Goal: Task Accomplishment & Management: Complete application form

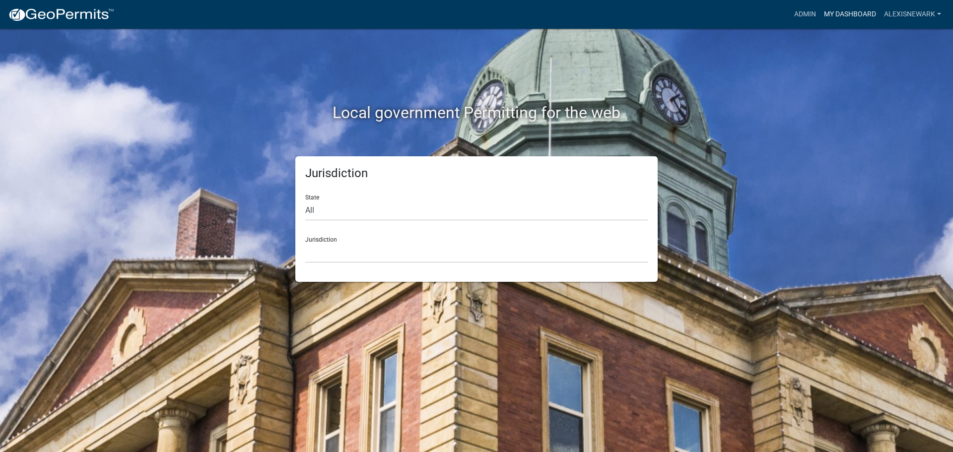
click at [762, 8] on link "My Dashboard" at bounding box center [850, 14] width 60 height 19
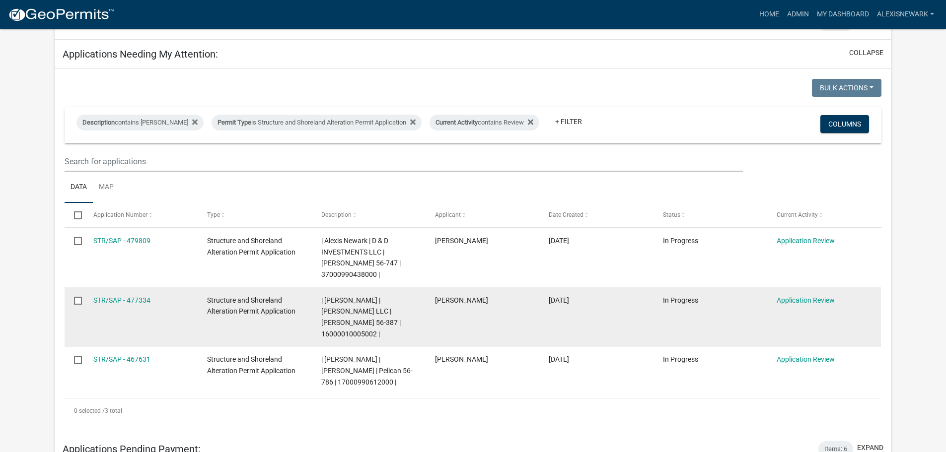
scroll to position [137, 0]
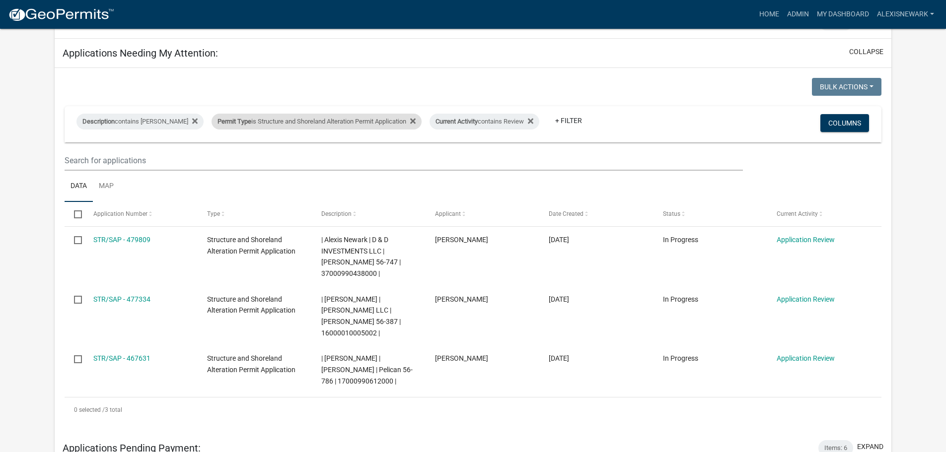
click at [274, 114] on div "Permit Type is Structure and Shoreland Alteration Permit Application" at bounding box center [317, 122] width 210 height 16
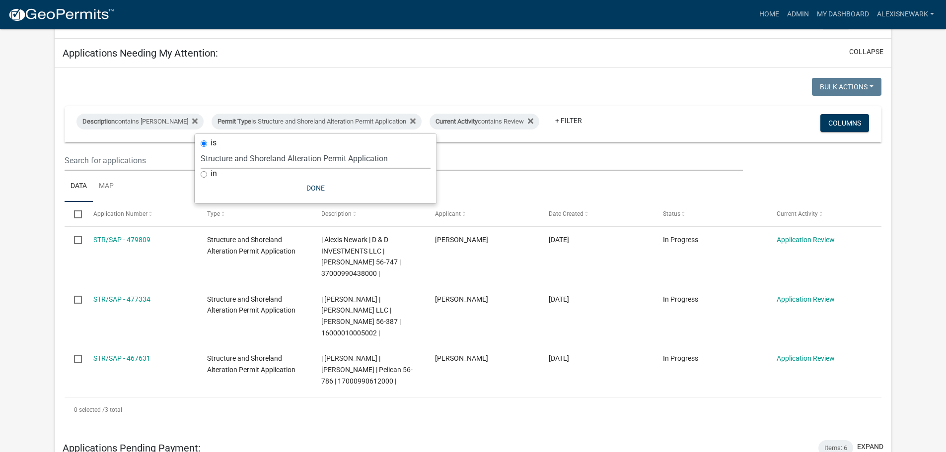
click at [302, 159] on select "Select an option Building Contractor / Excavators (Registration) Building Contr…" at bounding box center [316, 158] width 230 height 20
select select "68d28c81-f724-4f90-9ad3-bed34bf6fb80"
click at [217, 148] on select "Select an option Building Contractor / Excavators (Registration) Building Contr…" at bounding box center [316, 158] width 230 height 20
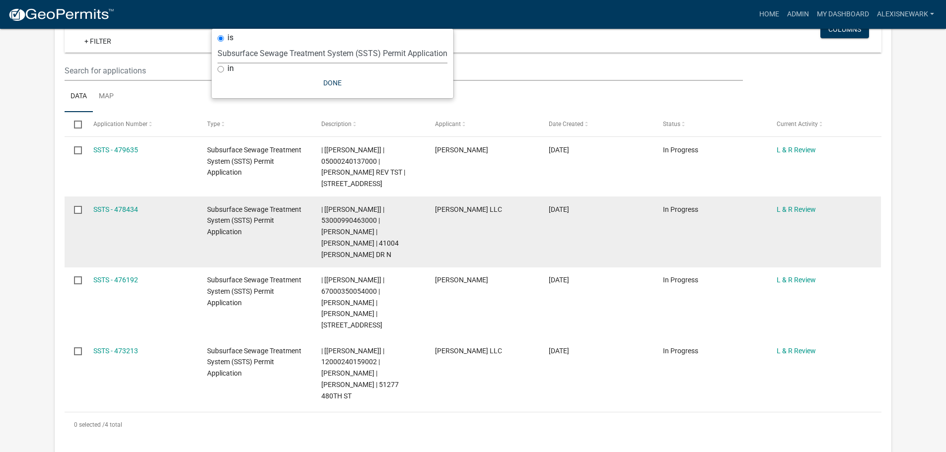
scroll to position [236, 0]
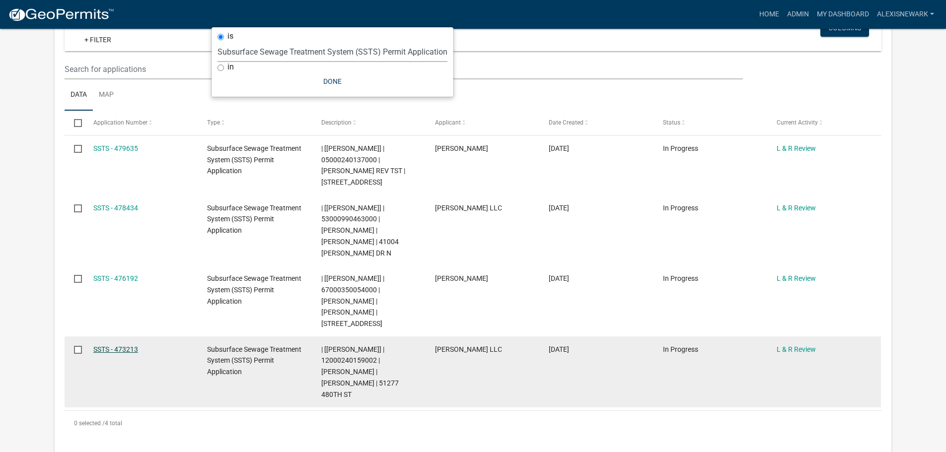
click at [131, 350] on link "SSTS - 473213" at bounding box center [115, 350] width 45 height 8
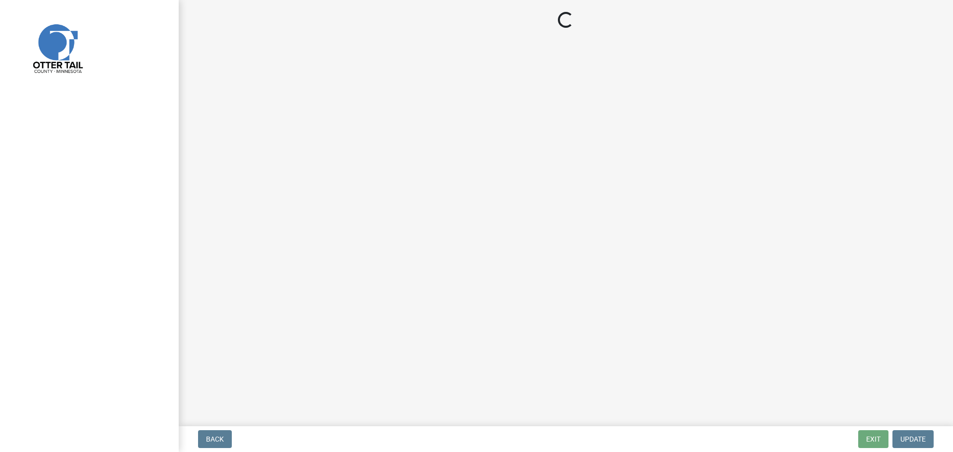
select select "05826fb5-7c18-481d-abe0-188b58e93217"
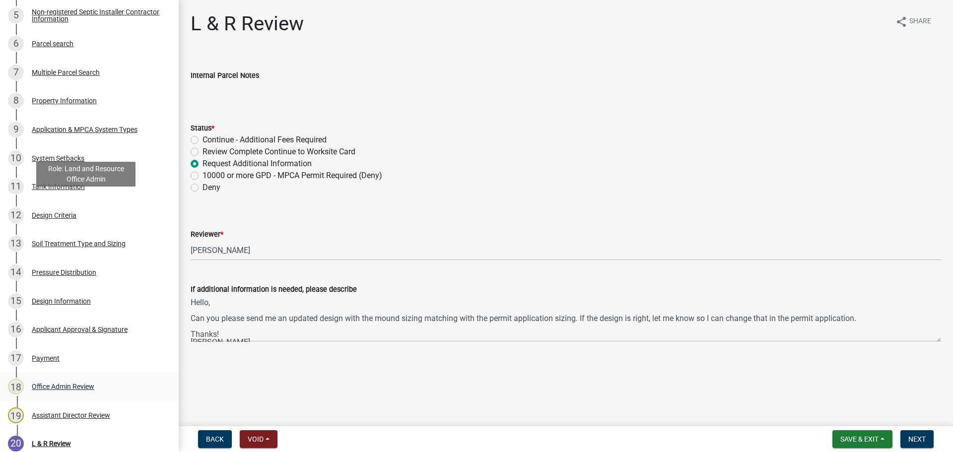
scroll to position [504, 0]
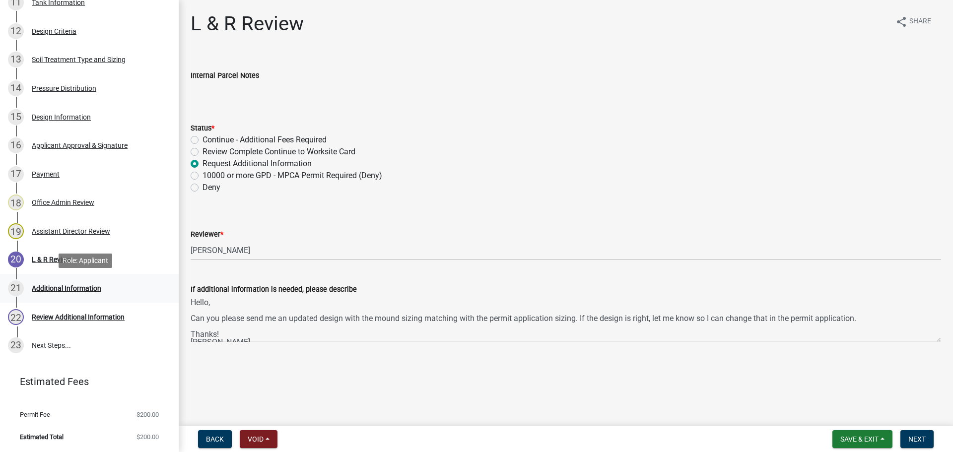
click at [65, 288] on div "Additional Information" at bounding box center [67, 288] width 70 height 7
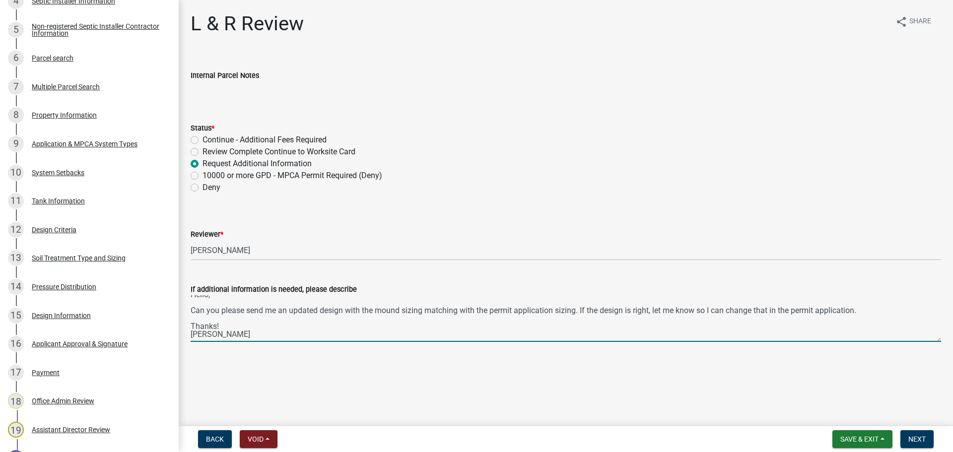
scroll to position [0, 0]
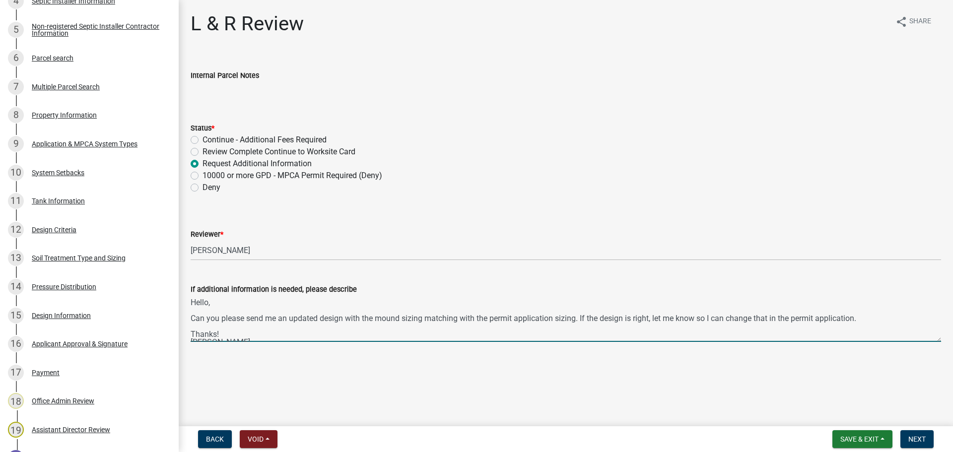
drag, startPoint x: 242, startPoint y: 341, endPoint x: 180, endPoint y: 298, distance: 74.9
click at [180, 298] on div "L & R Review share Share Internal Parcel Notes Status * Continue - Additional F…" at bounding box center [566, 185] width 775 height 347
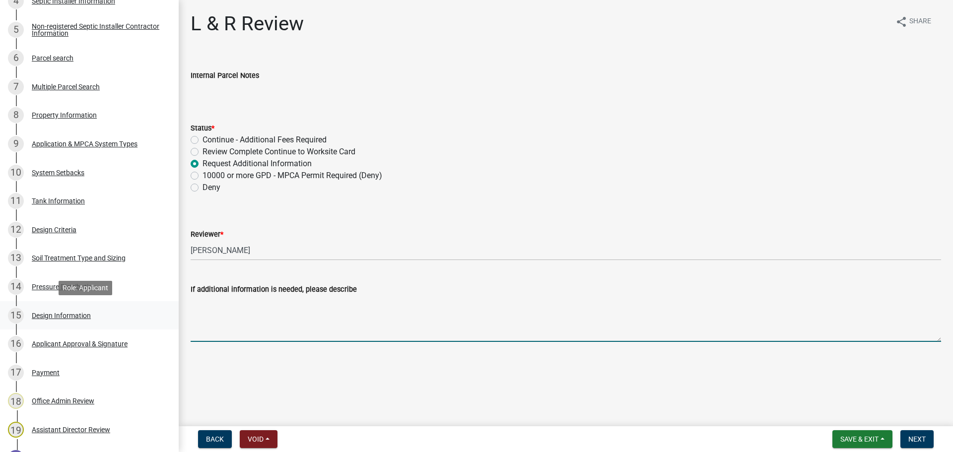
click at [98, 313] on div "15 Design Information" at bounding box center [85, 316] width 155 height 16
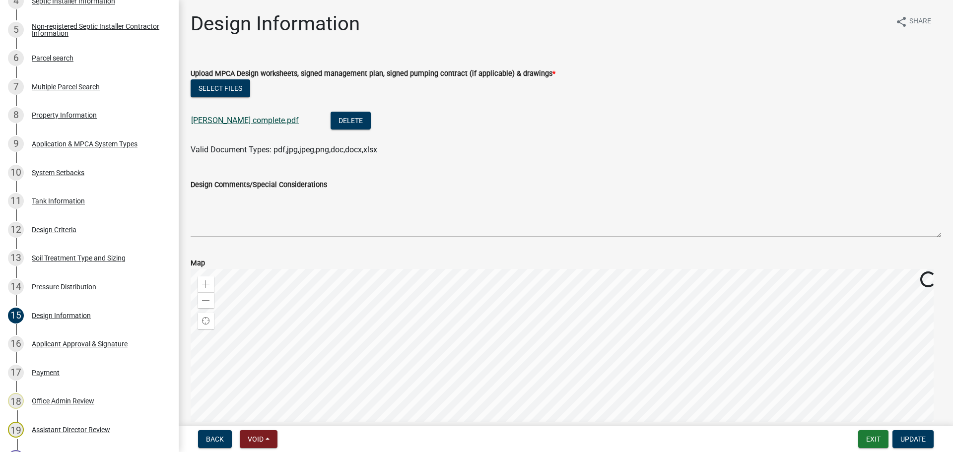
click at [223, 120] on link "Wientjes complete.pdf" at bounding box center [245, 120] width 108 height 9
click at [57, 264] on div "13 Soil Treatment Type and Sizing" at bounding box center [85, 258] width 155 height 16
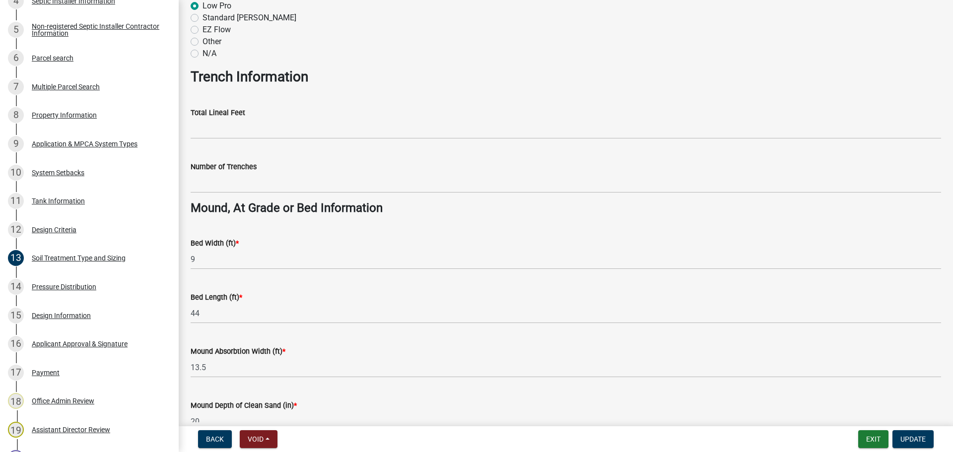
scroll to position [559, 0]
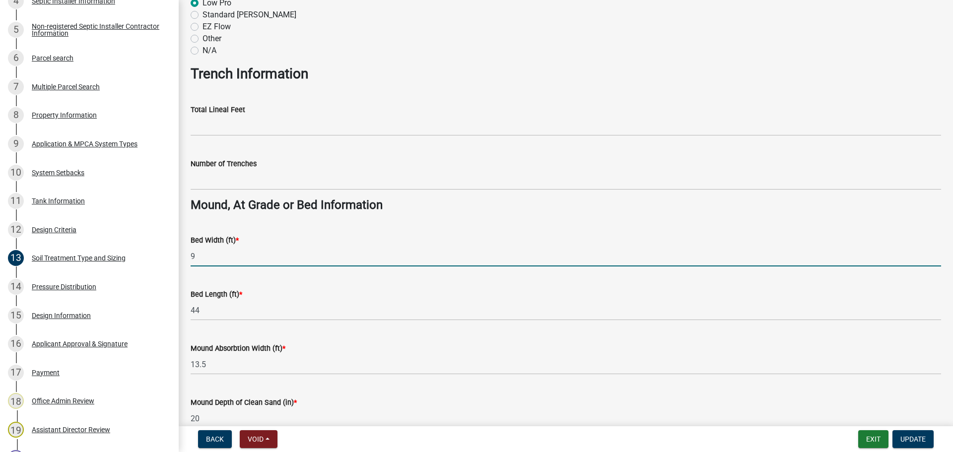
click at [231, 252] on input "9" at bounding box center [566, 256] width 751 height 20
click at [234, 251] on input "9" at bounding box center [566, 256] width 751 height 20
type input "10"
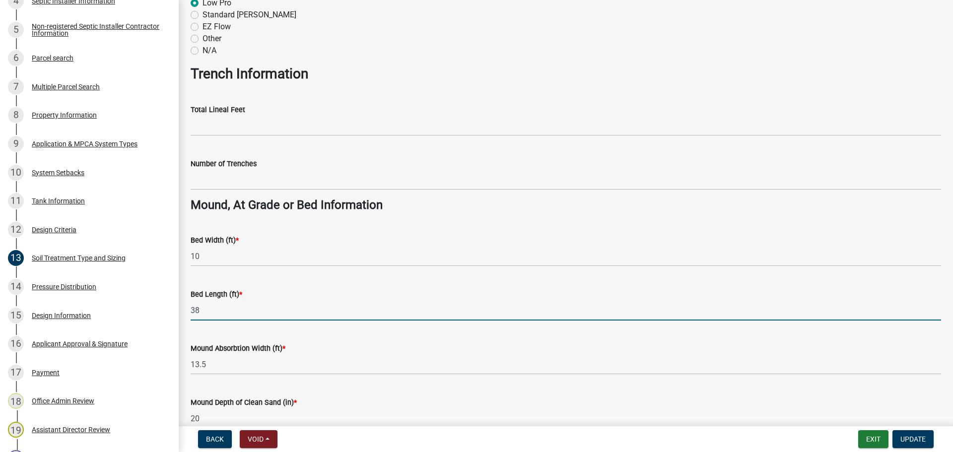
type input "38"
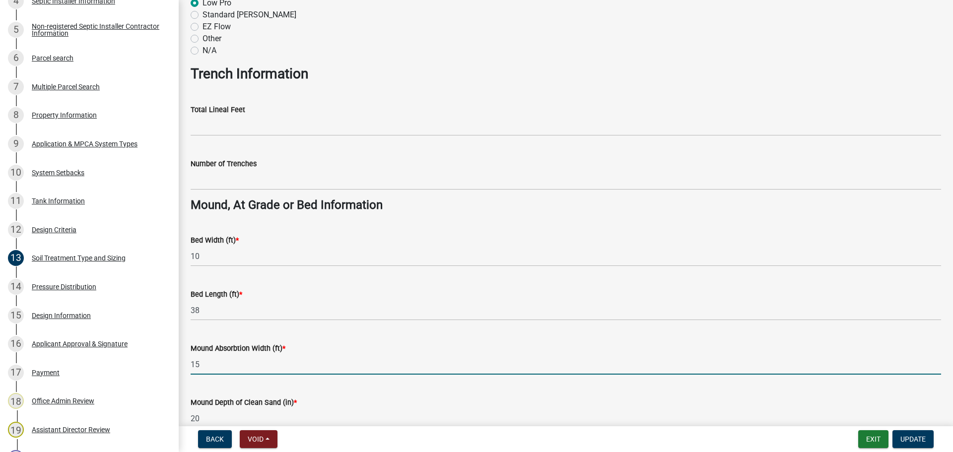
type input "15"
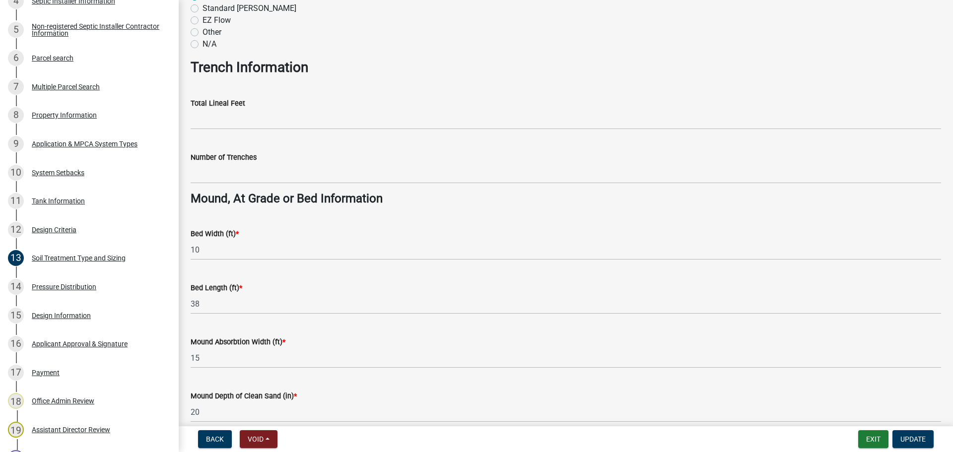
scroll to position [720, 0]
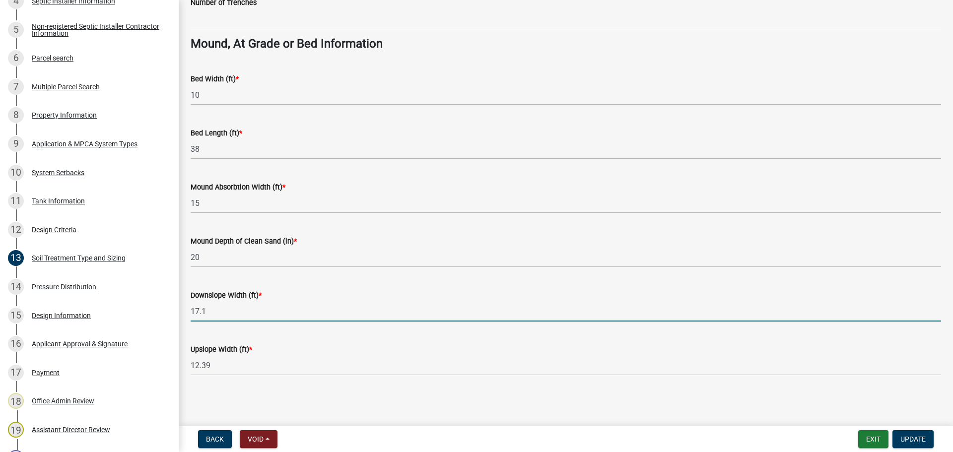
type input "17.1"
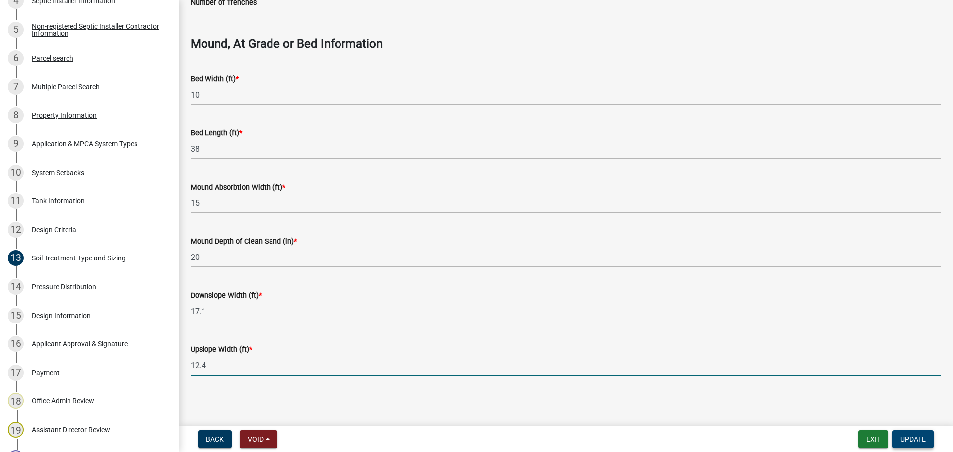
type input "12.4"
click at [762, 392] on button "Update" at bounding box center [913, 440] width 41 height 18
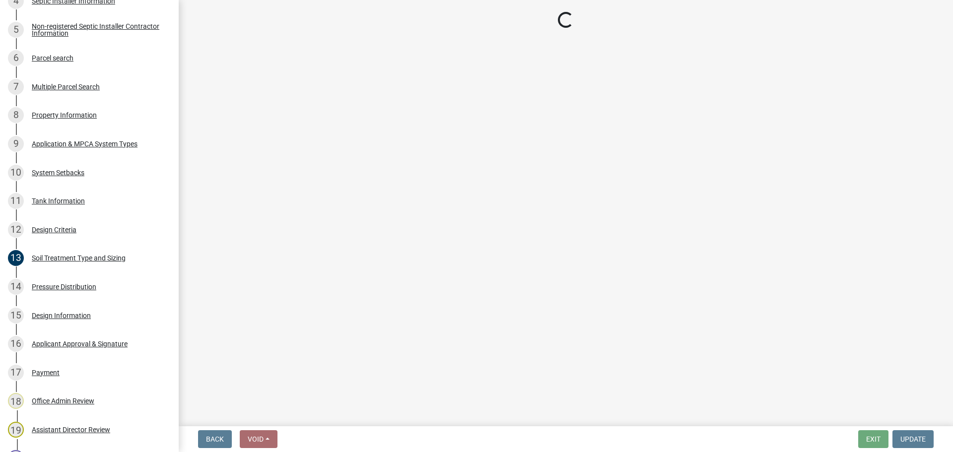
select select "05826fb5-7c18-481d-abe0-188b58e93217"
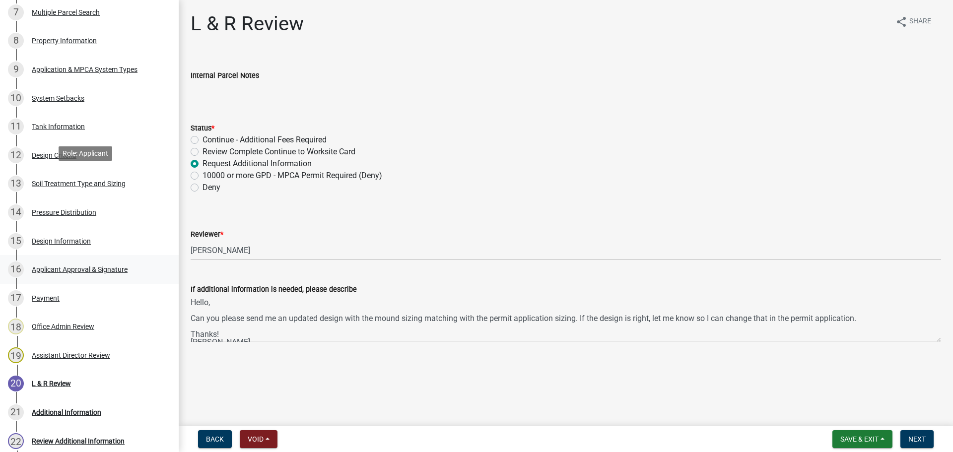
scroll to position [392, 0]
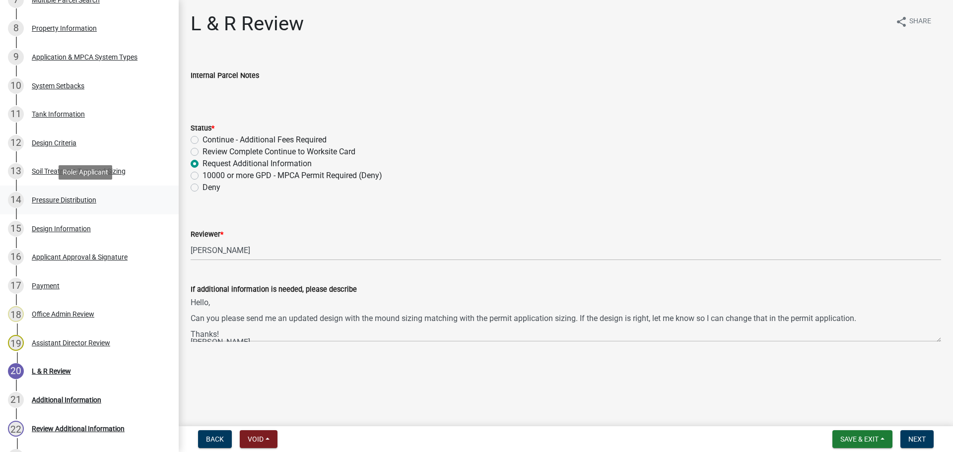
click at [94, 210] on link "14 Pressure Distribution" at bounding box center [89, 200] width 179 height 29
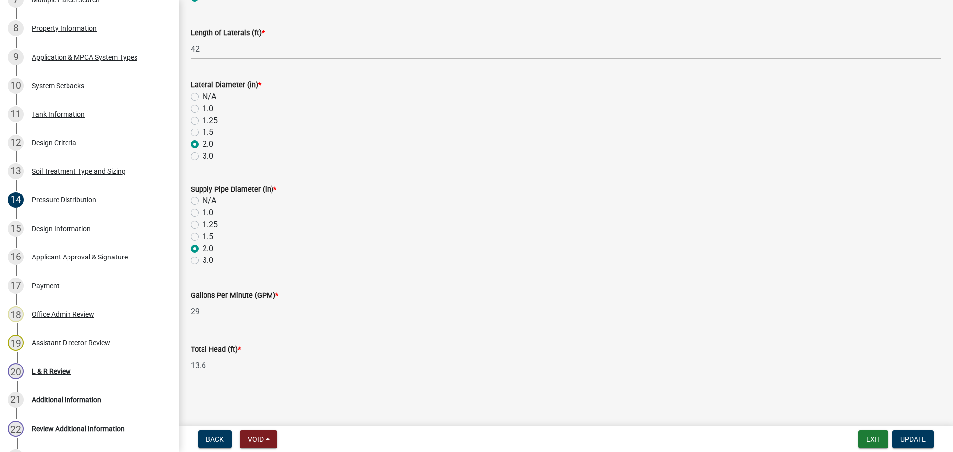
scroll to position [180, 0]
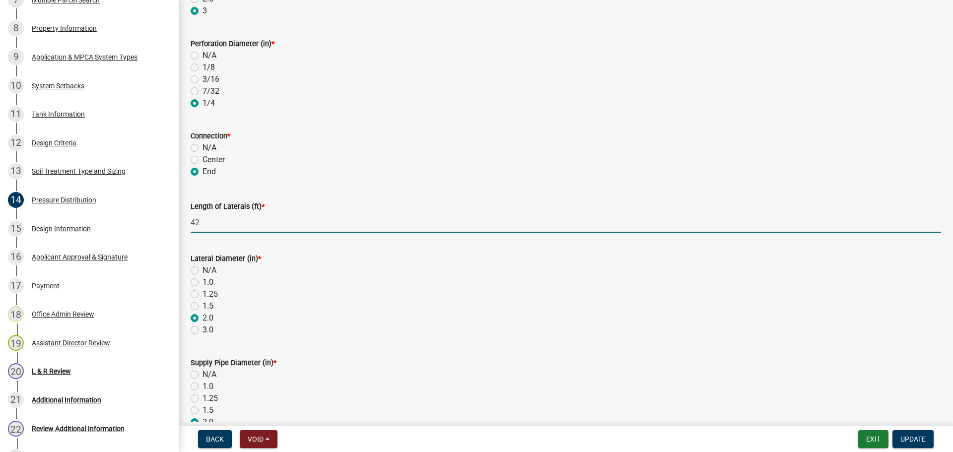
click at [361, 221] on input "42" at bounding box center [566, 223] width 751 height 20
click at [361, 220] on input "42" at bounding box center [566, 223] width 751 height 20
type input "36"
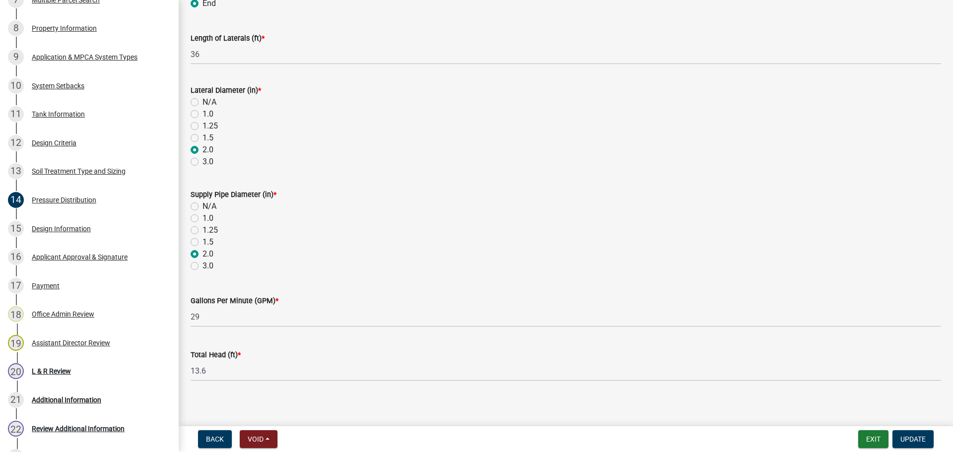
scroll to position [354, 0]
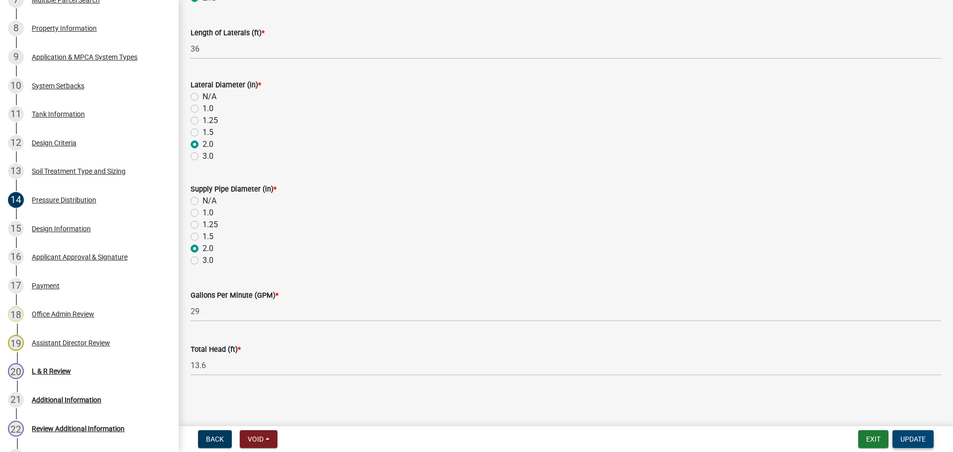
click at [762, 392] on span "Update" at bounding box center [913, 439] width 25 height 8
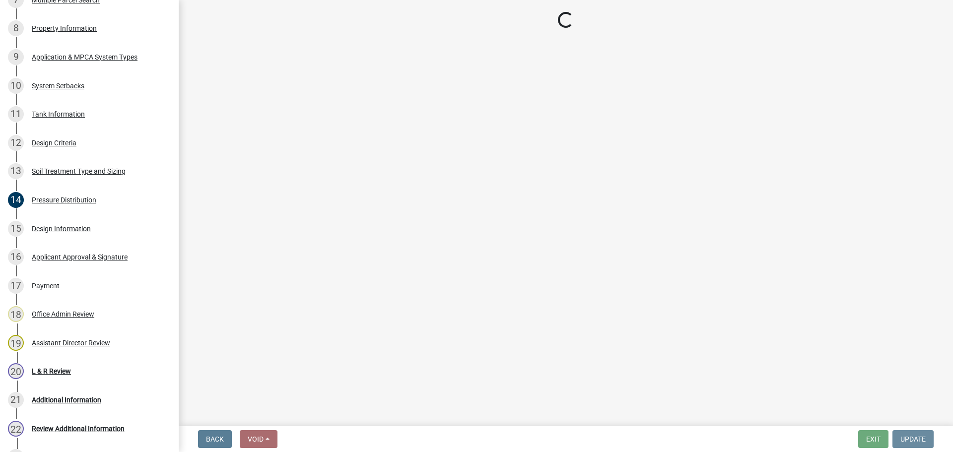
scroll to position [0, 0]
select select "05826fb5-7c18-481d-abe0-188b58e93217"
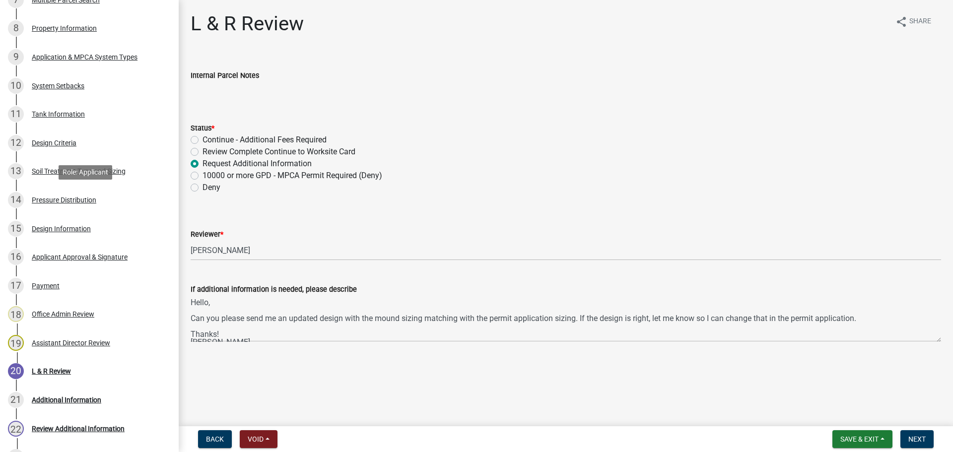
click at [94, 204] on div "14 Pressure Distribution" at bounding box center [85, 200] width 155 height 16
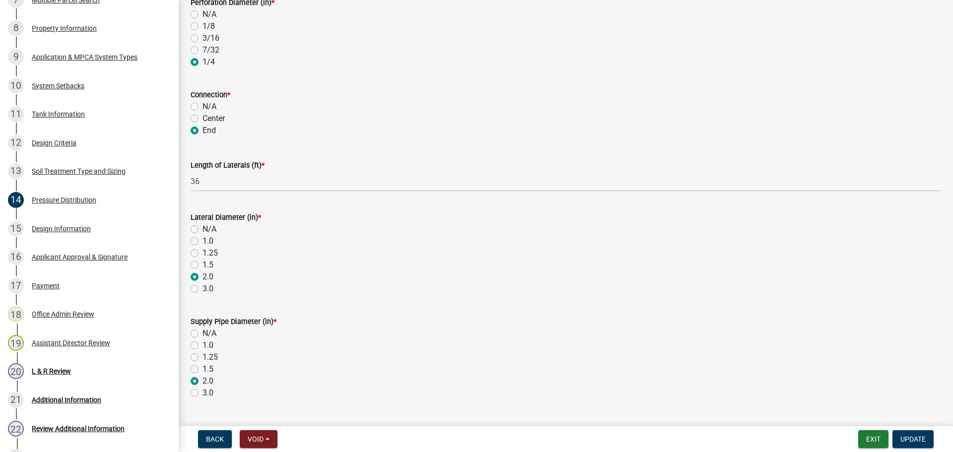
scroll to position [223, 0]
click at [141, 152] on link "12 Design Criteria" at bounding box center [89, 143] width 179 height 29
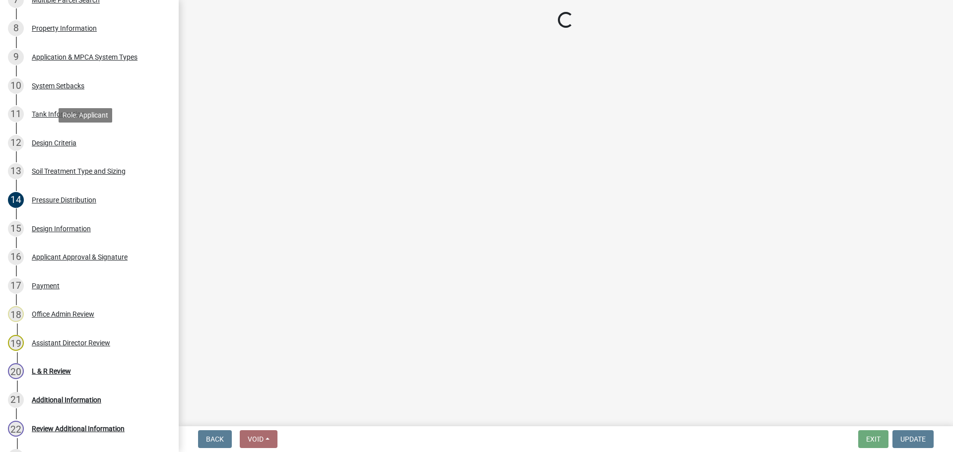
scroll to position [0, 0]
select select "b8a1b220-aca7-4670-a1f5-0f0b15eabd52"
select select "70eb23f8-102f-4072-81d7-b3b0dd1c94c8"
select select "14354fbd-e666-4c9c-b77c-8c181d233a28"
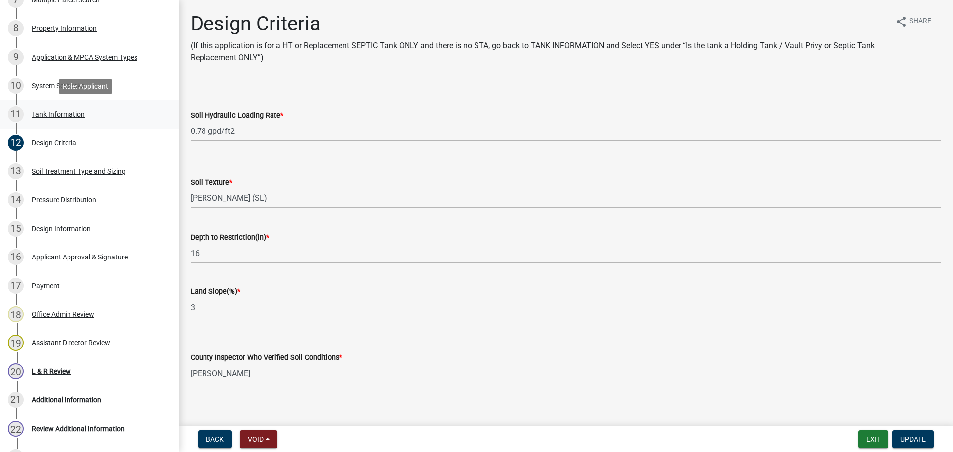
click at [58, 114] on div "Tank Information" at bounding box center [58, 114] width 53 height 7
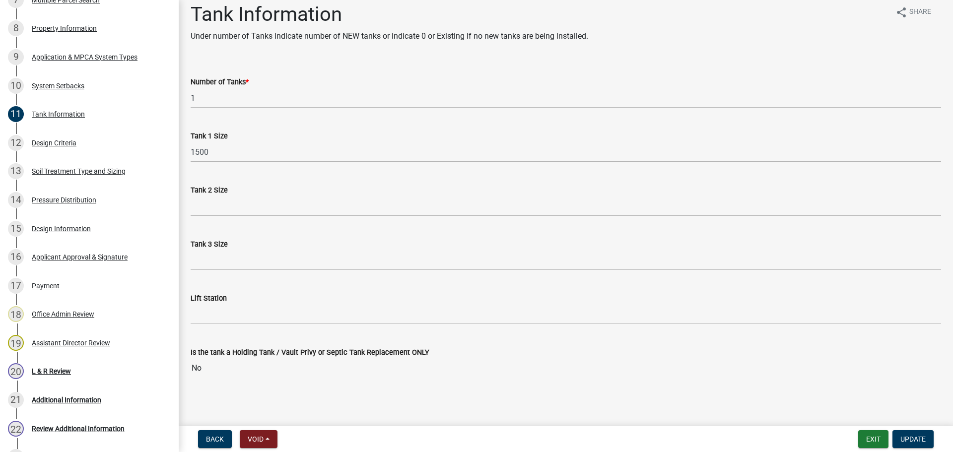
scroll to position [12, 0]
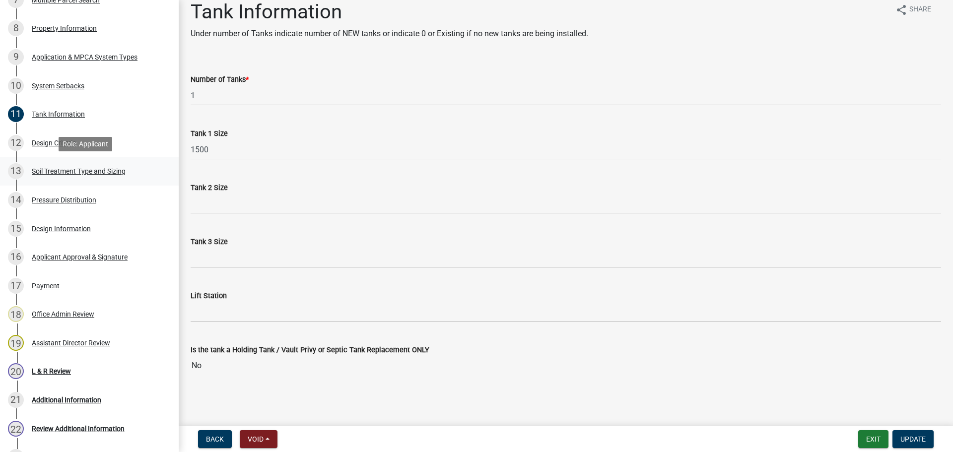
click at [93, 174] on div "Soil Treatment Type and Sizing" at bounding box center [79, 171] width 94 height 7
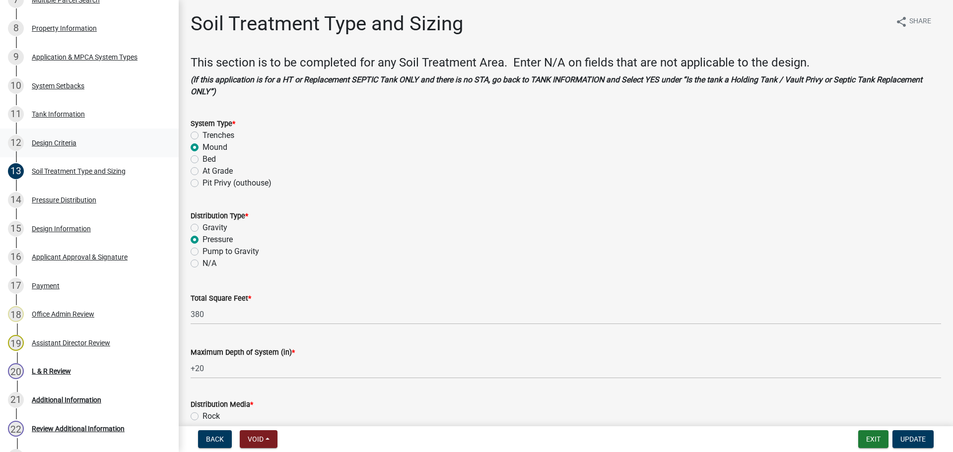
click at [146, 136] on div "12 Design Criteria" at bounding box center [85, 143] width 155 height 16
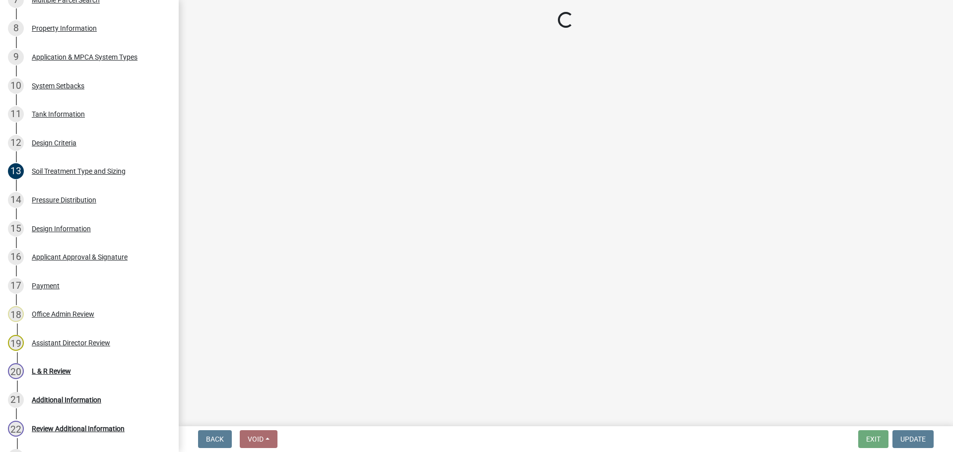
select select "b8a1b220-aca7-4670-a1f5-0f0b15eabd52"
select select "70eb23f8-102f-4072-81d7-b3b0dd1c94c8"
select select "14354fbd-e666-4c9c-b77c-8c181d233a28"
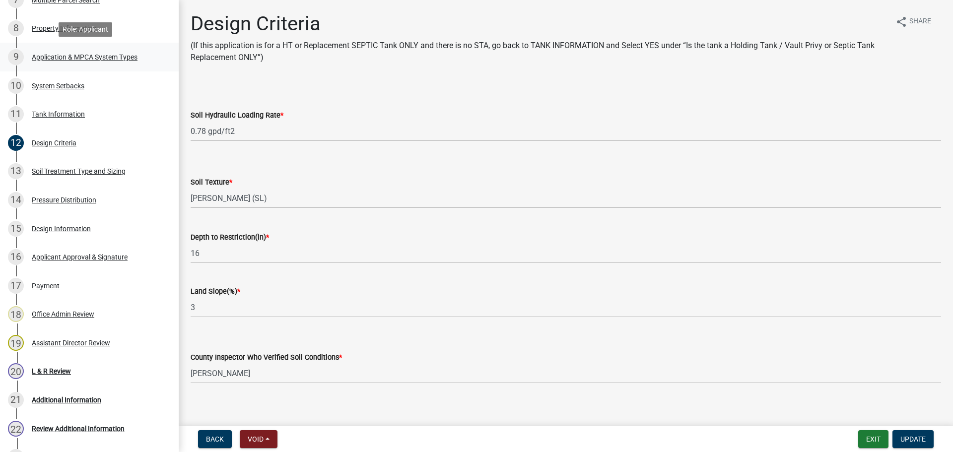
click at [160, 64] on link "9 Application & MPCA System Types" at bounding box center [89, 57] width 179 height 29
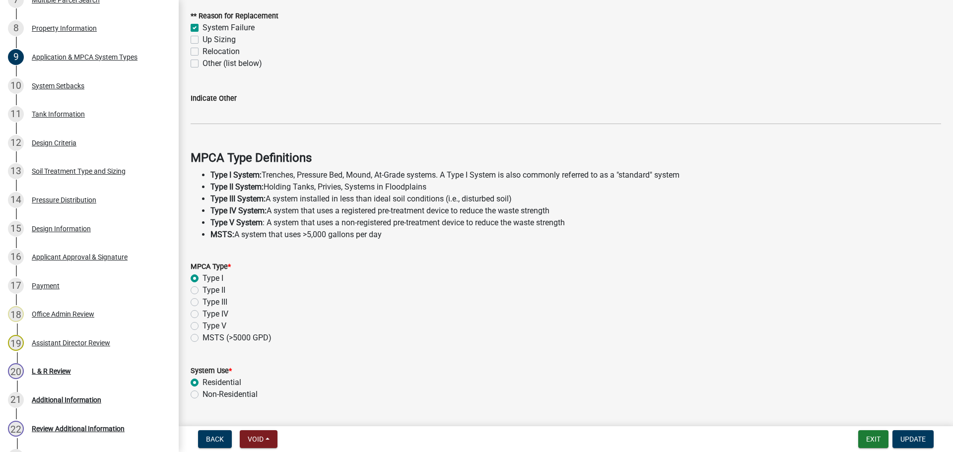
scroll to position [248, 0]
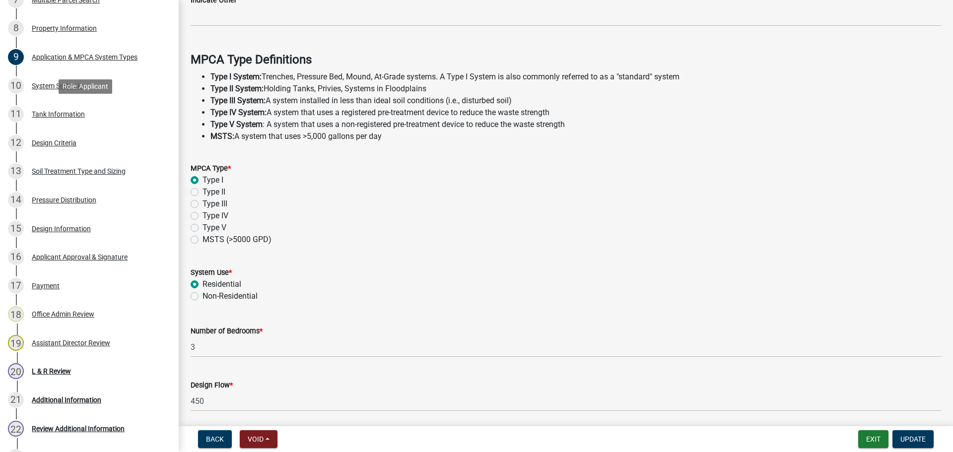
click at [90, 109] on div "11 Tank Information" at bounding box center [85, 114] width 155 height 16
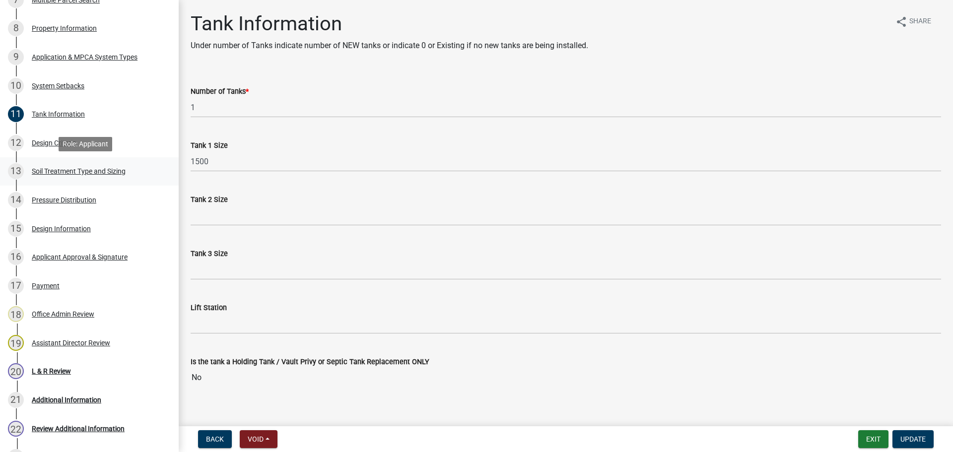
click at [141, 180] on link "13 Soil Treatment Type and Sizing" at bounding box center [89, 171] width 179 height 29
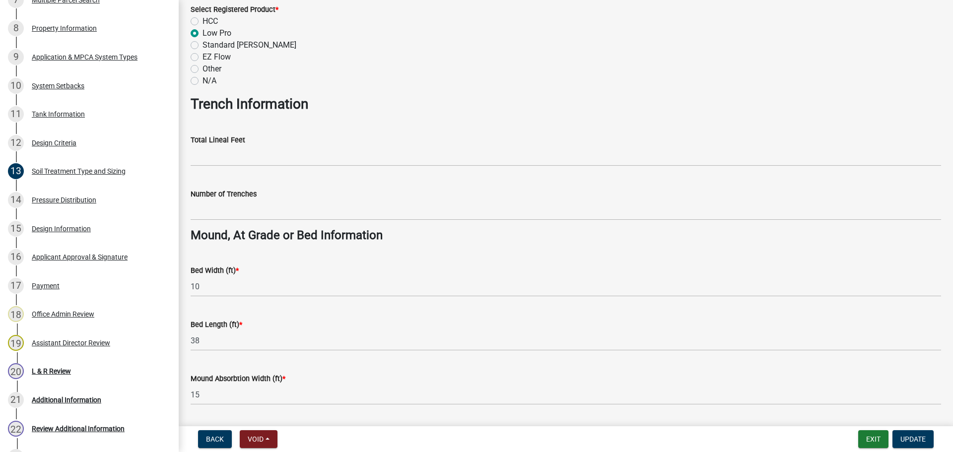
scroll to position [720, 0]
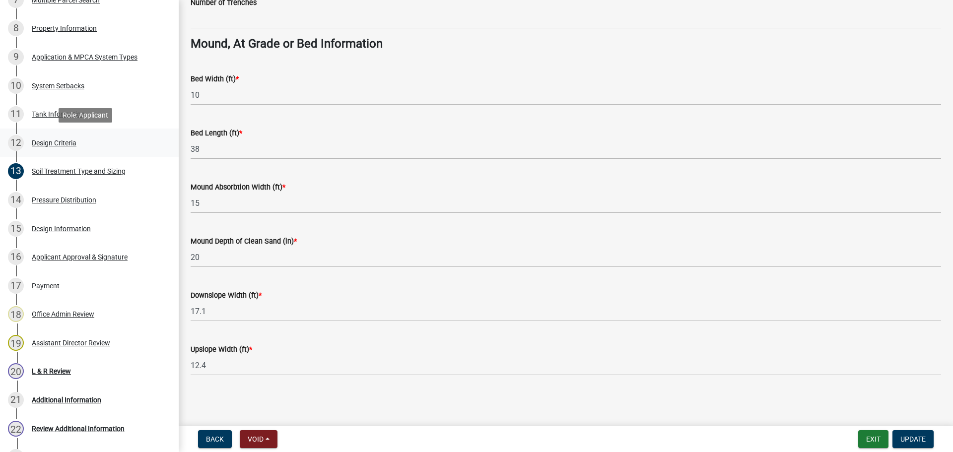
click at [128, 131] on link "12 Design Criteria" at bounding box center [89, 143] width 179 height 29
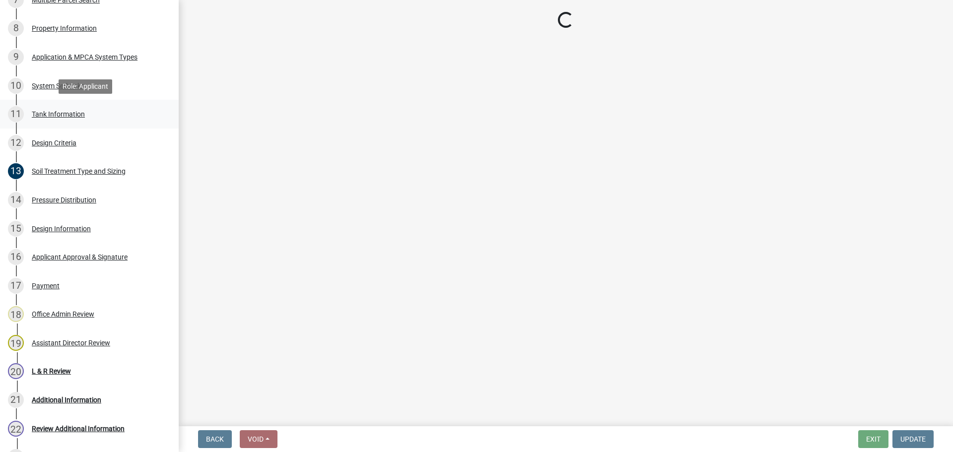
select select "b8a1b220-aca7-4670-a1f5-0f0b15eabd52"
select select "70eb23f8-102f-4072-81d7-b3b0dd1c94c8"
select select "14354fbd-e666-4c9c-b77c-8c181d233a28"
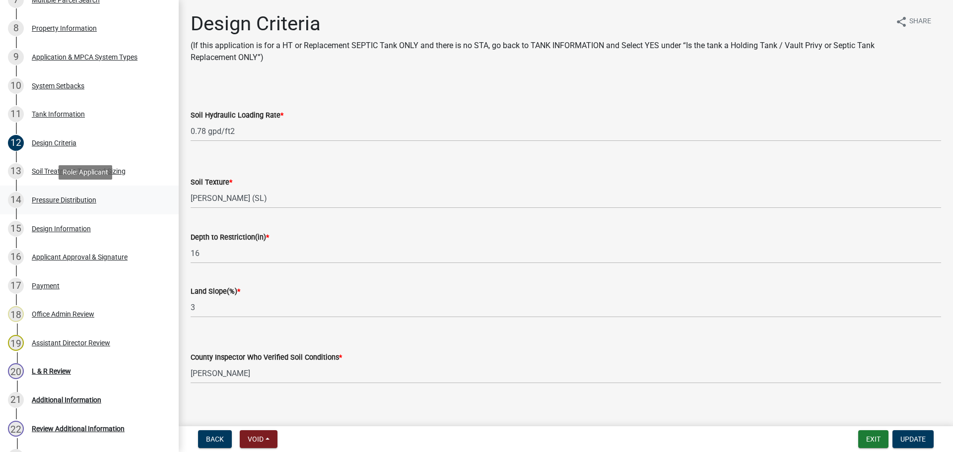
click at [149, 205] on div "14 Pressure Distribution" at bounding box center [85, 200] width 155 height 16
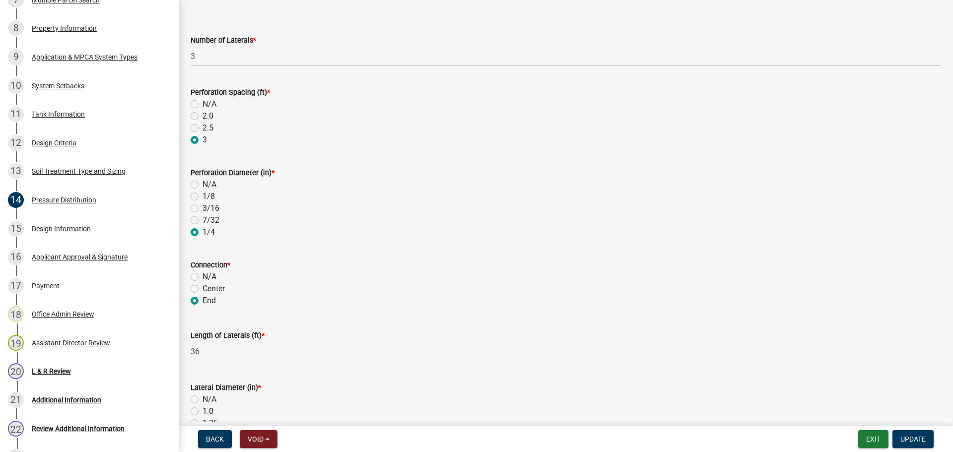
scroll to position [74, 0]
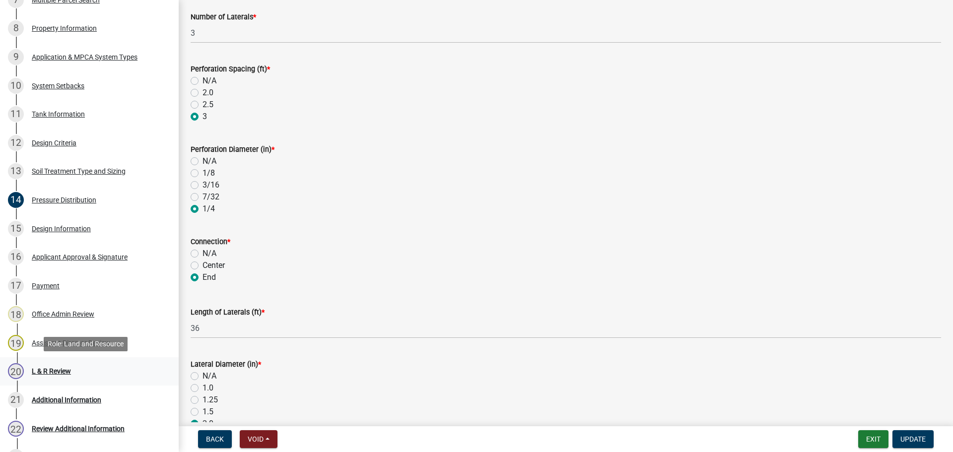
click at [113, 370] on div "20 L & R Review" at bounding box center [85, 371] width 155 height 16
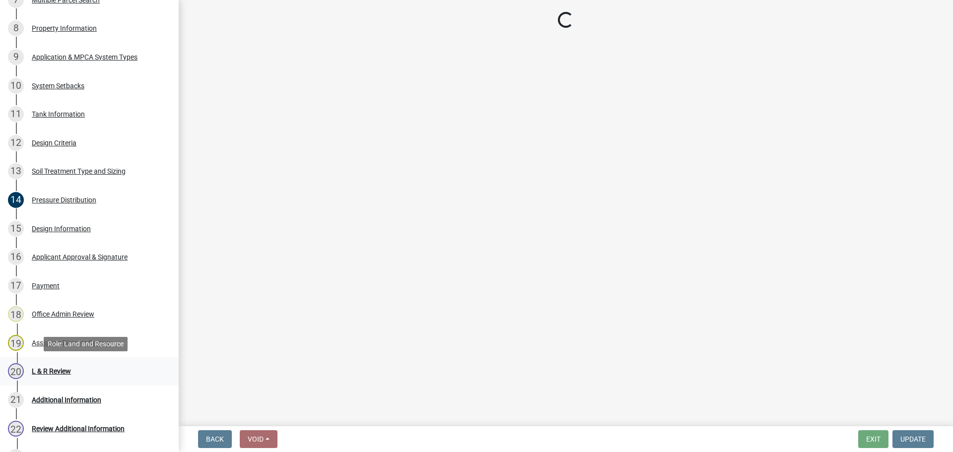
scroll to position [0, 0]
select select "05826fb5-7c18-481d-abe0-188b58e93217"
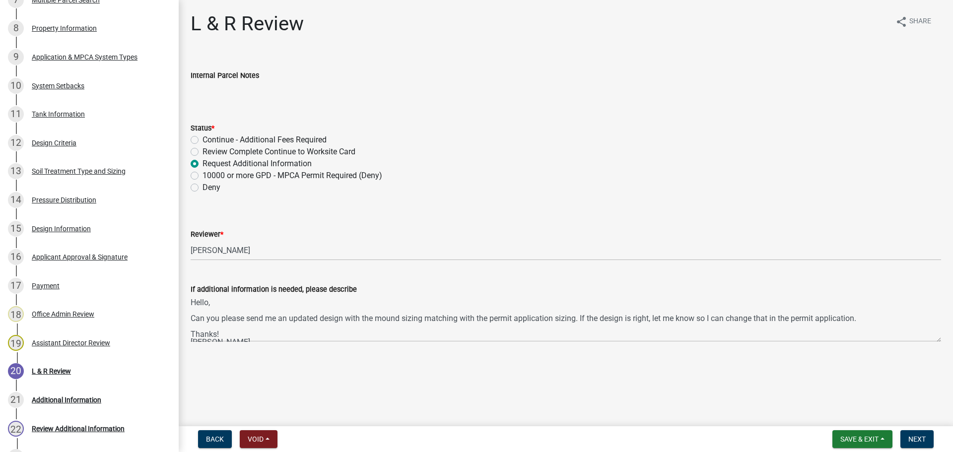
click at [203, 154] on label "Review Complete Continue to Worksite Card" at bounding box center [279, 152] width 153 height 12
click at [203, 152] on input "Review Complete Continue to Worksite Card" at bounding box center [206, 149] width 6 height 6
radio input "true"
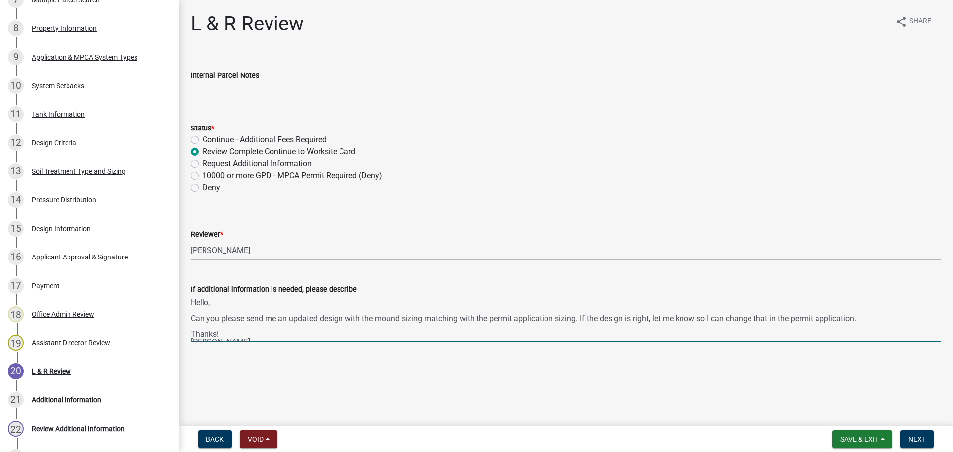
click at [248, 324] on textarea "Hello, Can you please send me an updated design with the mound sizing matching …" at bounding box center [566, 318] width 751 height 47
drag, startPoint x: 253, startPoint y: 330, endPoint x: 208, endPoint y: 300, distance: 53.9
click at [208, 300] on textarea "Hello, Can you please send me an updated design with the mound sizing matching …" at bounding box center [566, 318] width 751 height 47
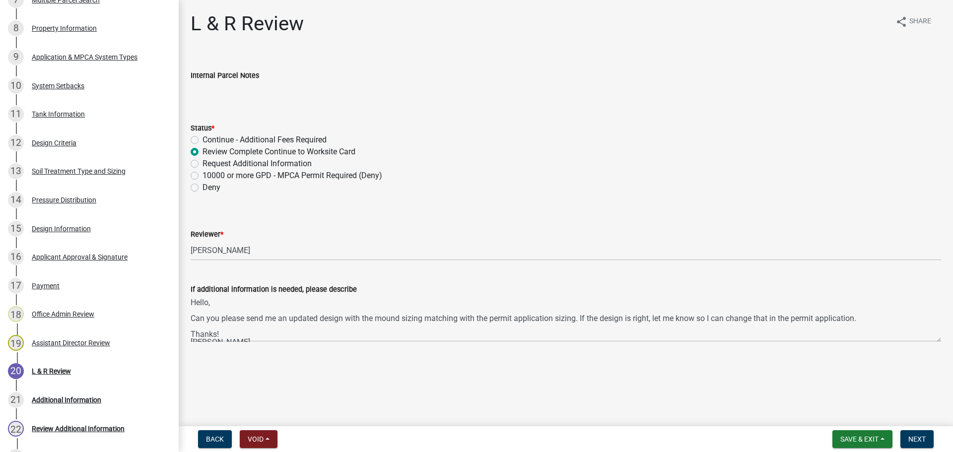
drag, startPoint x: 190, startPoint y: 301, endPoint x: 221, endPoint y: 316, distance: 34.2
click at [227, 320] on div "If additional information is needed, please describe Hello, Can you please send…" at bounding box center [566, 306] width 766 height 72
drag, startPoint x: 190, startPoint y: 301, endPoint x: 228, endPoint y: 314, distance: 39.7
click at [249, 324] on div "If additional information is needed, please describe Hello, Can you please send…" at bounding box center [566, 306] width 766 height 72
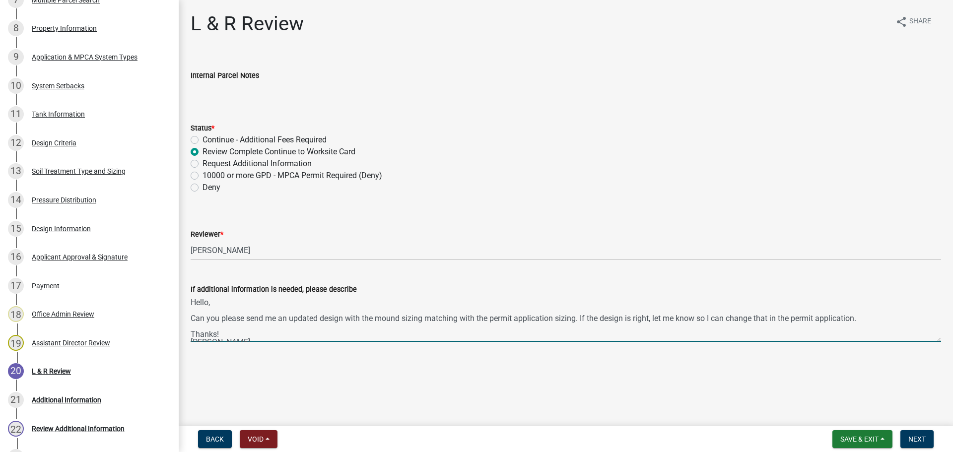
drag, startPoint x: 247, startPoint y: 336, endPoint x: 195, endPoint y: 308, distance: 58.9
click at [188, 296] on div "If additional information is needed, please describe Hello, Can you please send…" at bounding box center [566, 306] width 766 height 72
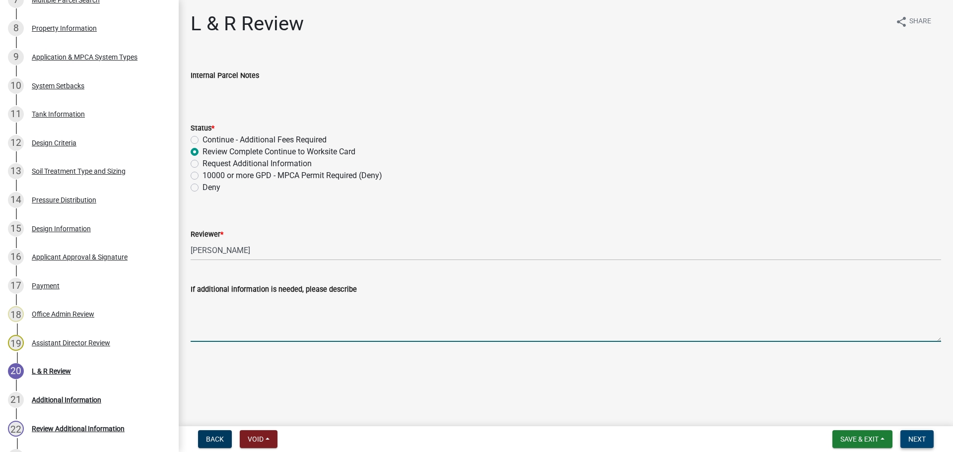
click at [762, 392] on button "Next" at bounding box center [917, 440] width 33 height 18
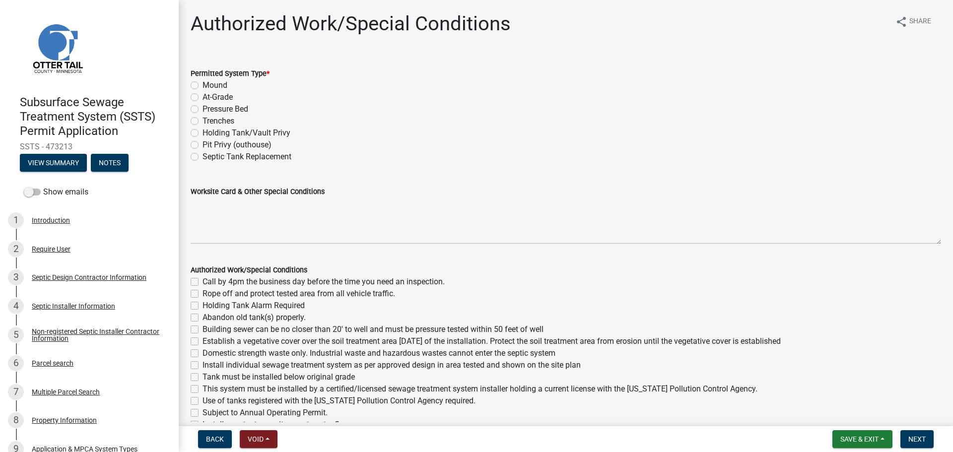
drag, startPoint x: 194, startPoint y: 85, endPoint x: 196, endPoint y: 109, distance: 23.9
click at [203, 85] on label "Mound" at bounding box center [215, 85] width 25 height 12
click at [203, 85] on input "Mound" at bounding box center [206, 82] width 6 height 6
radio input "true"
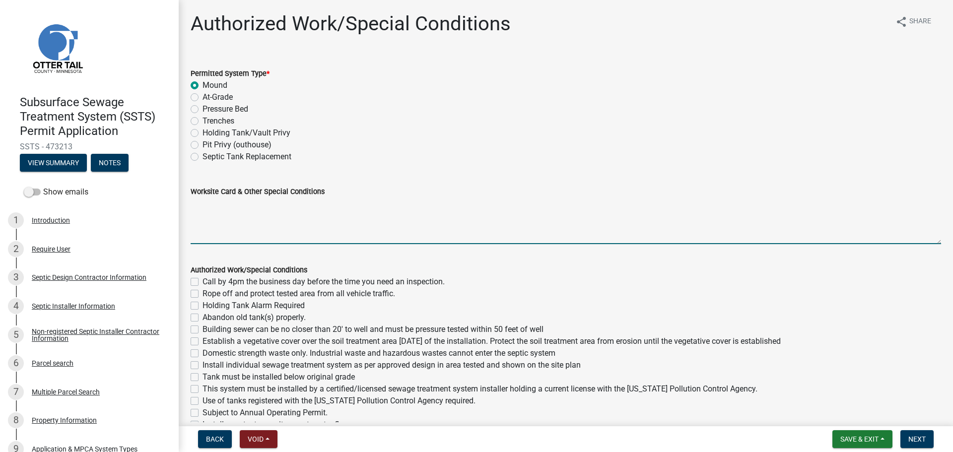
click at [233, 206] on textarea "Worksite Card & Other Special Conditions" at bounding box center [566, 221] width 751 height 47
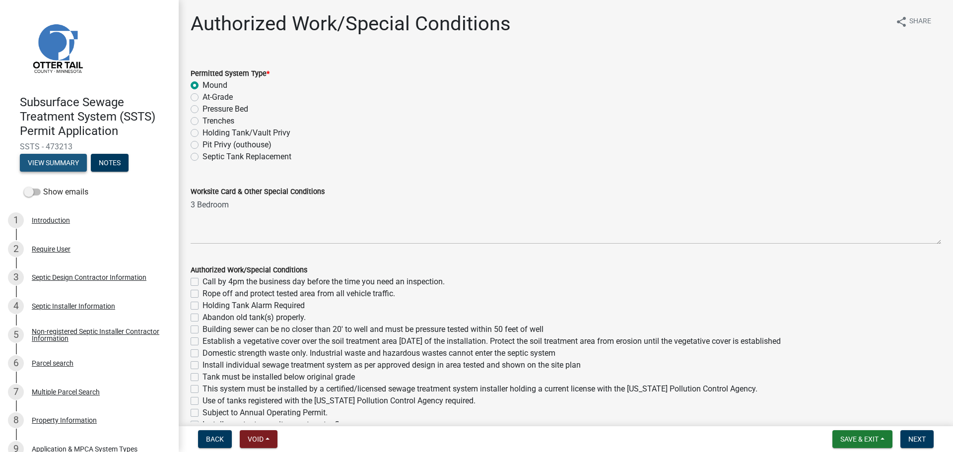
click at [72, 169] on button "View Summary" at bounding box center [53, 163] width 67 height 18
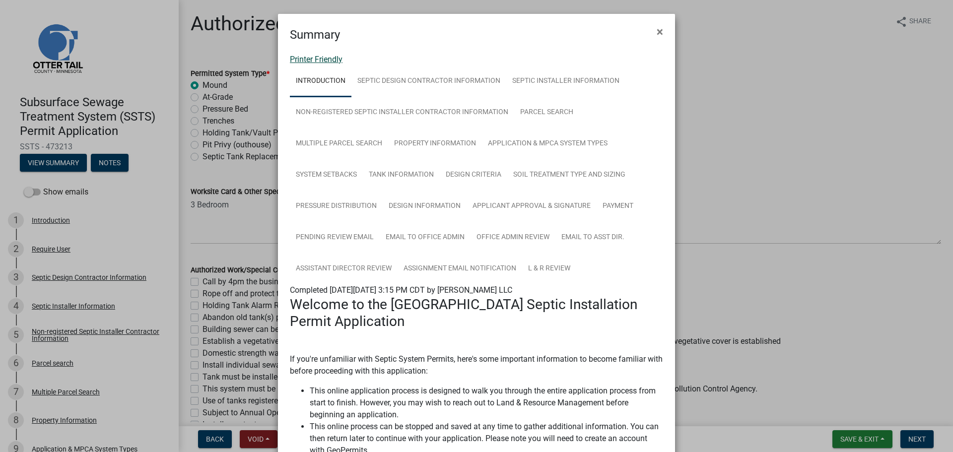
click at [325, 58] on link "Printer Friendly" at bounding box center [316, 59] width 53 height 9
click at [650, 28] on button "×" at bounding box center [660, 32] width 22 height 28
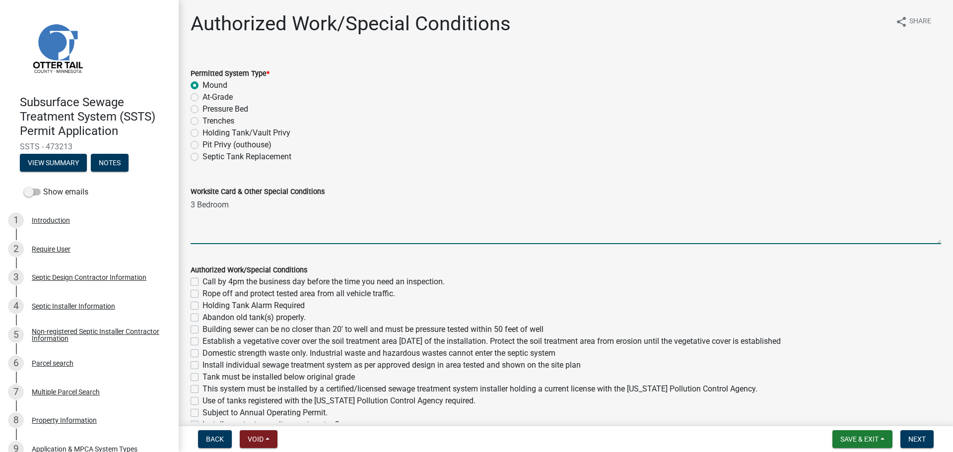
click at [232, 205] on textarea "3 Bedroom" at bounding box center [566, 221] width 751 height 47
click at [410, 226] on textarea "3 Bedroom - Type I Mound Install 1500 gallon / 2 compartment septic tank 10 ft …" at bounding box center [566, 221] width 751 height 47
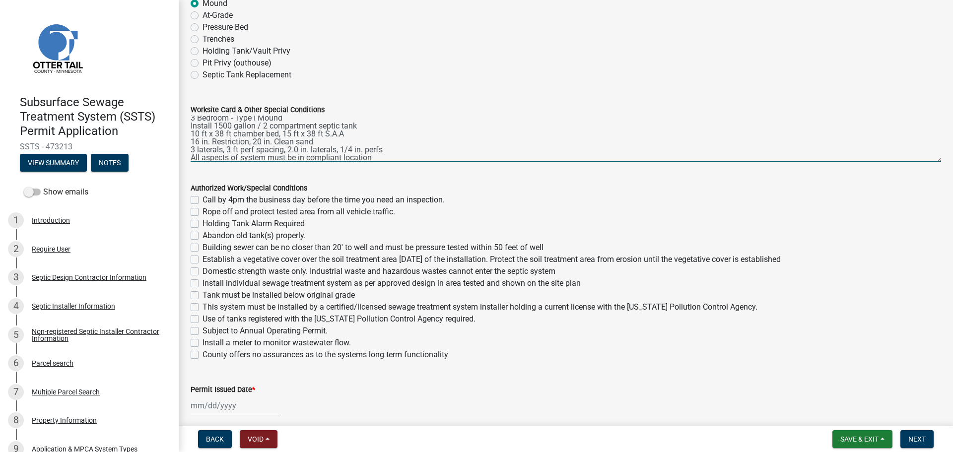
scroll to position [87, 0]
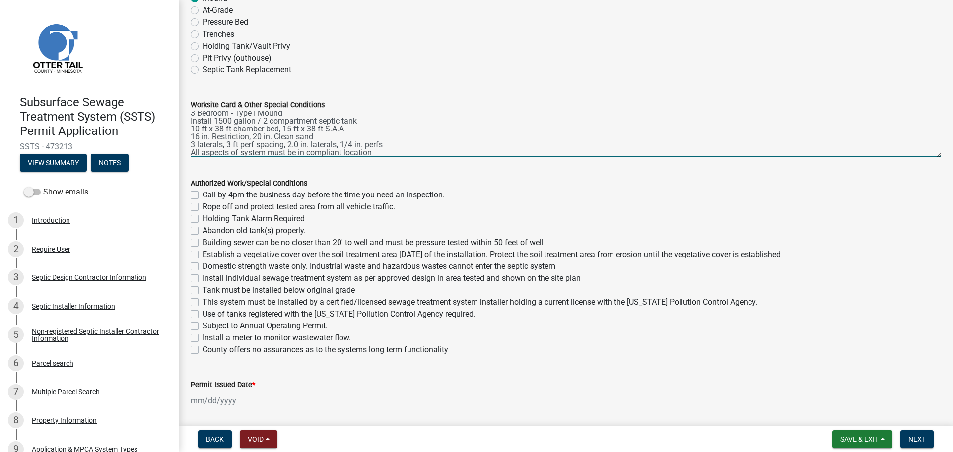
type textarea "3 Bedroom - Type I Mound Install 1500 gallon / 2 compartment septic tank 10 ft …"
click at [203, 195] on label "Call by 4pm the business day before the time you need an inspection." at bounding box center [324, 195] width 242 height 12
click at [203, 195] on input "Call by 4pm the business day before the time you need an inspection." at bounding box center [206, 192] width 6 height 6
checkbox input "true"
checkbox input "false"
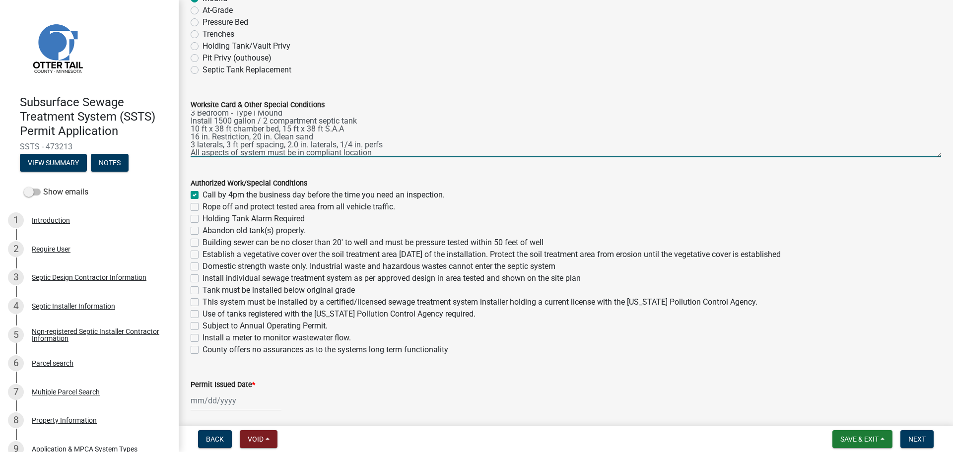
checkbox input "false"
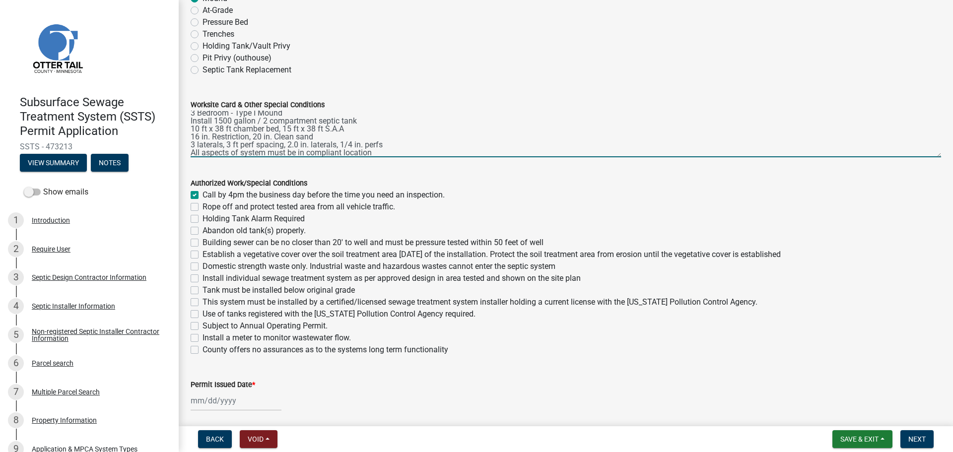
checkbox input "false"
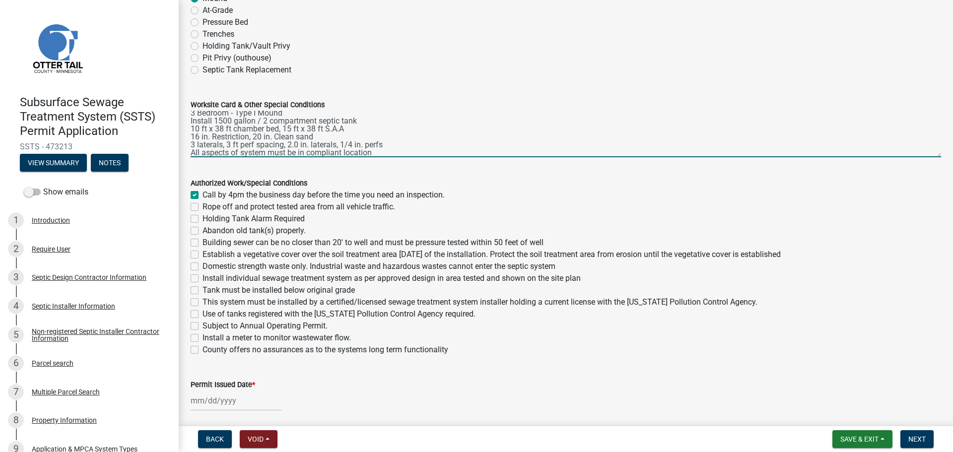
checkbox input "false"
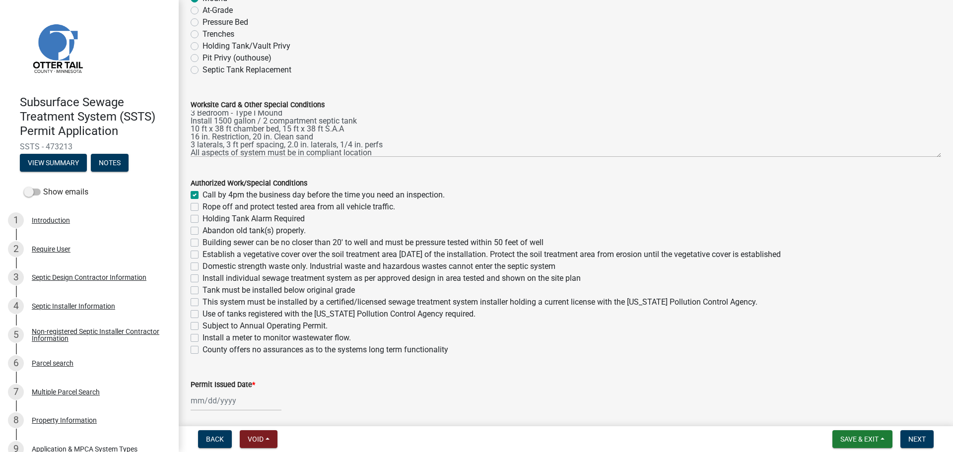
click at [203, 206] on label "Rope off and protect tested area from all vehicle traffic." at bounding box center [299, 207] width 193 height 12
click at [203, 206] on input "Rope off and protect tested area from all vehicle traffic." at bounding box center [206, 204] width 6 height 6
checkbox input "true"
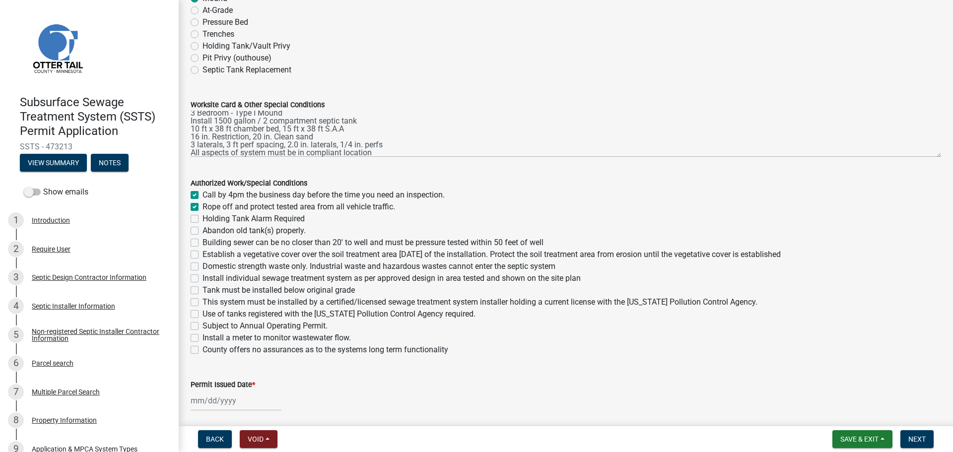
checkbox input "false"
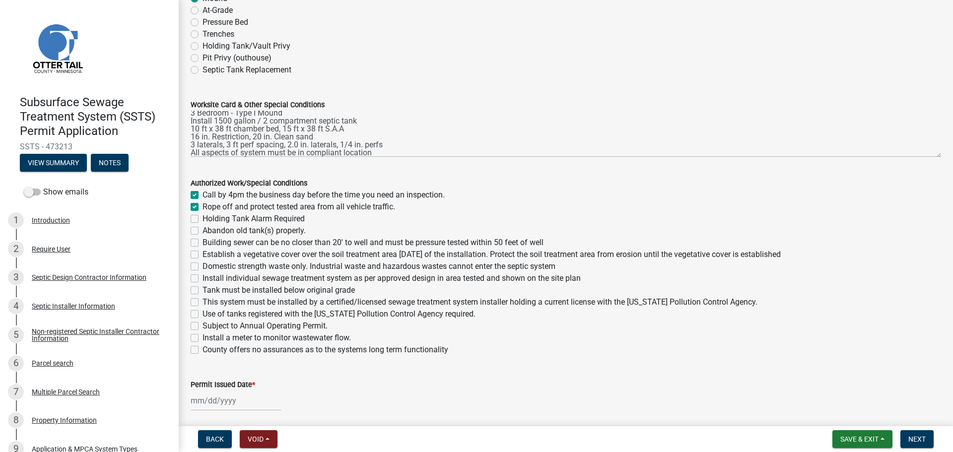
checkbox input "false"
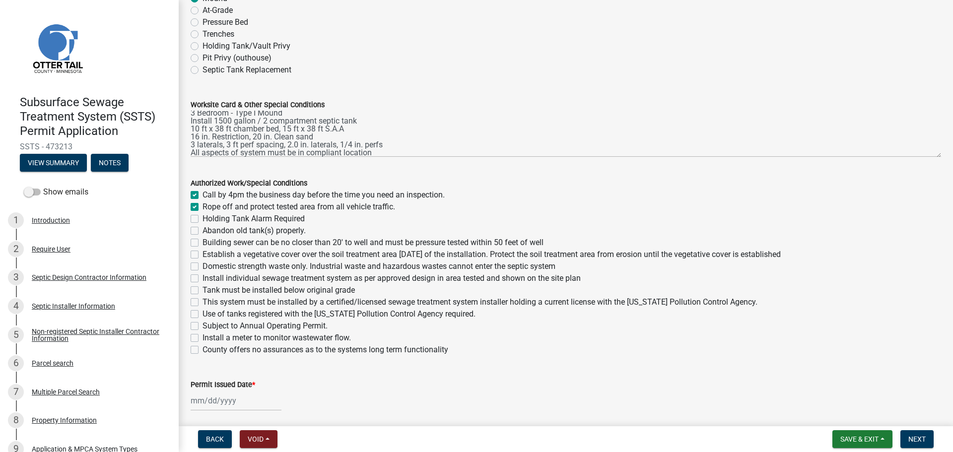
checkbox input "false"
click at [203, 227] on label "Abandon old tank(s) properly." at bounding box center [254, 231] width 103 height 12
click at [203, 227] on input "Abandon old tank(s) properly." at bounding box center [206, 228] width 6 height 6
checkbox input "true"
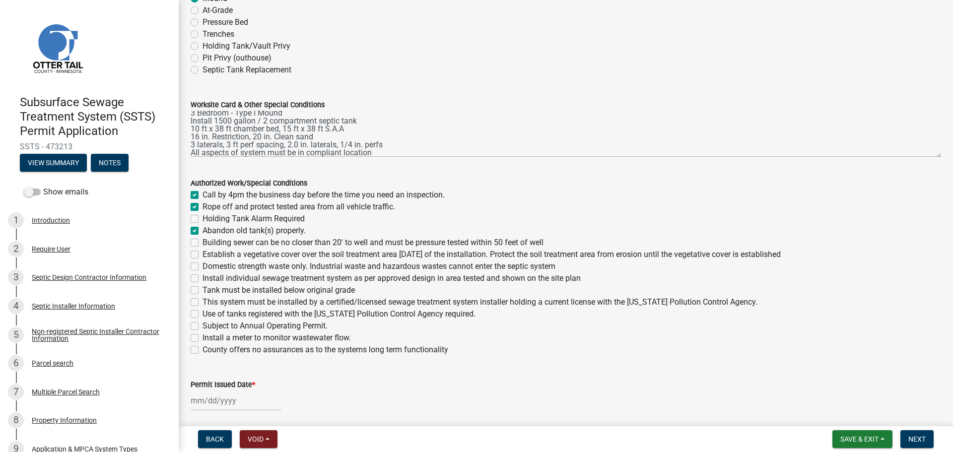
checkbox input "true"
checkbox input "false"
checkbox input "true"
checkbox input "false"
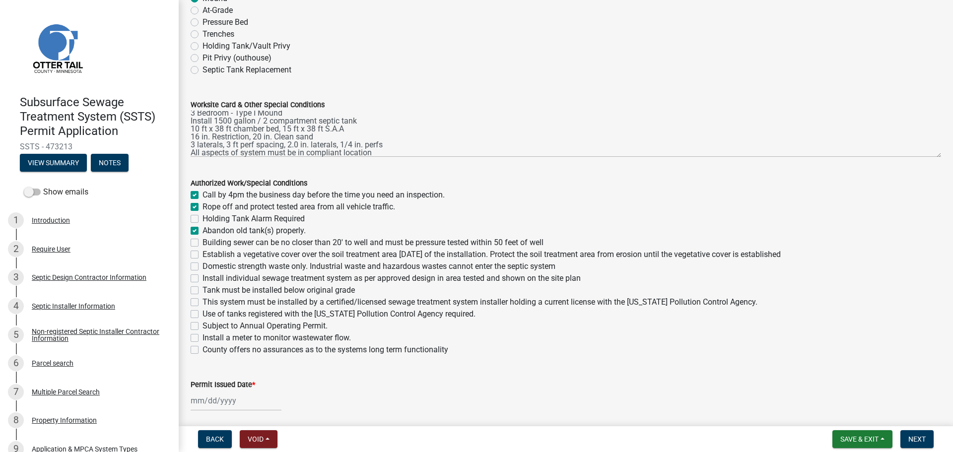
checkbox input "false"
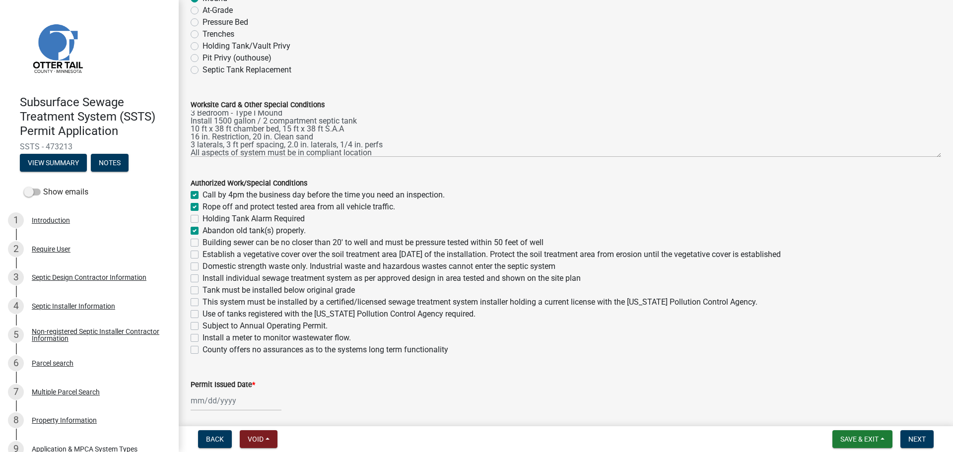
checkbox input "false"
click at [203, 241] on label "Building sewer can be no closer than 20' to well and must be pressure tested wi…" at bounding box center [373, 243] width 341 height 12
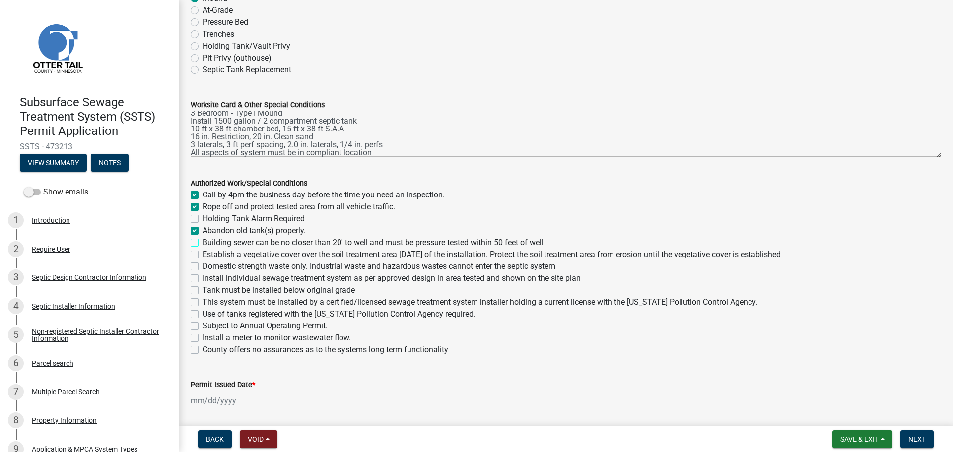
click at [203, 241] on input "Building sewer can be no closer than 20' to well and must be pressure tested wi…" at bounding box center [206, 240] width 6 height 6
checkbox input "true"
checkbox input "false"
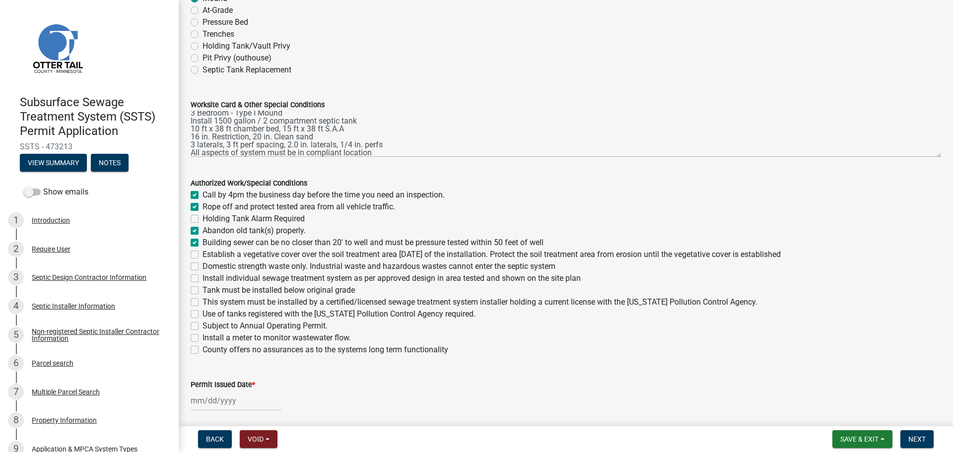
checkbox input "true"
checkbox input "false"
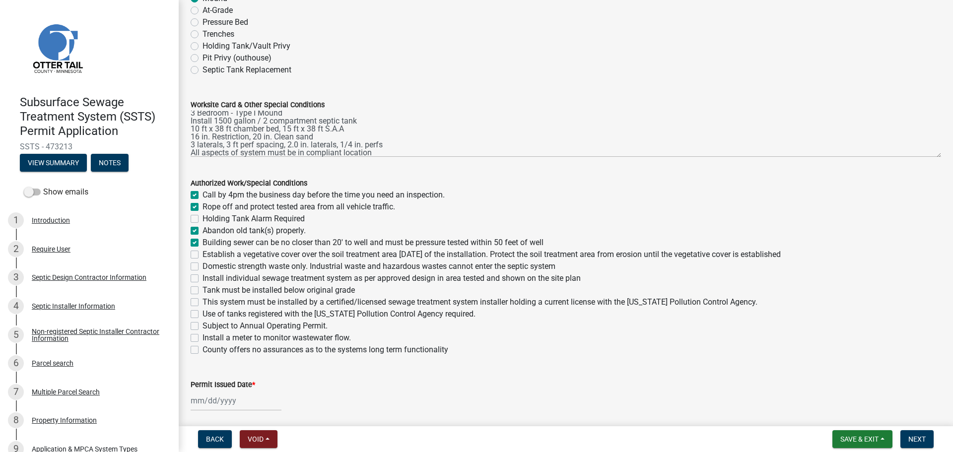
checkbox input "false"
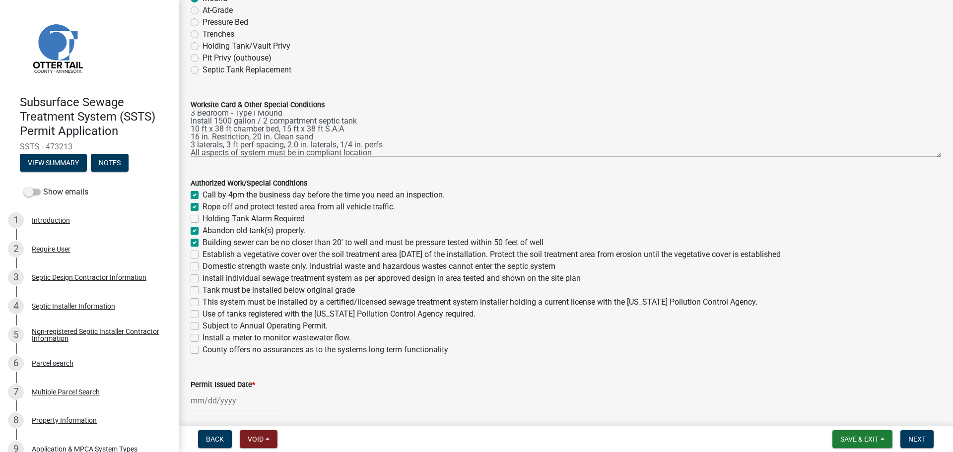
checkbox input "false"
click at [203, 253] on label "Establish a vegetative cover over the soil treatment area within 30 days of the…" at bounding box center [492, 255] width 578 height 12
click at [203, 253] on input "Establish a vegetative cover over the soil treatment area within 30 days of the…" at bounding box center [206, 252] width 6 height 6
checkbox input "true"
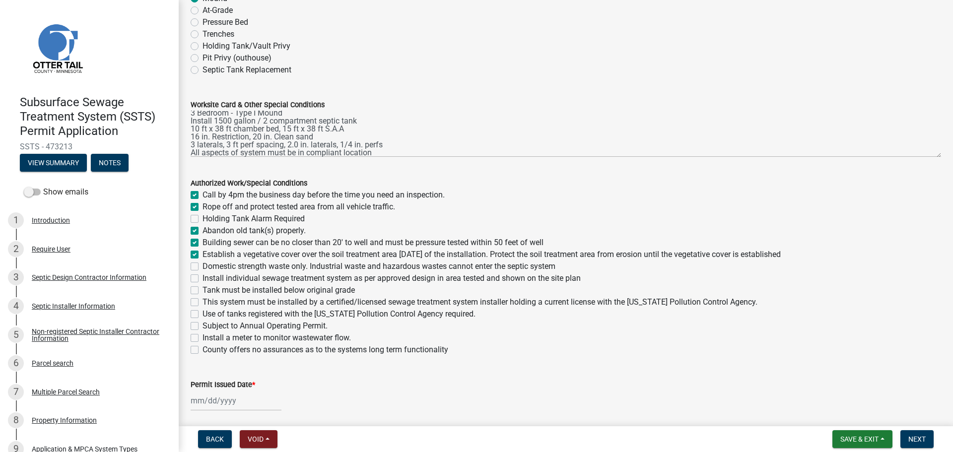
checkbox input "true"
checkbox input "false"
checkbox input "true"
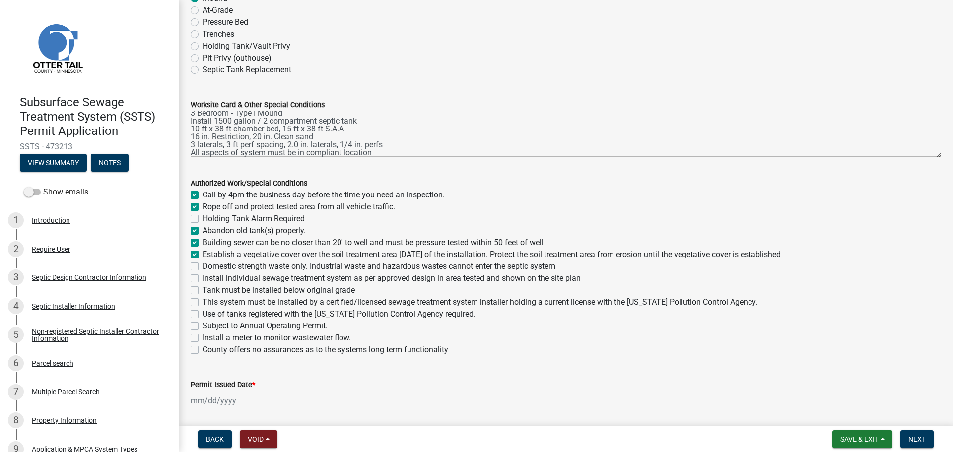
checkbox input "false"
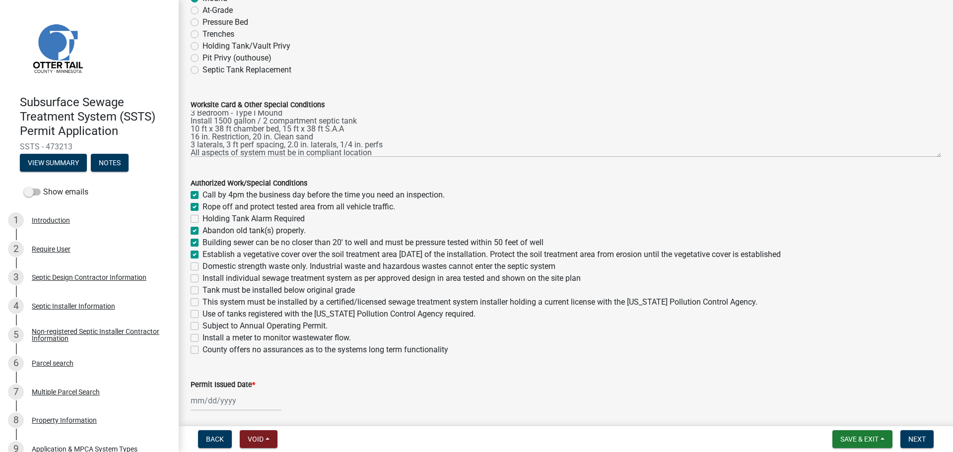
checkbox input "false"
click at [203, 270] on label "Domestic strength waste only. Industrial waste and hazardous wastes cannot ente…" at bounding box center [379, 267] width 353 height 12
click at [203, 267] on input "Domestic strength waste only. Industrial waste and hazardous wastes cannot ente…" at bounding box center [206, 264] width 6 height 6
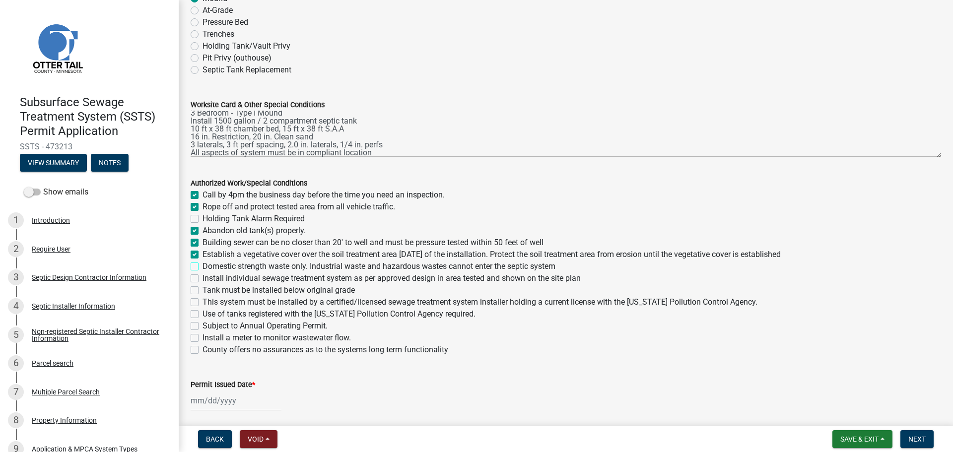
checkbox input "true"
checkbox input "false"
checkbox input "true"
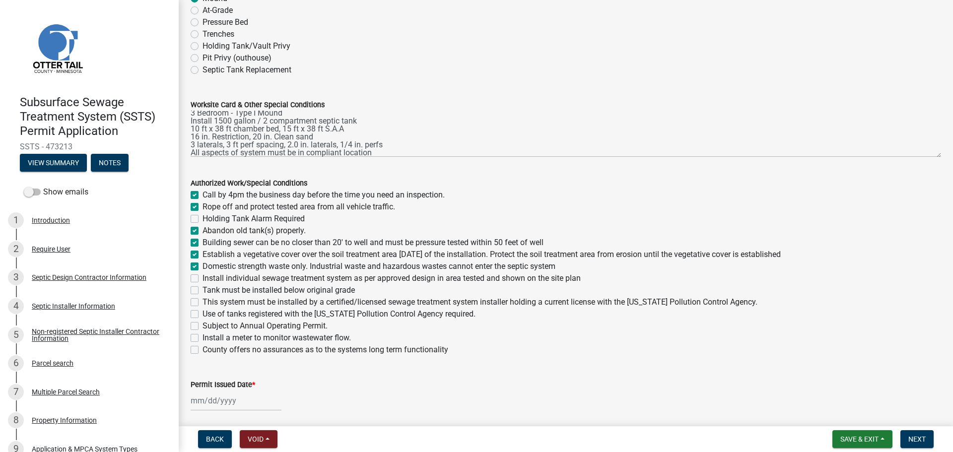
checkbox input "true"
checkbox input "false"
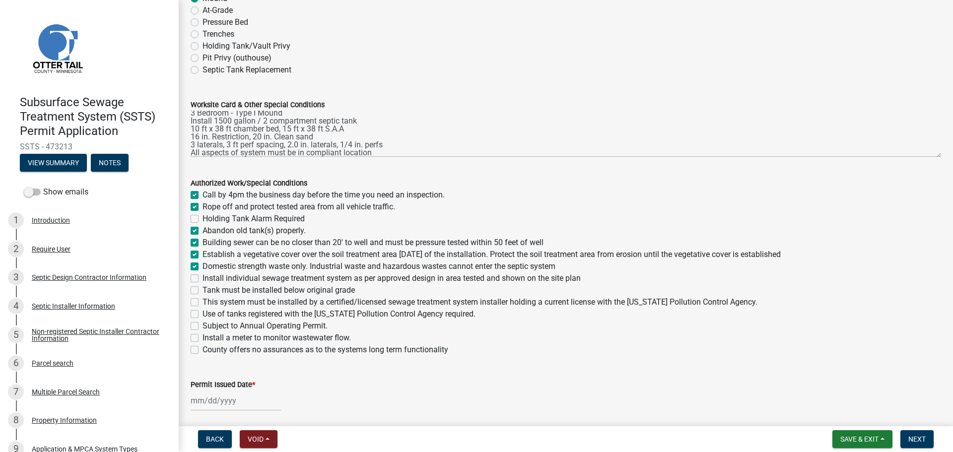
checkbox input "false"
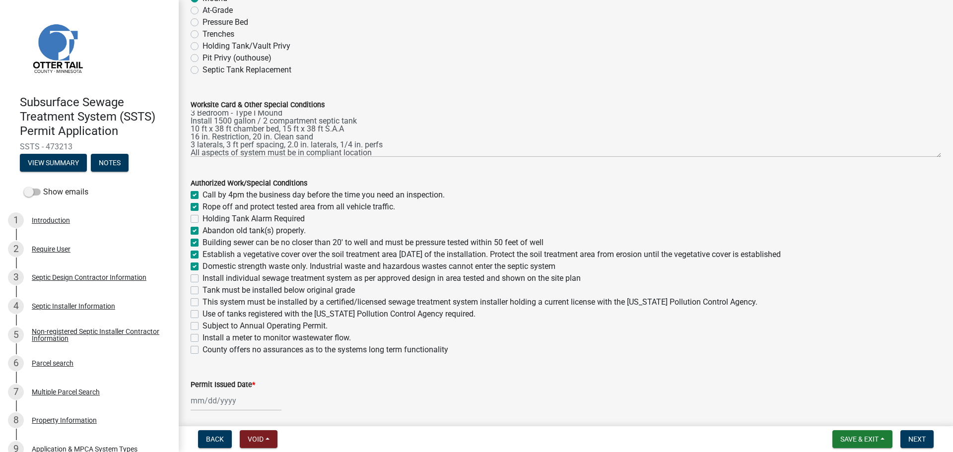
click at [192, 273] on div "Install individual sewage treatment system as per approved design in area teste…" at bounding box center [566, 279] width 751 height 12
click at [203, 279] on label "Install individual sewage treatment system as per approved design in area teste…" at bounding box center [392, 279] width 378 height 12
click at [203, 279] on input "Install individual sewage treatment system as per approved design in area teste…" at bounding box center [206, 276] width 6 height 6
checkbox input "true"
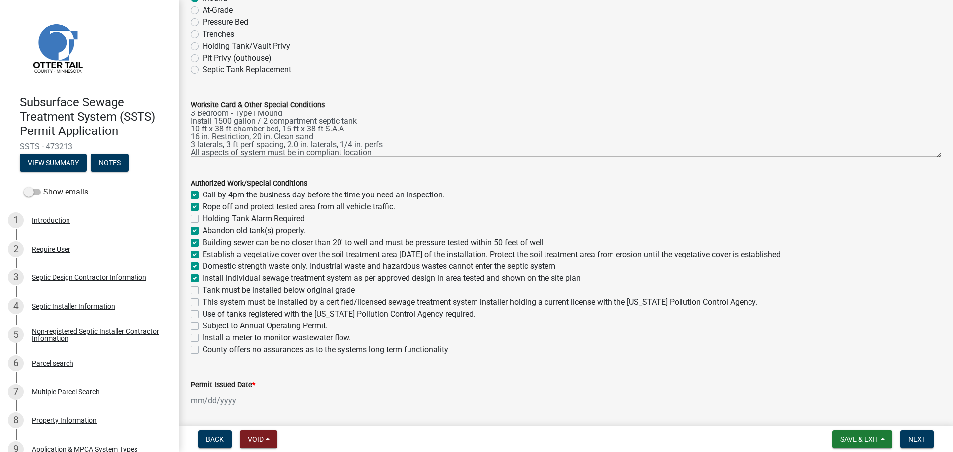
checkbox input "true"
checkbox input "false"
checkbox input "true"
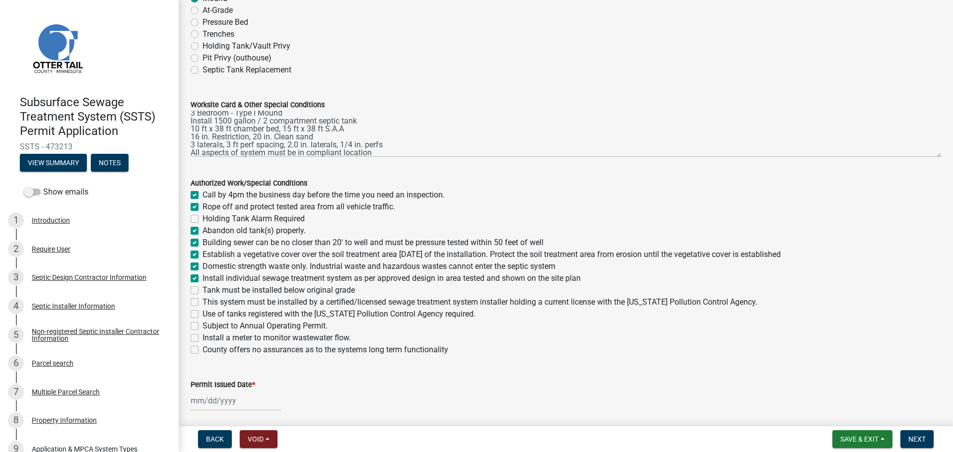
checkbox input "true"
checkbox input "false"
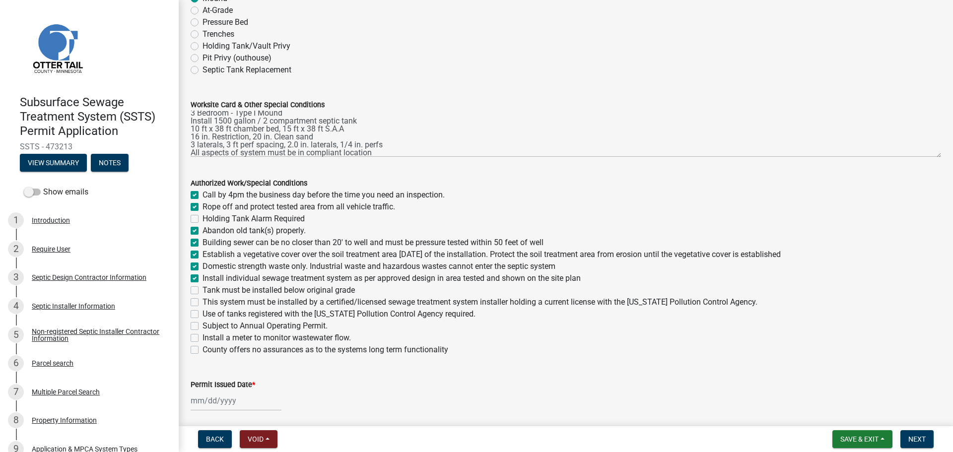
checkbox input "false"
click at [203, 289] on label "Tank must be installed below original grade" at bounding box center [279, 291] width 152 height 12
click at [203, 289] on input "Tank must be installed below original grade" at bounding box center [206, 288] width 6 height 6
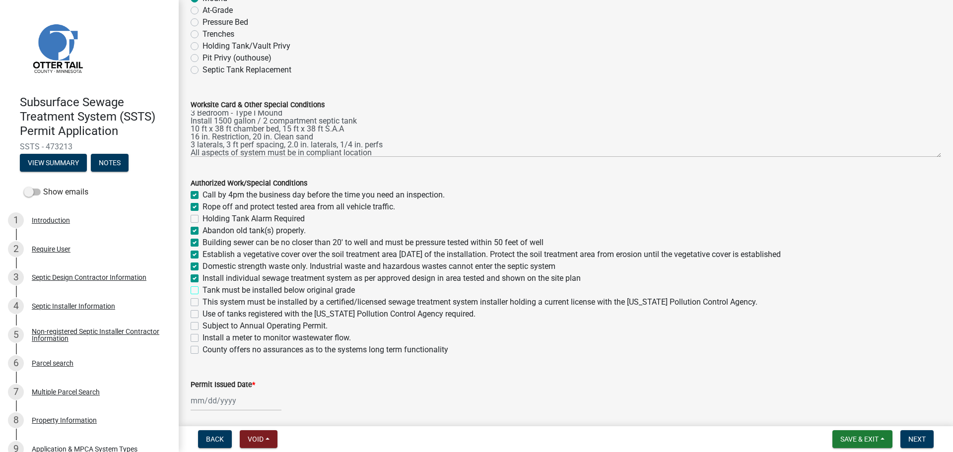
checkbox input "true"
checkbox input "false"
checkbox input "true"
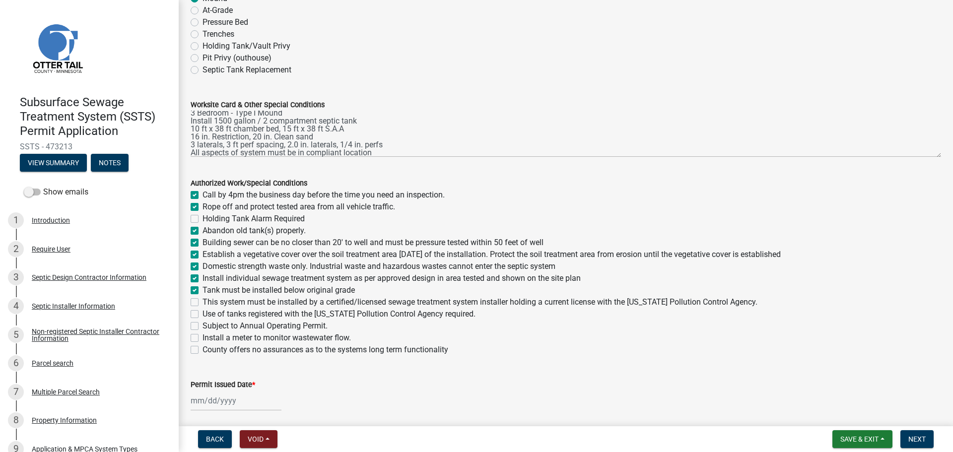
checkbox input "true"
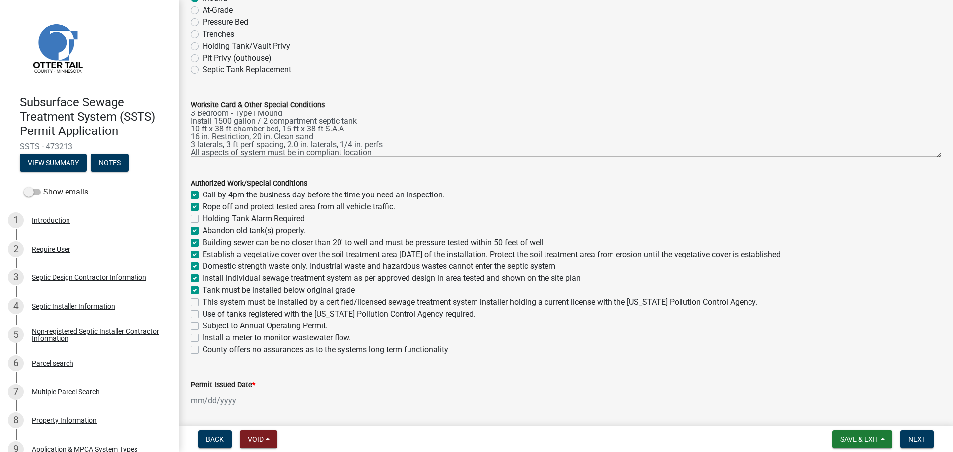
checkbox input "false"
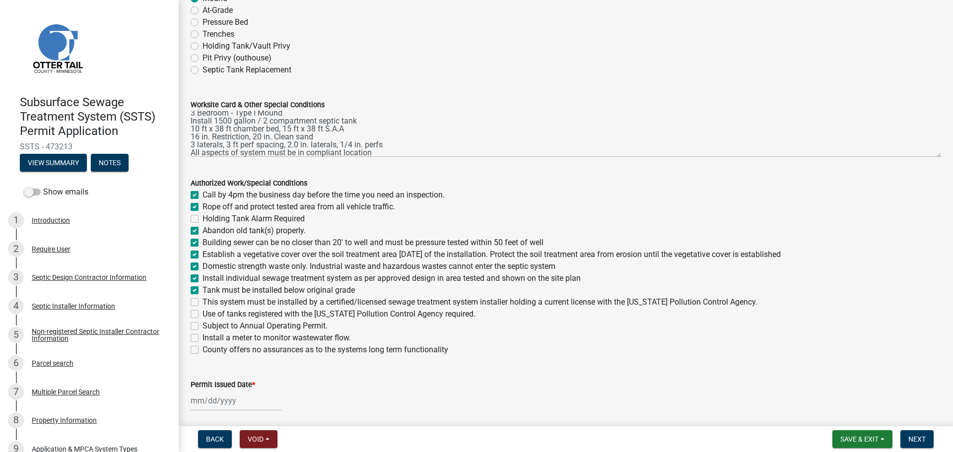
click at [194, 309] on div "Use of tanks registered with the Minnesota Pollution Control Agency required." at bounding box center [566, 314] width 751 height 12
click at [203, 304] on label "This system must be installed by a certified/licensed sewage treatment system i…" at bounding box center [480, 302] width 555 height 12
click at [203, 303] on input "This system must be installed by a certified/licensed sewage treatment system i…" at bounding box center [206, 299] width 6 height 6
checkbox input "true"
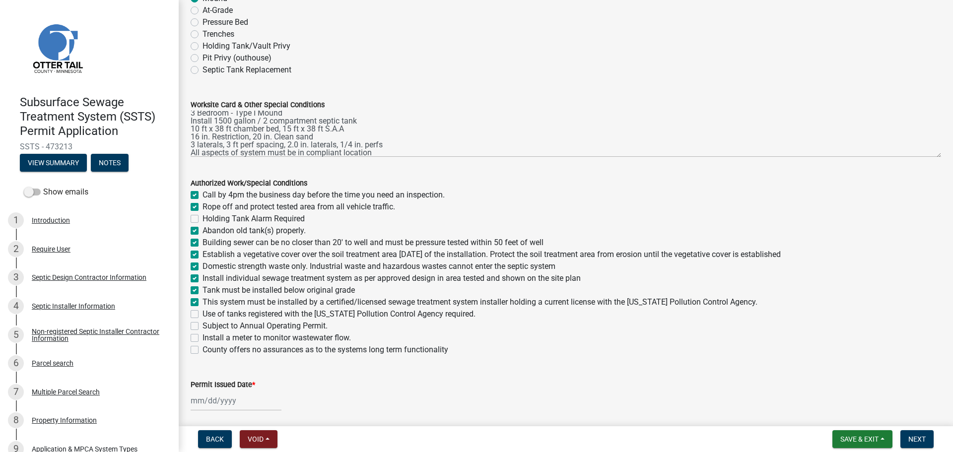
checkbox input "true"
checkbox input "false"
checkbox input "true"
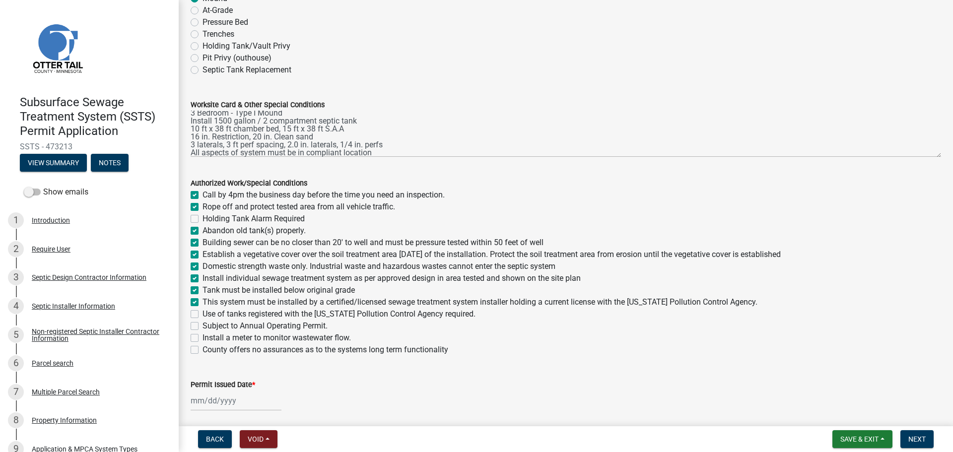
checkbox input "true"
checkbox input "false"
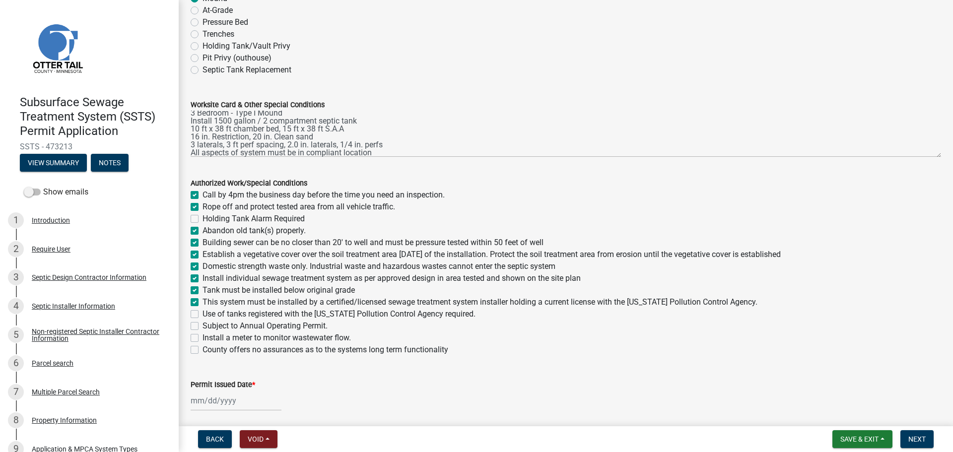
checkbox input "false"
click at [203, 314] on label "Use of tanks registered with the Minnesota Pollution Control Agency required." at bounding box center [339, 314] width 273 height 12
click at [203, 314] on input "Use of tanks registered with the Minnesota Pollution Control Agency required." at bounding box center [206, 311] width 6 height 6
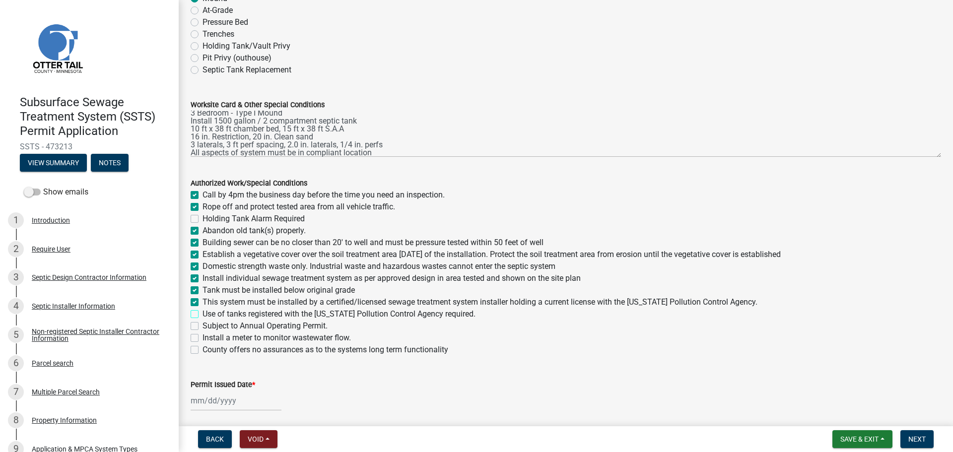
checkbox input "true"
checkbox input "false"
checkbox input "true"
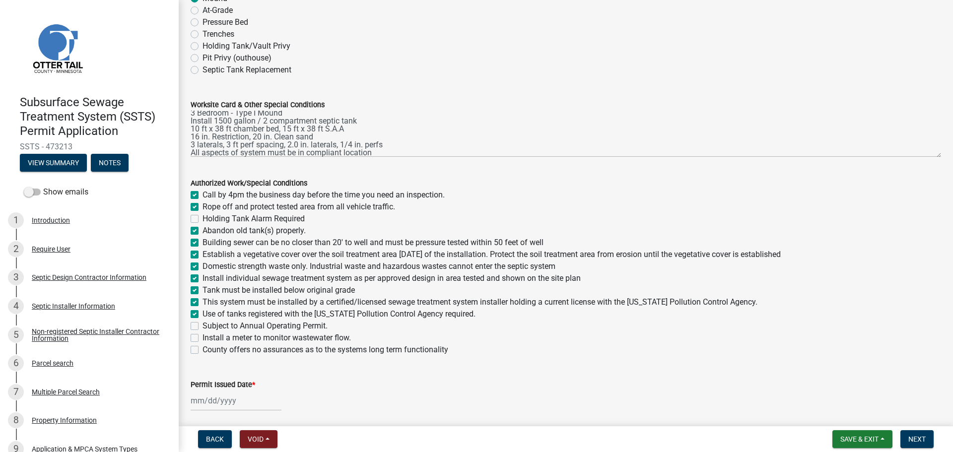
checkbox input "true"
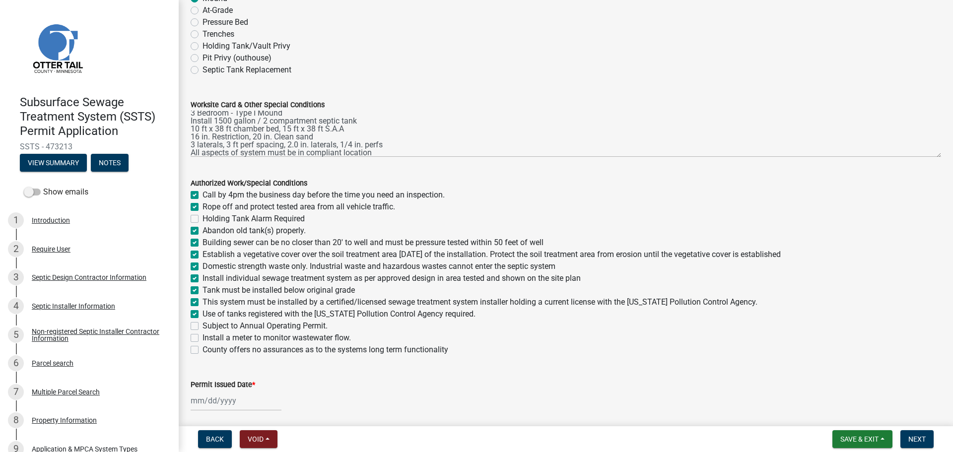
checkbox input "true"
checkbox input "false"
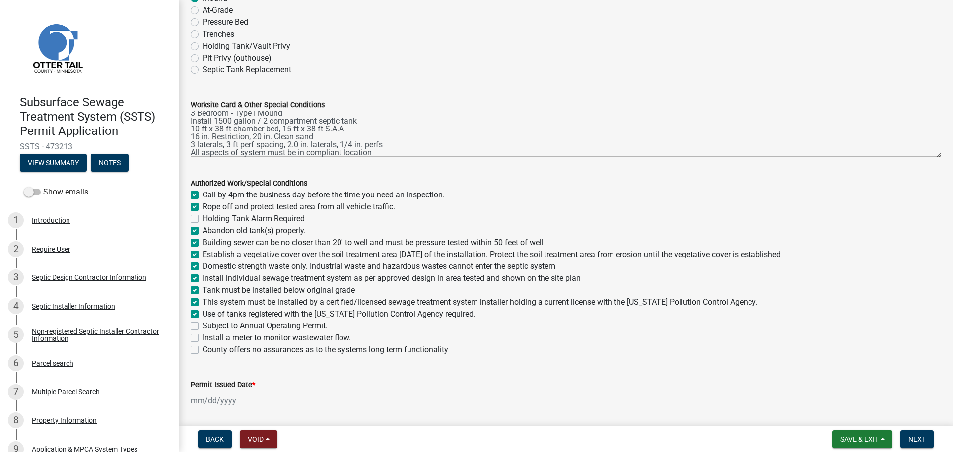
click at [216, 390] on div "Permit Issued Date *" at bounding box center [566, 385] width 751 height 12
select select "9"
select select "2025"
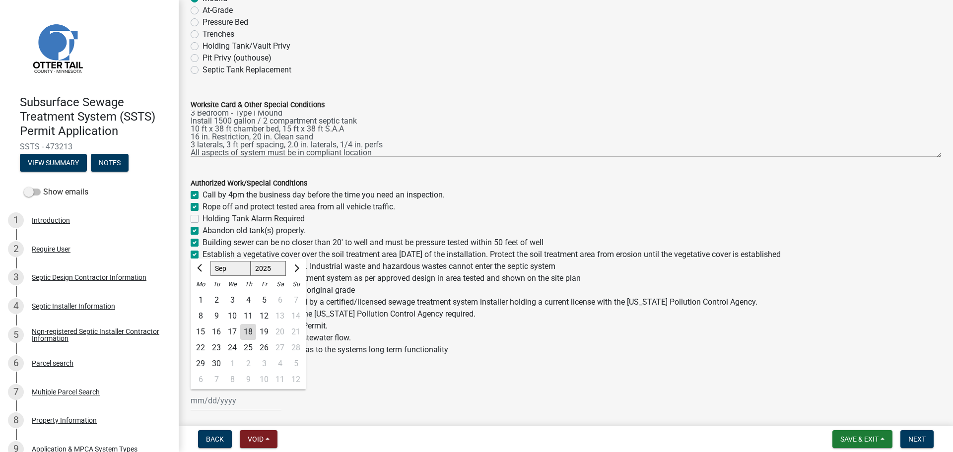
drag, startPoint x: 216, startPoint y: 396, endPoint x: 217, endPoint y: 389, distance: 7.0
click at [216, 392] on div "Jan Feb Mar Apr May Jun Jul Aug Sep Oct Nov Dec 1525 1526 1527 1528 1529 1530 1…" at bounding box center [236, 401] width 91 height 20
click at [248, 328] on div "18" at bounding box center [248, 332] width 16 height 16
type input "09/18/2025"
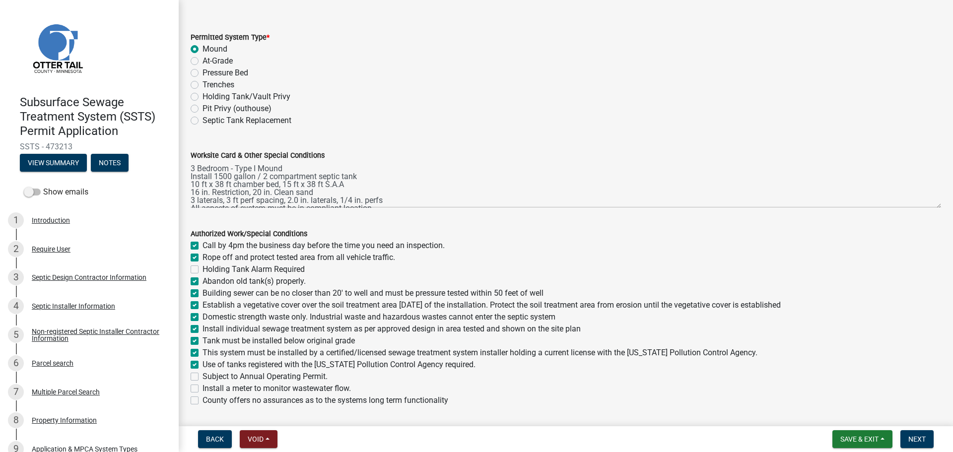
scroll to position [8, 0]
click at [762, 392] on button "Next" at bounding box center [917, 440] width 33 height 18
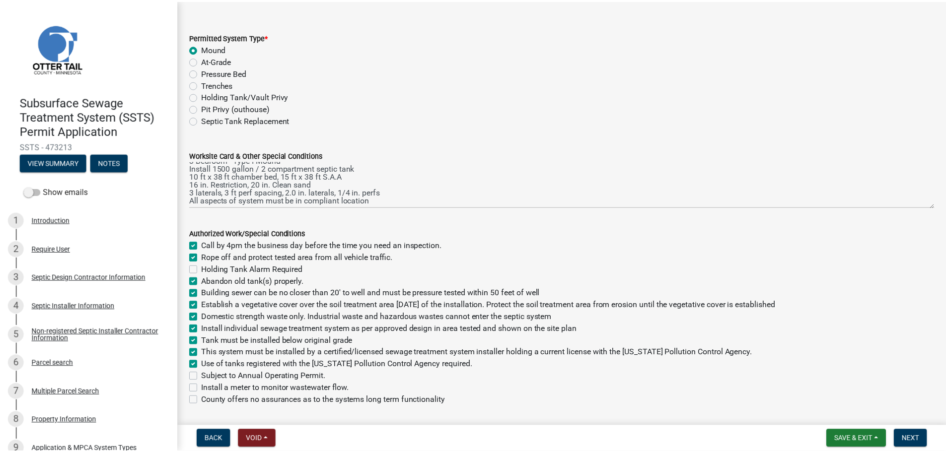
scroll to position [0, 0]
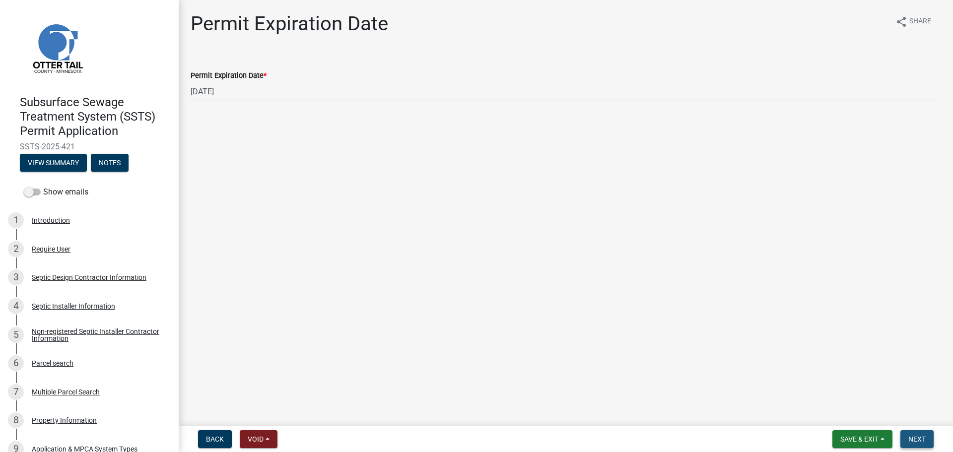
click at [762, 392] on button "Next" at bounding box center [917, 440] width 33 height 18
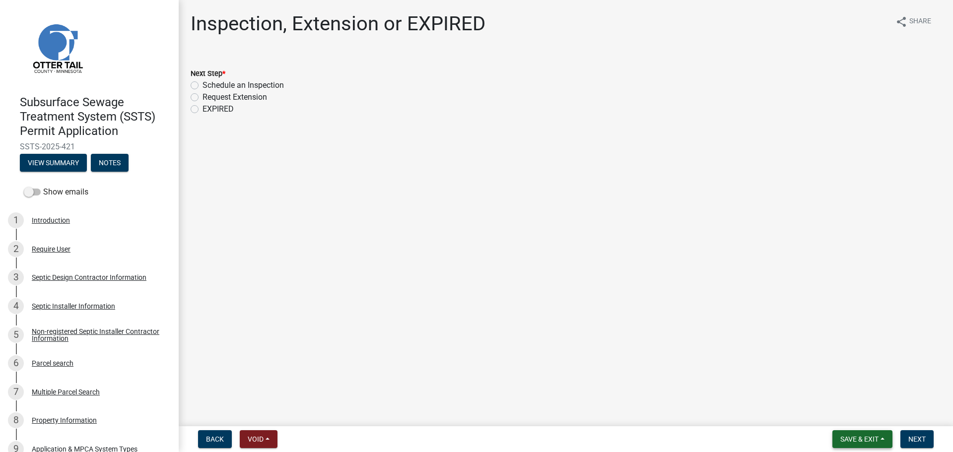
click at [762, 392] on span "Save & Exit" at bounding box center [860, 439] width 38 height 8
click at [762, 392] on button "Save & Exit" at bounding box center [852, 414] width 79 height 24
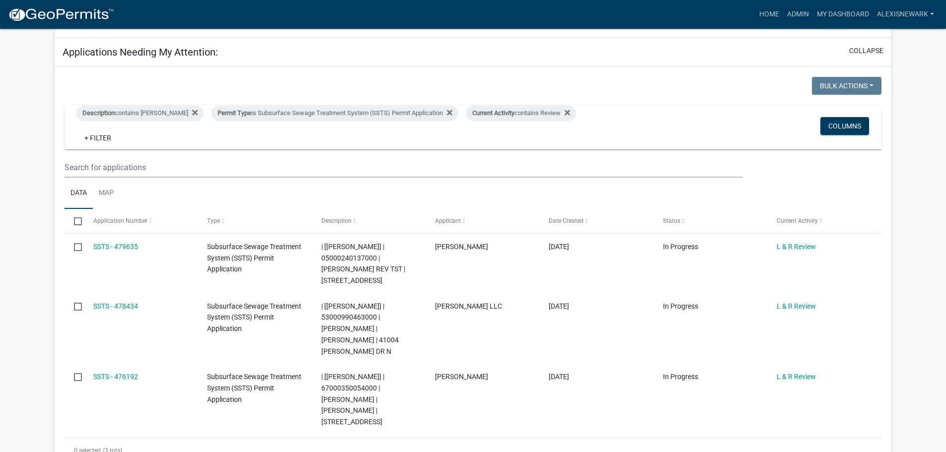
scroll to position [137, 0]
click at [762, 21] on link "Admin" at bounding box center [798, 14] width 30 height 19
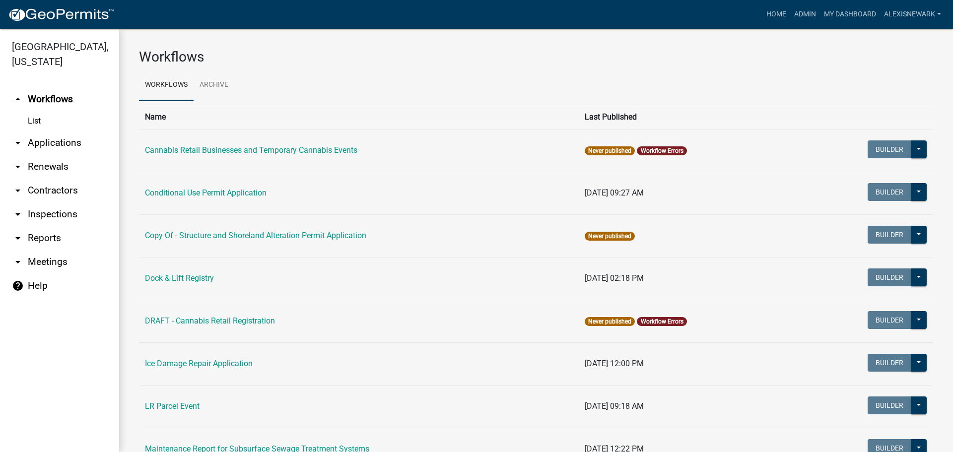
click at [83, 146] on link "arrow_drop_down Applications" at bounding box center [59, 143] width 119 height 24
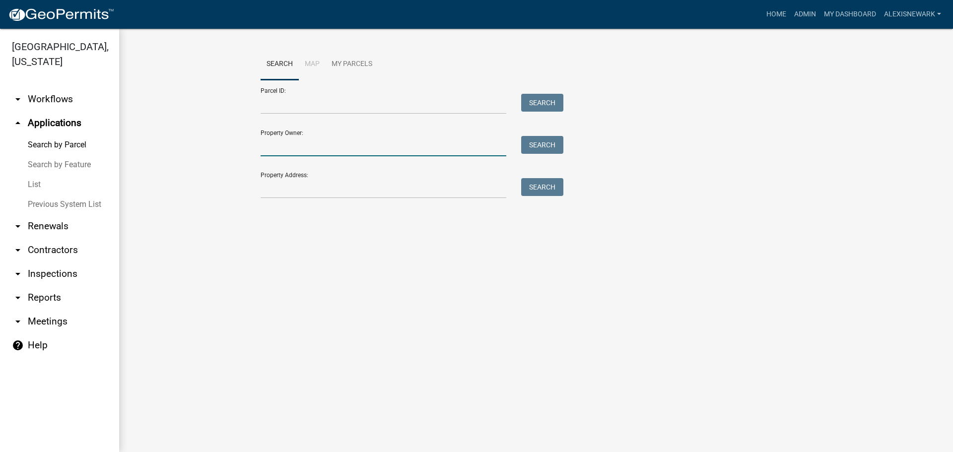
drag, startPoint x: 289, startPoint y: 151, endPoint x: 301, endPoint y: 164, distance: 17.9
click at [289, 151] on input "Property Owner:" at bounding box center [384, 146] width 246 height 20
click at [419, 184] on input "Property Address:" at bounding box center [384, 188] width 246 height 20
click at [348, 193] on input "Property Address:" at bounding box center [384, 188] width 246 height 20
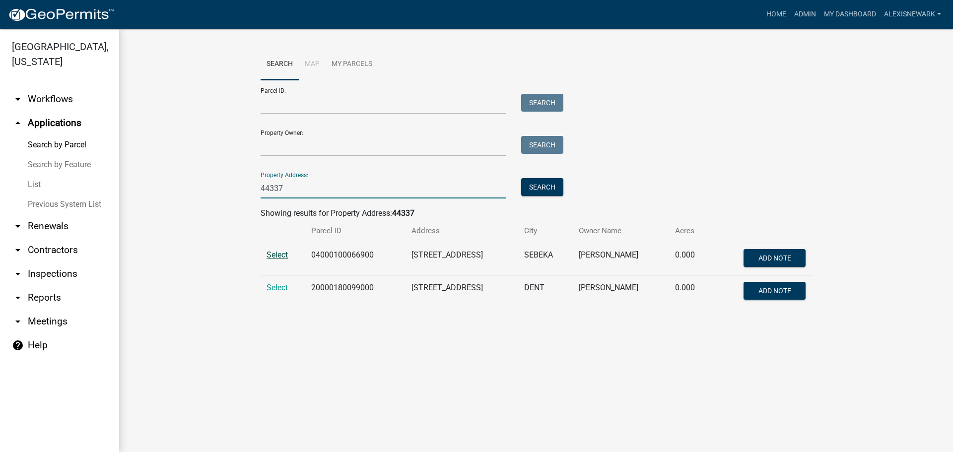
type input "44337"
click at [288, 255] on span "Select" at bounding box center [277, 254] width 21 height 9
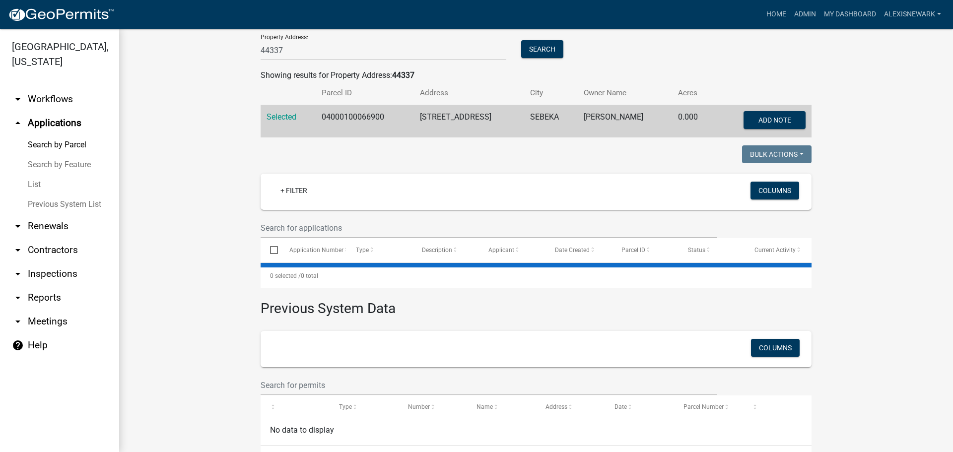
scroll to position [176, 0]
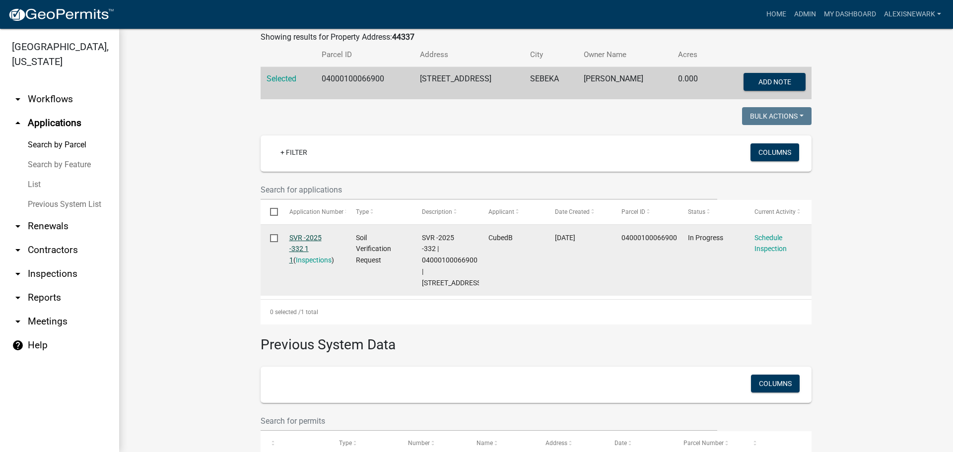
click at [305, 237] on link "SVR -2025 -332 1 1" at bounding box center [305, 249] width 32 height 31
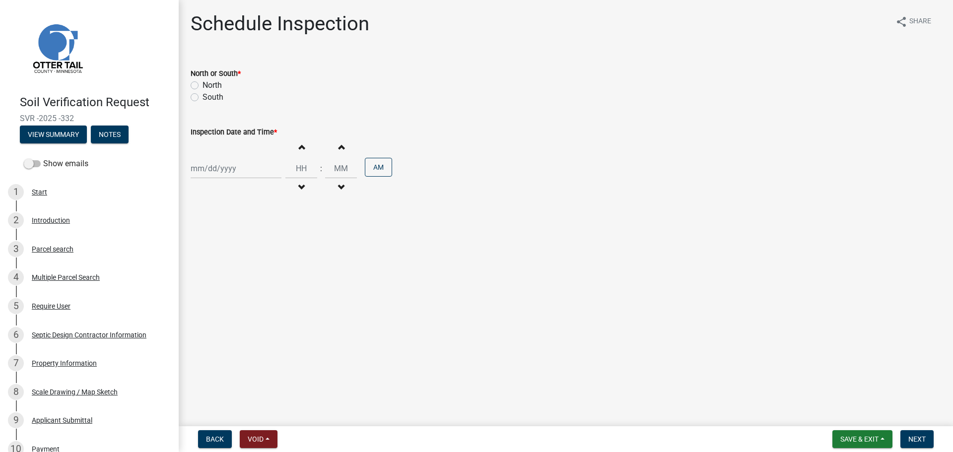
click at [203, 86] on label "North" at bounding box center [212, 85] width 19 height 12
click at [203, 86] on input "North" at bounding box center [206, 82] width 6 height 6
radio input "true"
select select "9"
select select "2025"
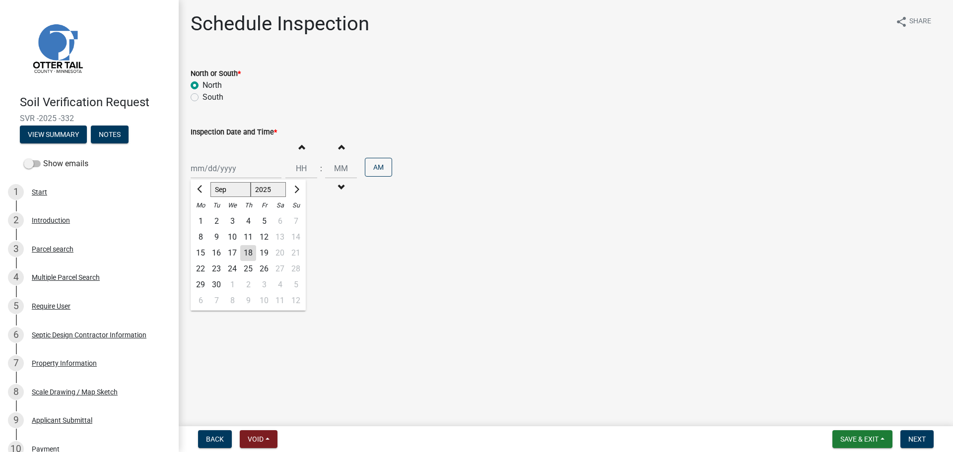
click at [247, 167] on div "Jan Feb Mar Apr May Jun Jul Aug Sep Oct Nov Dec 1525 1526 1527 1528 1529 1530 1…" at bounding box center [236, 168] width 91 height 20
click at [251, 258] on div "18" at bounding box center [248, 253] width 16 height 16
type input "09/18/2025"
click at [293, 167] on input "Hours" at bounding box center [302, 168] width 32 height 20
type input "02"
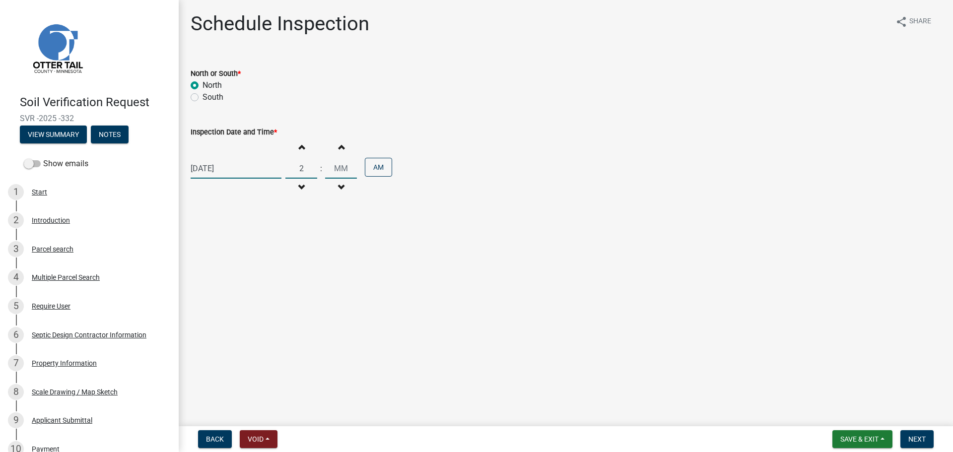
type input "00"
click at [334, 172] on input "00" at bounding box center [341, 168] width 32 height 20
drag, startPoint x: 382, startPoint y: 195, endPoint x: 381, endPoint y: 189, distance: 6.5
click at [382, 195] on div "Increment hours 02 Decrement hours : Increment minutes 00 Decrement minutes AM" at bounding box center [339, 168] width 107 height 61
click at [374, 172] on button "AM" at bounding box center [378, 167] width 27 height 19
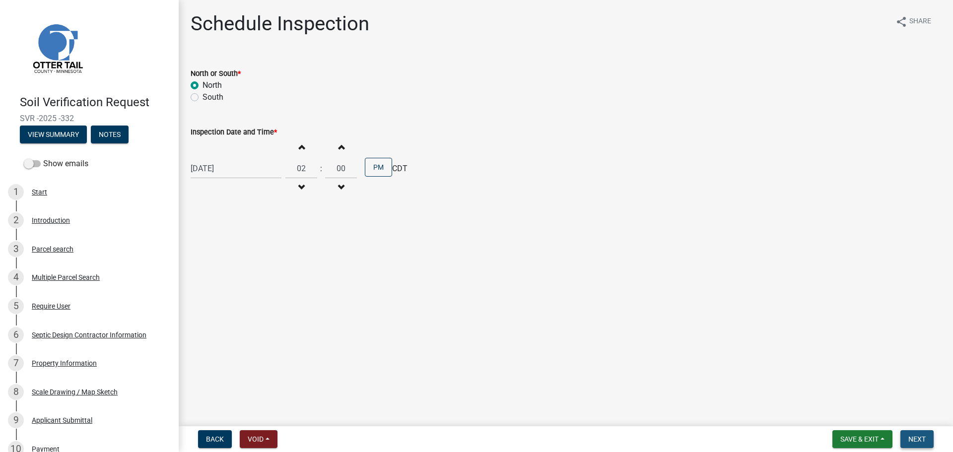
click at [762, 392] on span "Next" at bounding box center [917, 439] width 17 height 8
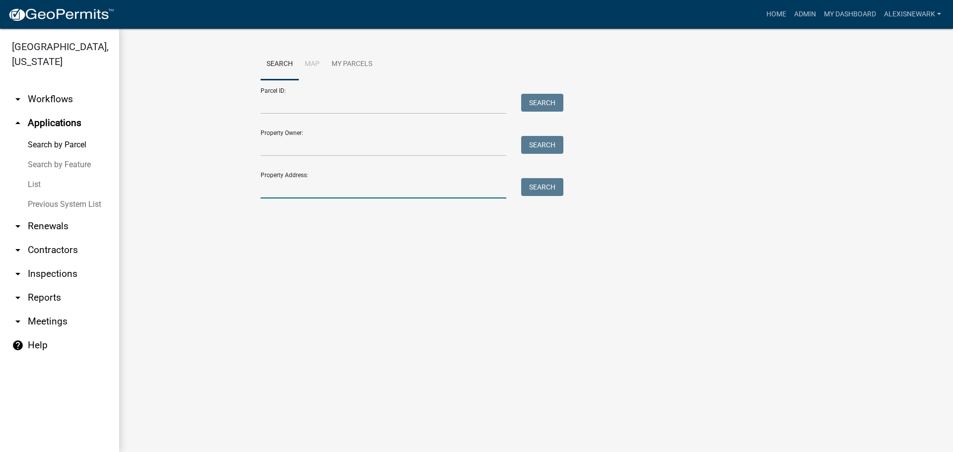
click at [277, 195] on input "Property Address:" at bounding box center [384, 188] width 246 height 20
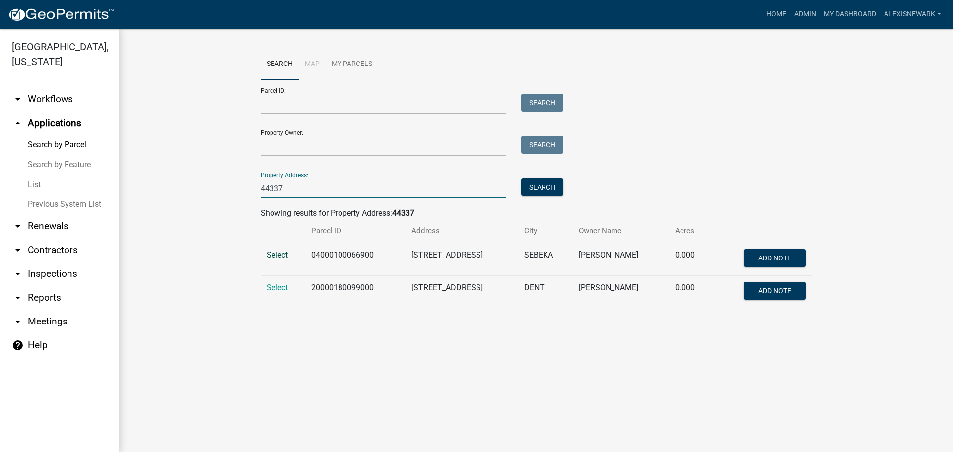
type input "44337"
click at [273, 254] on span "Select" at bounding box center [277, 254] width 21 height 9
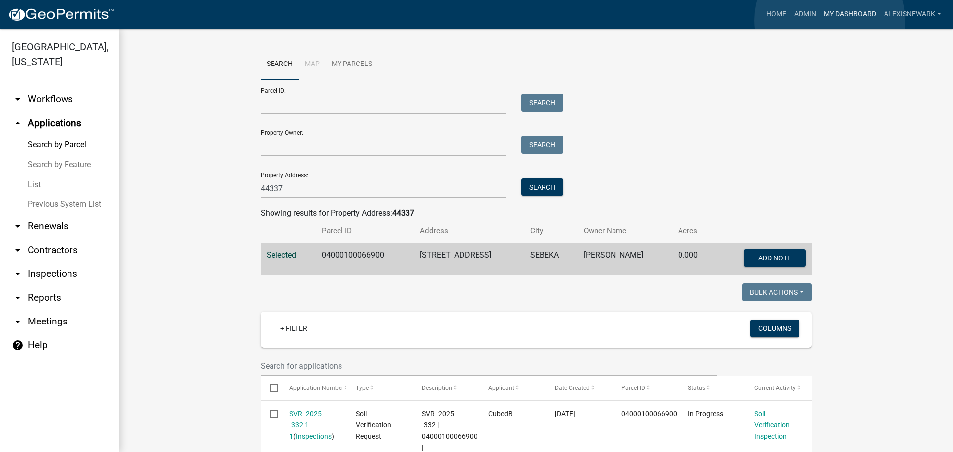
click at [762, 20] on link "My Dashboard" at bounding box center [850, 14] width 60 height 19
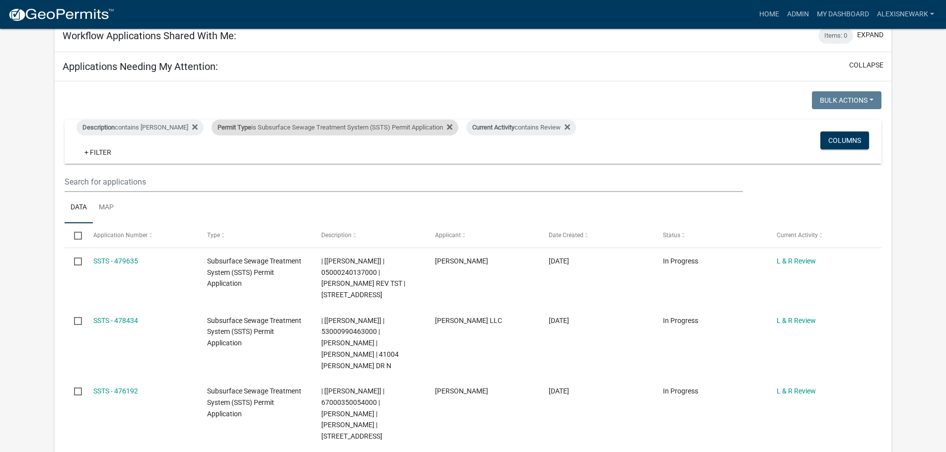
scroll to position [124, 0]
click at [339, 122] on div "Permit Type is Subsurface Sewage Treatment System (SSTS) Permit Application" at bounding box center [335, 127] width 247 height 16
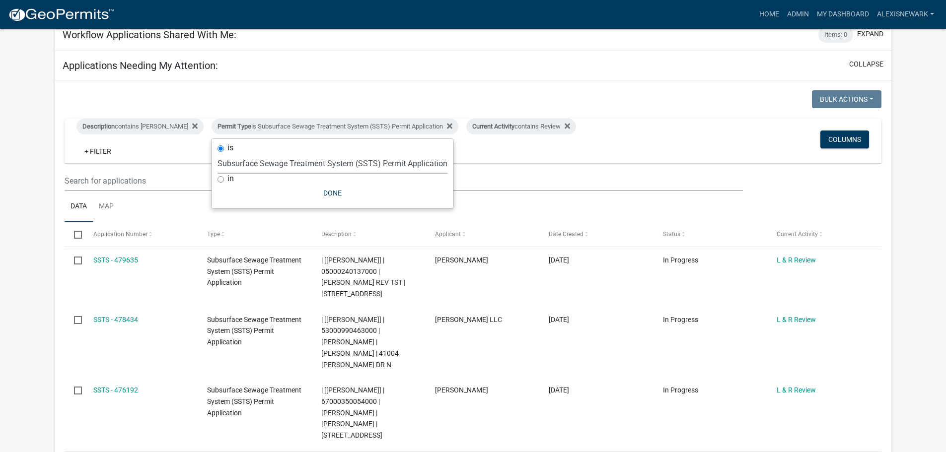
click at [325, 167] on select "Select an option Building Contractor / Excavators (Registration) Building Contr…" at bounding box center [332, 163] width 230 height 20
select select "79d4bf26-a84c-4898-8d16-9ebea2345fb4"
click at [217, 161] on select "Select an option Building Contractor / Excavators (Registration) Building Contr…" at bounding box center [332, 163] width 230 height 20
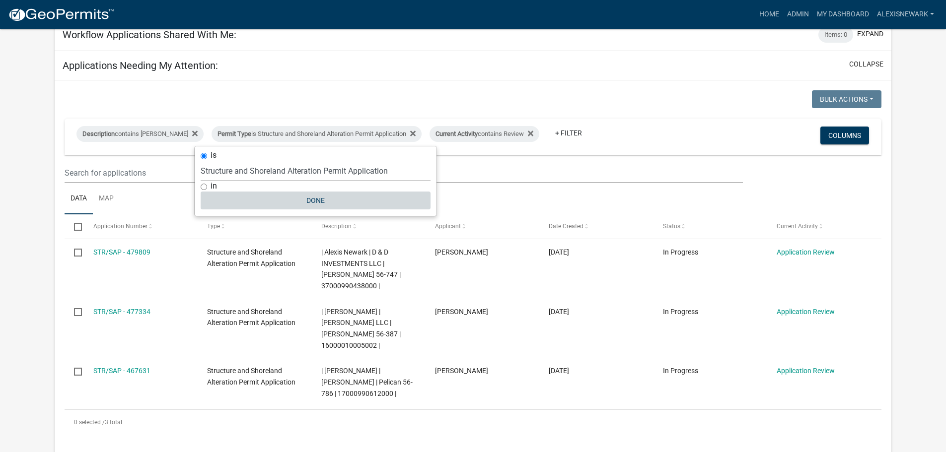
click at [323, 196] on button "Done" at bounding box center [316, 201] width 230 height 18
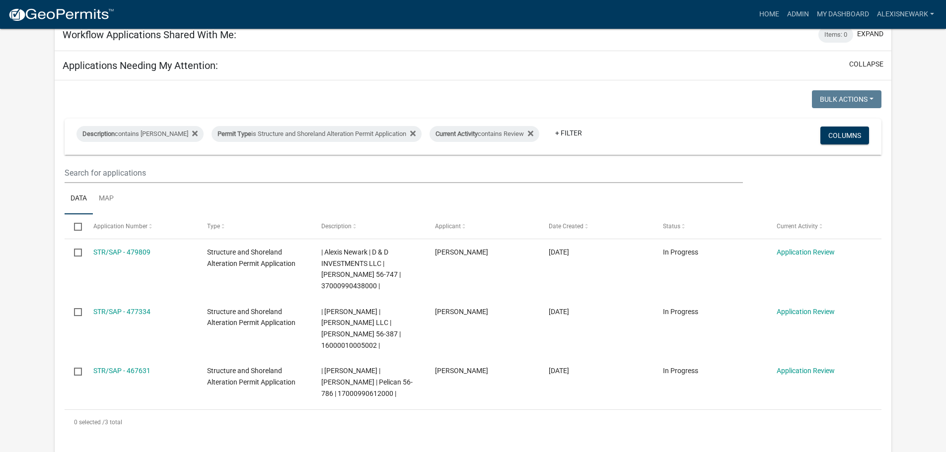
drag, startPoint x: 496, startPoint y: 45, endPoint x: 448, endPoint y: 93, distance: 68.1
drag, startPoint x: 448, startPoint y: 93, endPoint x: 26, endPoint y: 56, distance: 423.7
click at [23, 56] on app-user-applications "more_horiz Home Admin My Dashboard alexisnewark Admin Account Logout My Dashboa…" at bounding box center [473, 288] width 946 height 766
click at [762, 16] on link "Admin" at bounding box center [798, 14] width 30 height 19
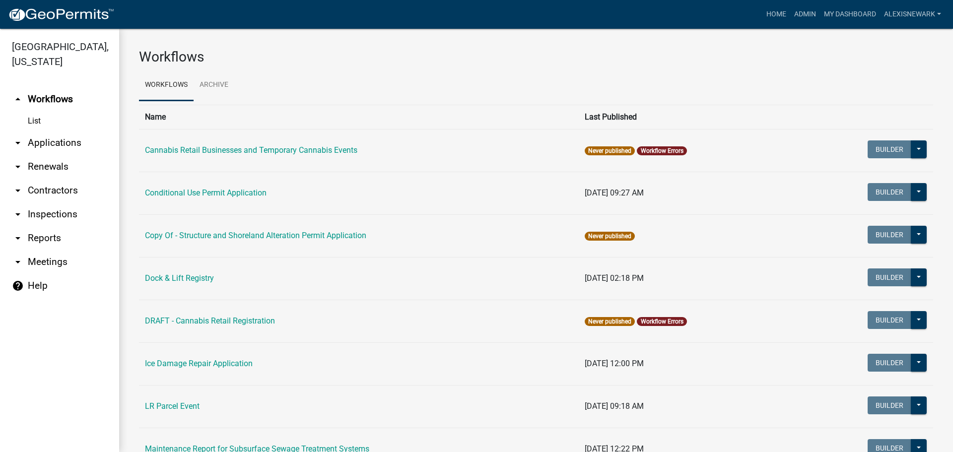
click at [84, 152] on link "arrow_drop_down Applications" at bounding box center [59, 143] width 119 height 24
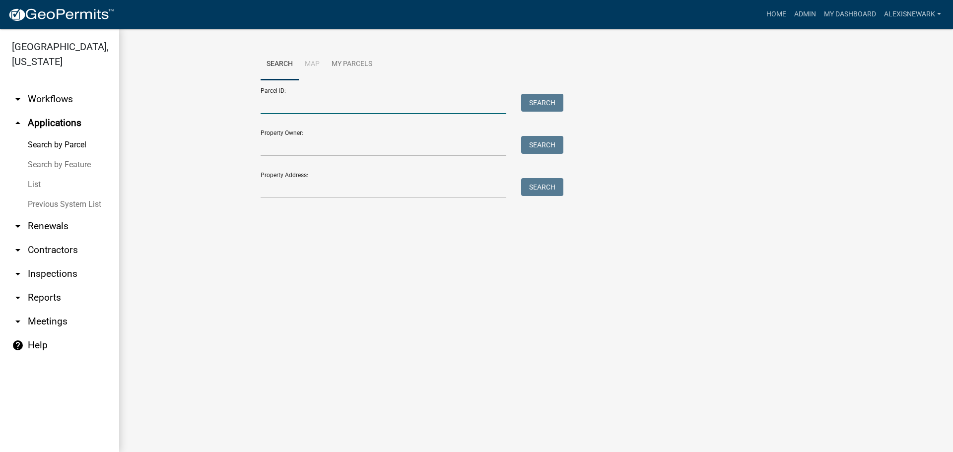
click at [273, 102] on input "Parcel ID:" at bounding box center [384, 104] width 246 height 20
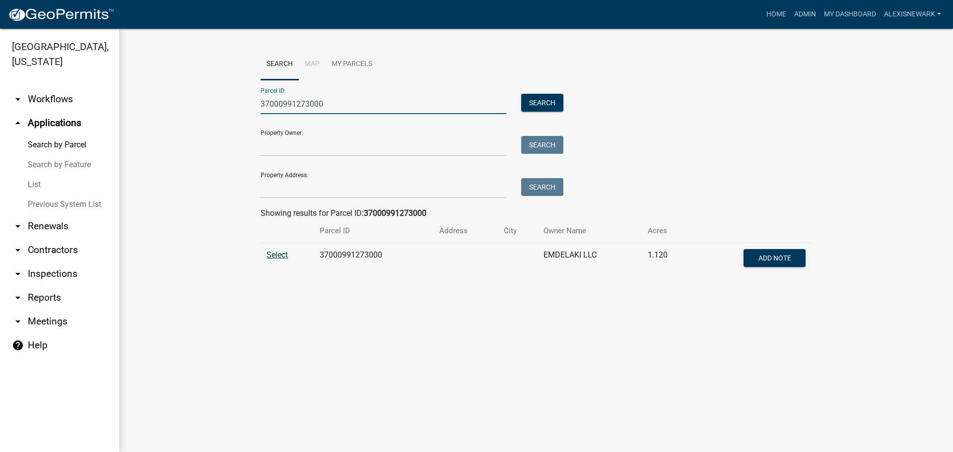
type input "37000991273000"
click at [286, 253] on span "Select" at bounding box center [277, 254] width 21 height 9
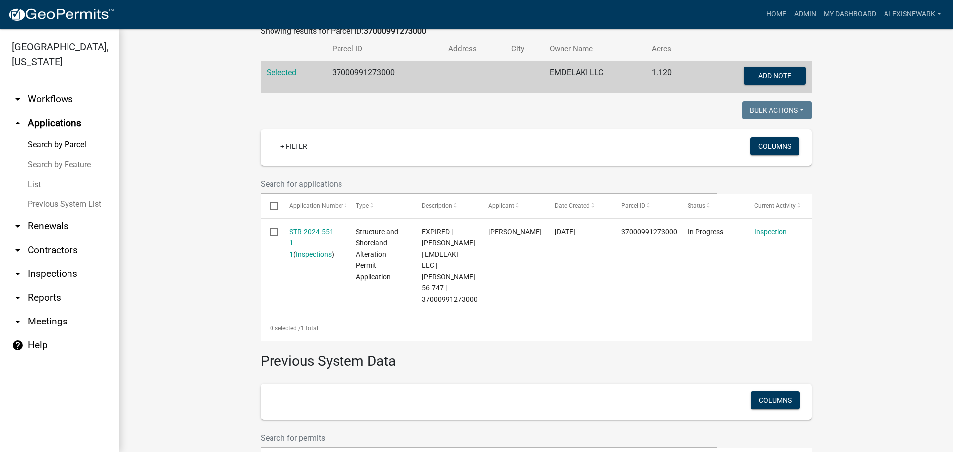
scroll to position [261, 0]
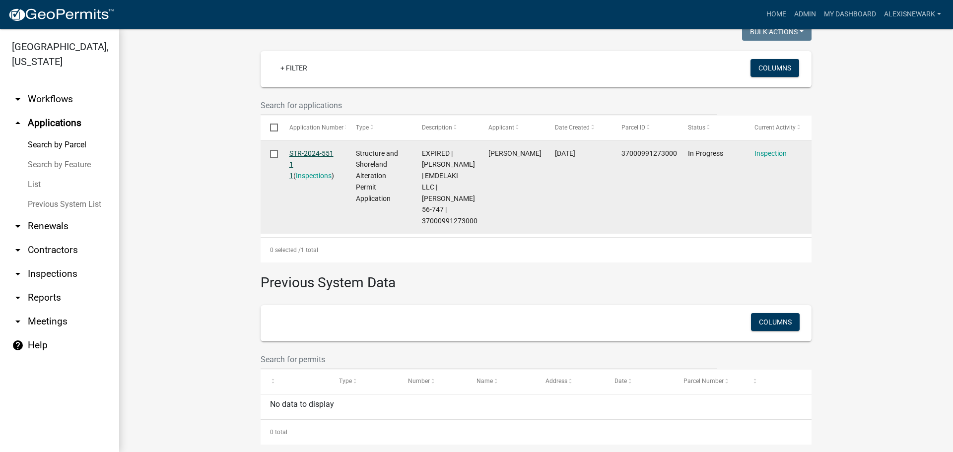
click at [302, 156] on link "STR-2024-551 1 1" at bounding box center [311, 164] width 44 height 31
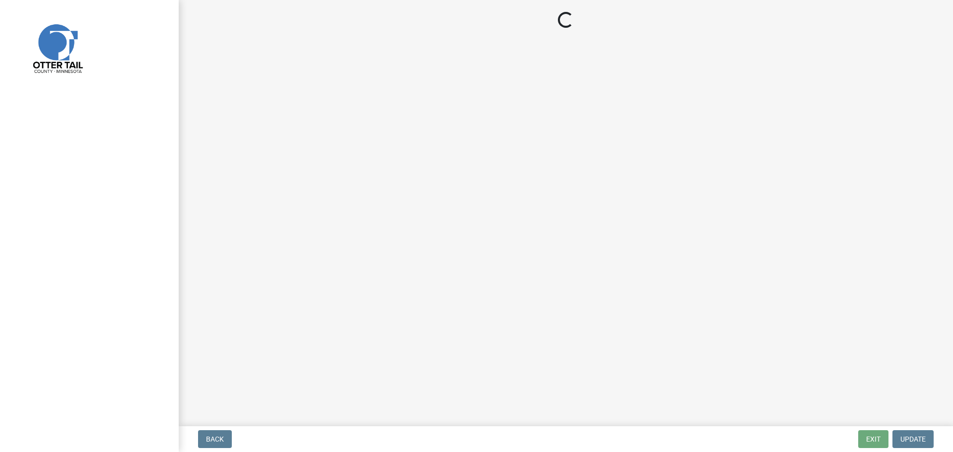
select select "710d5f49-2663-4e73-9718-d0c4e189f5ed"
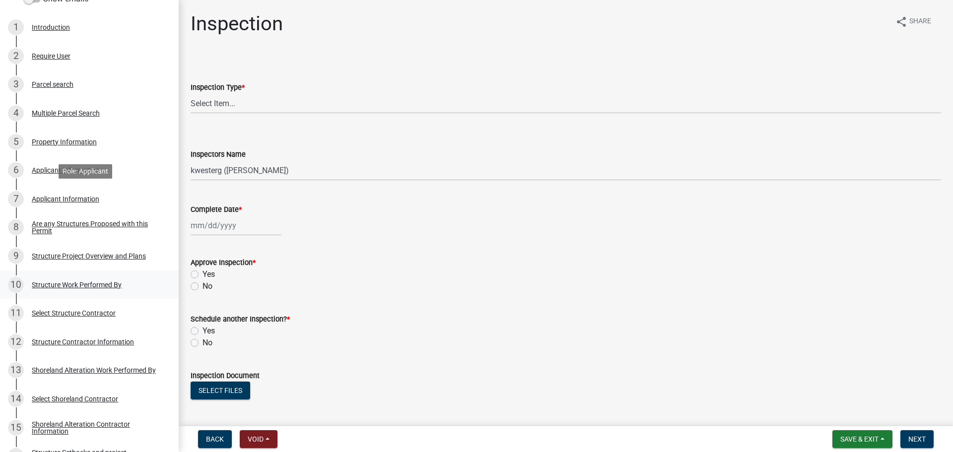
scroll to position [223, 0]
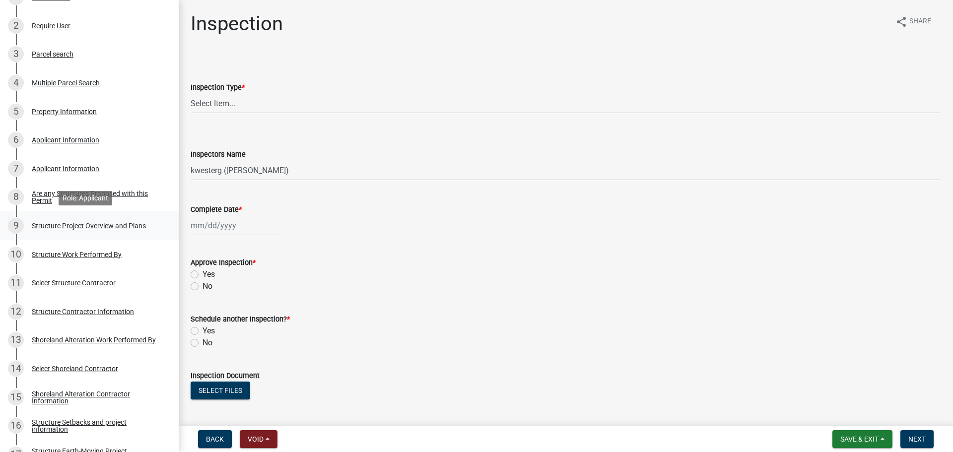
click at [128, 227] on div "Structure Project Overview and Plans" at bounding box center [89, 225] width 114 height 7
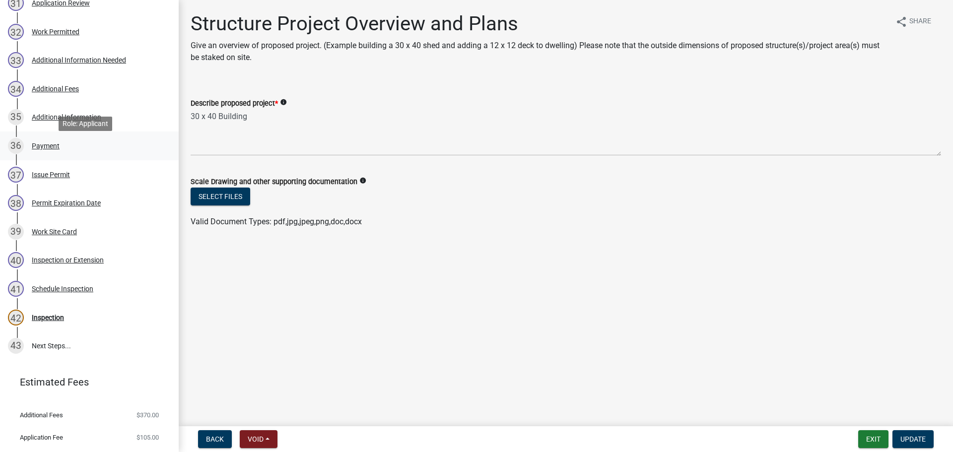
scroll to position [1098, 0]
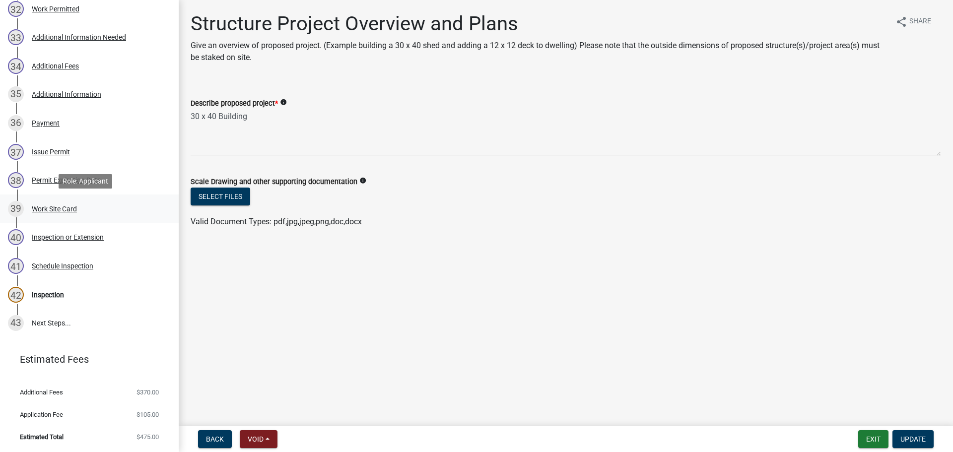
click at [100, 211] on div "39 Work Site Card" at bounding box center [85, 209] width 155 height 16
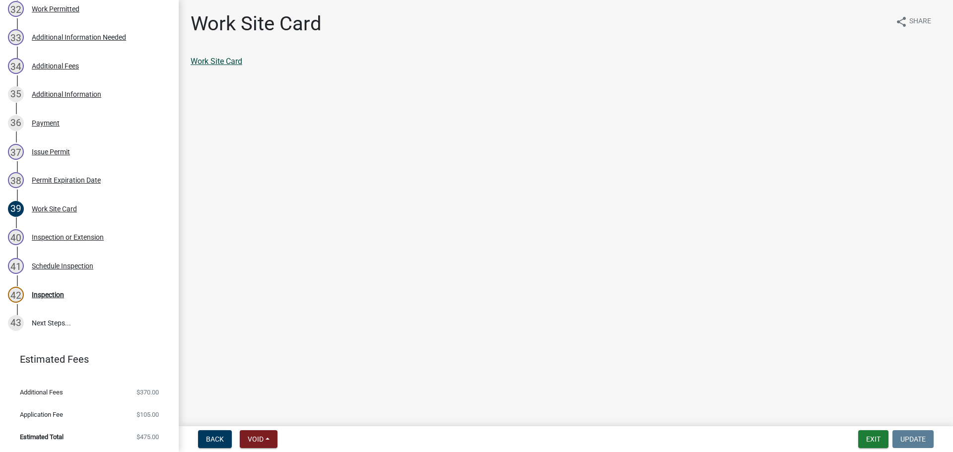
click at [229, 64] on link "Work Site Card" at bounding box center [217, 61] width 52 height 9
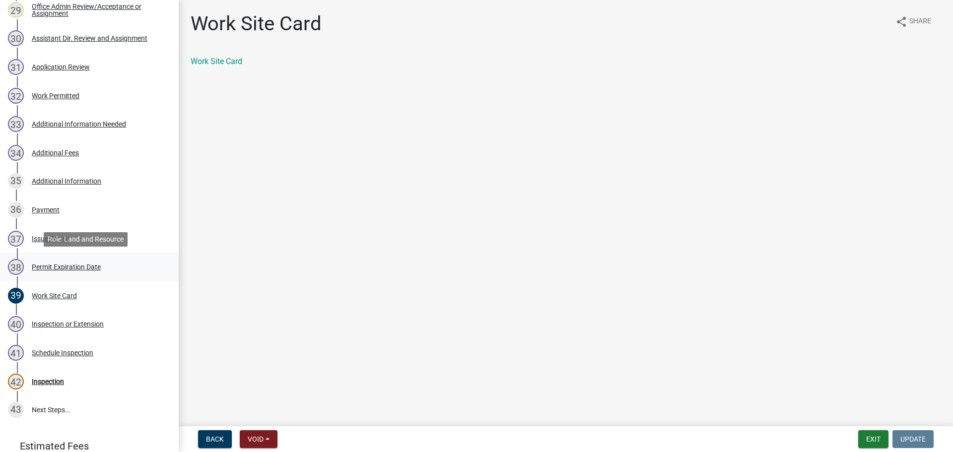
scroll to position [999, 0]
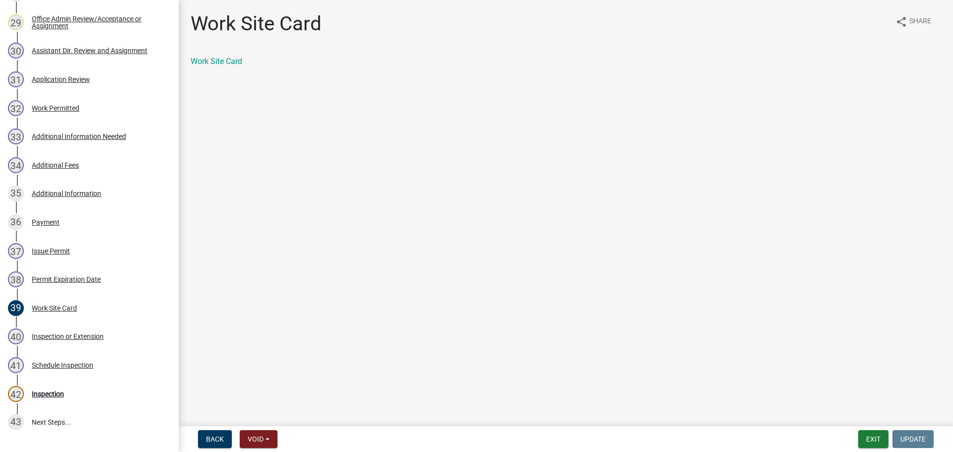
click at [83, 131] on div "33 Additional Information Needed" at bounding box center [85, 137] width 155 height 16
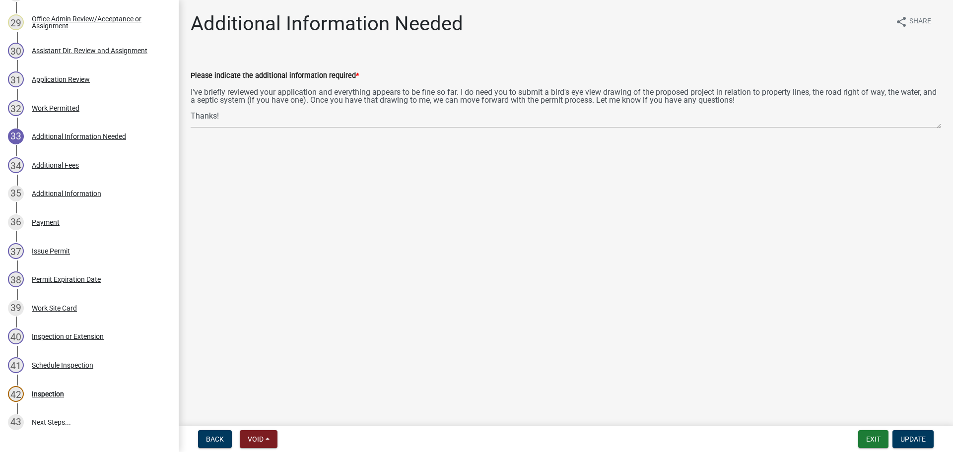
scroll to position [0, 0]
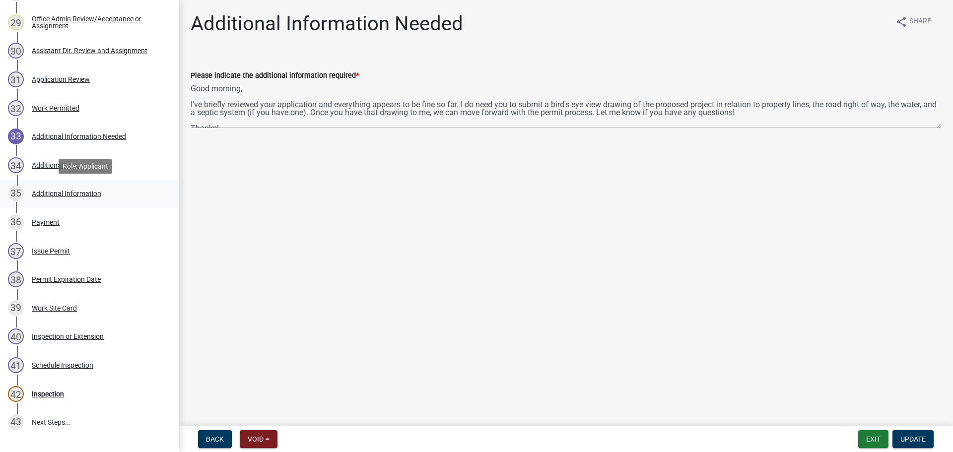
click at [97, 187] on div "35 Additional Information" at bounding box center [85, 194] width 155 height 16
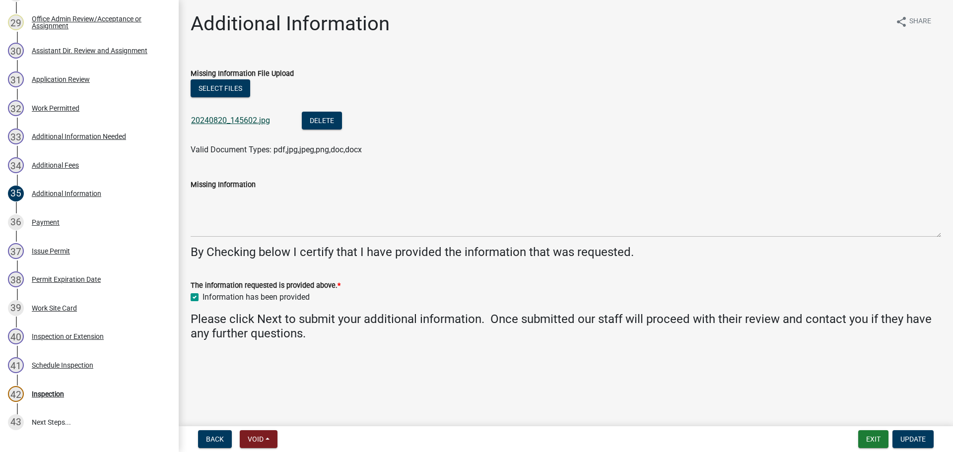
click at [253, 117] on link "20240820_145602.jpg" at bounding box center [230, 120] width 79 height 9
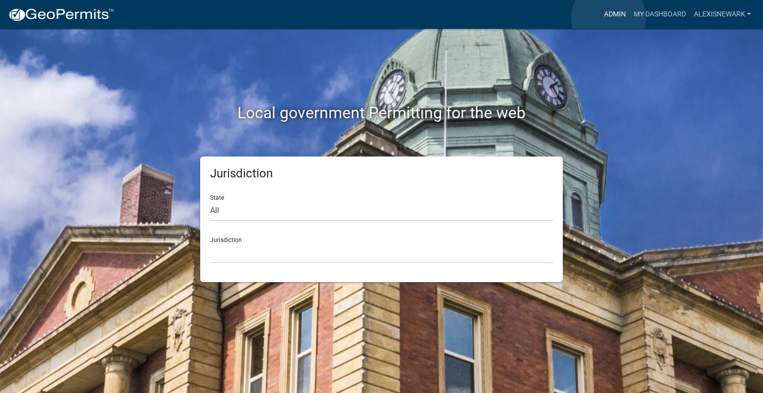
click at [608, 18] on link "Admin" at bounding box center [615, 14] width 30 height 19
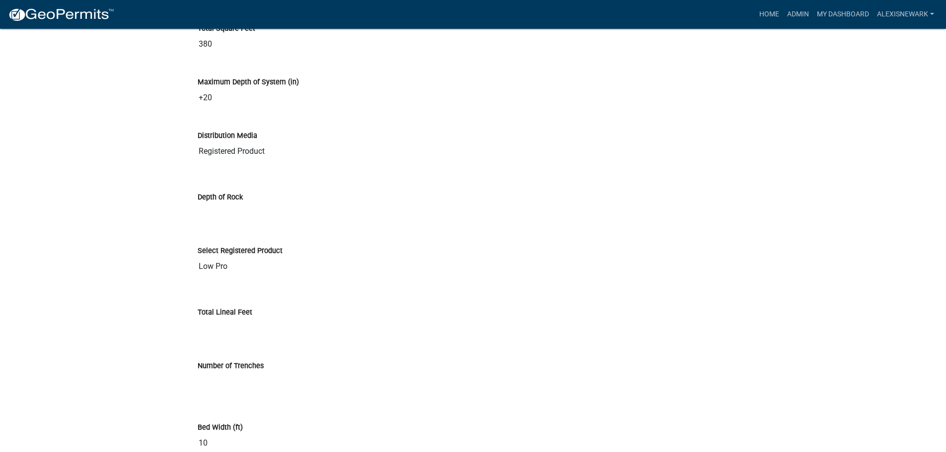
scroll to position [4047, 0]
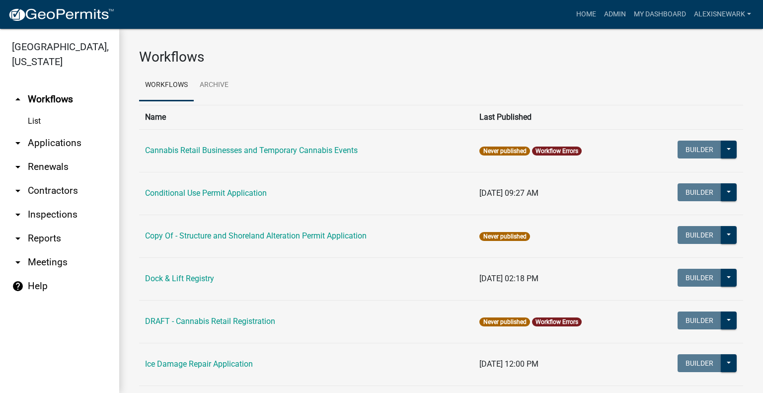
click at [62, 146] on link "arrow_drop_down Applications" at bounding box center [59, 143] width 119 height 24
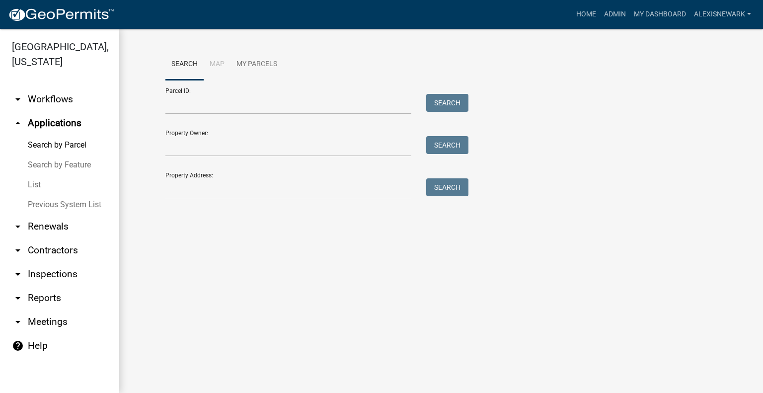
click at [80, 278] on link "arrow_drop_down Inspections" at bounding box center [59, 274] width 119 height 24
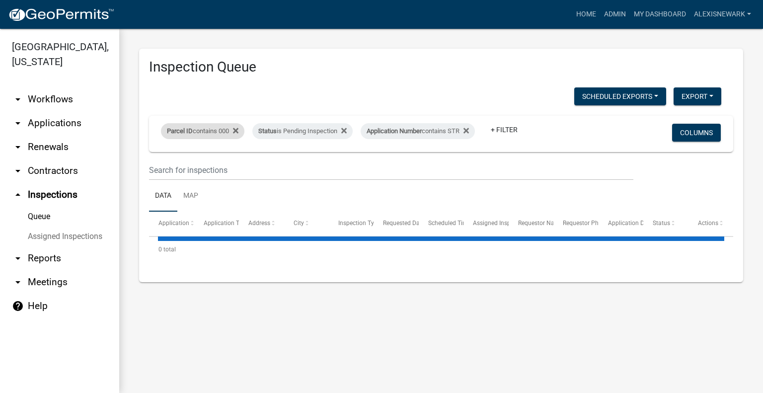
select select "3: 100"
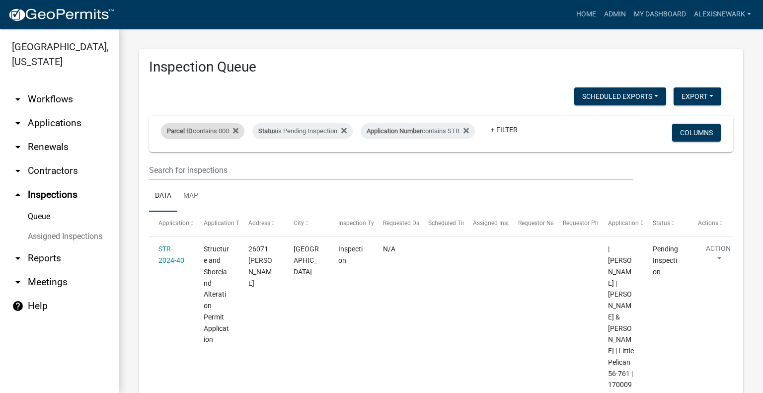
click at [222, 126] on div "Parcel ID contains 000" at bounding box center [202, 131] width 83 height 16
click at [220, 123] on div "Parcel ID contains 000" at bounding box center [202, 131] width 83 height 16
click at [221, 124] on div "Parcel ID contains 000" at bounding box center [202, 131] width 83 height 16
click at [161, 163] on input "000" at bounding box center [205, 160] width 91 height 20
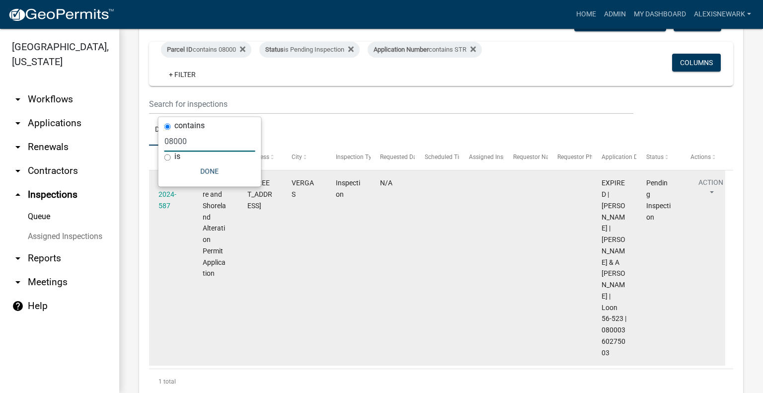
scroll to position [103, 0]
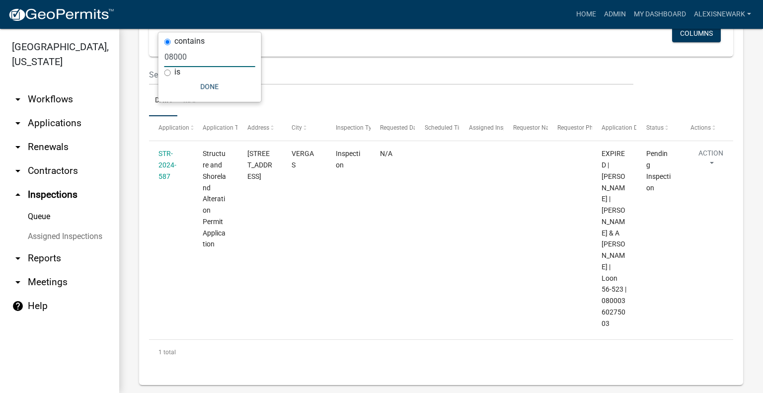
type input "08000"
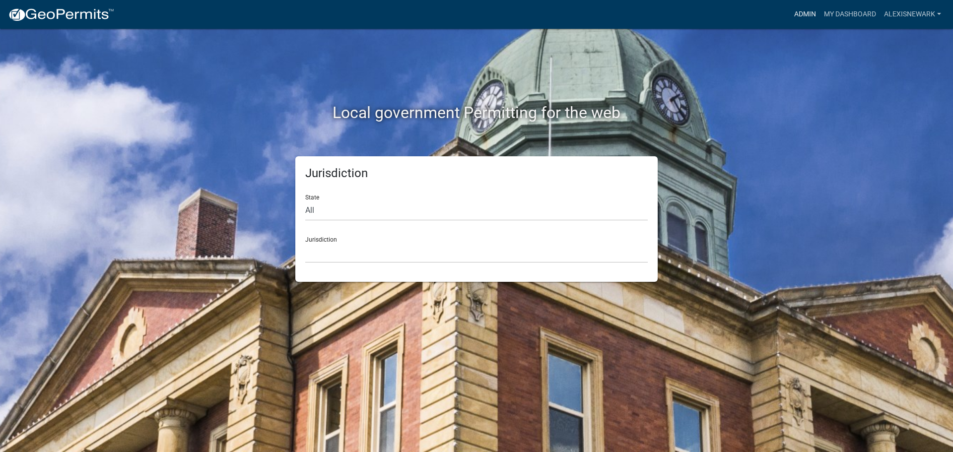
click at [801, 17] on link "Admin" at bounding box center [806, 14] width 30 height 19
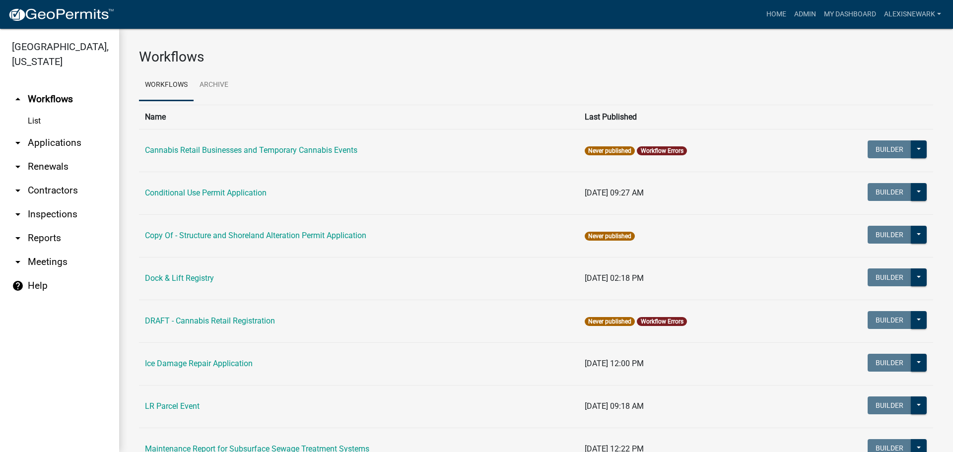
drag, startPoint x: 91, startPoint y: 145, endPoint x: 122, endPoint y: 140, distance: 31.3
click at [92, 145] on link "arrow_drop_down Applications" at bounding box center [59, 143] width 119 height 24
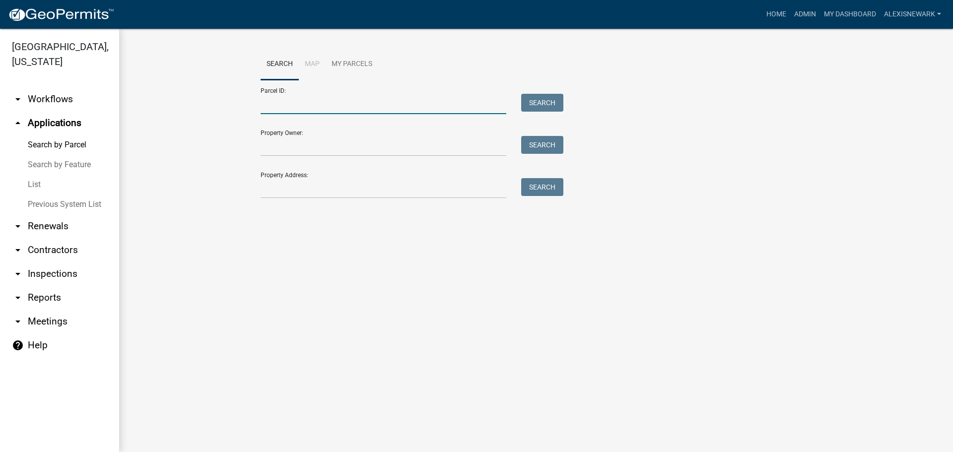
click at [359, 98] on input "Parcel ID:" at bounding box center [384, 104] width 246 height 20
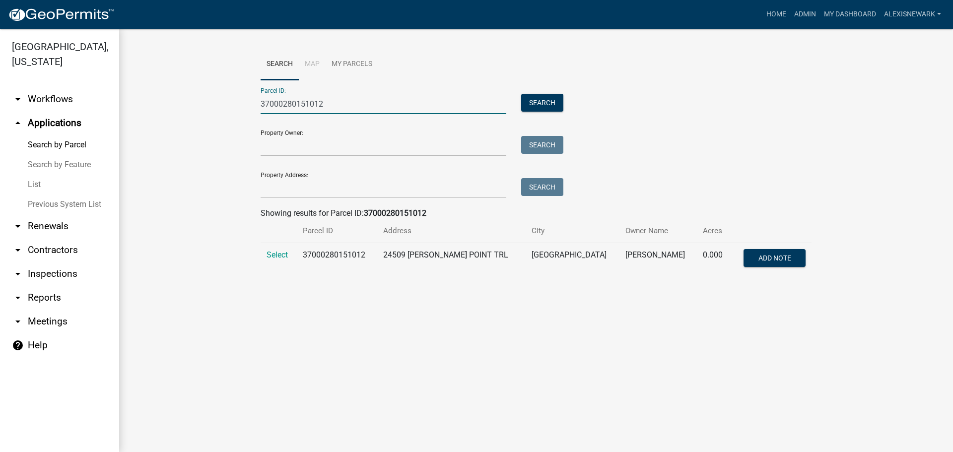
type input "37000280151012"
click at [279, 261] on td "Select" at bounding box center [279, 259] width 36 height 33
click at [278, 254] on span "Select" at bounding box center [277, 254] width 21 height 9
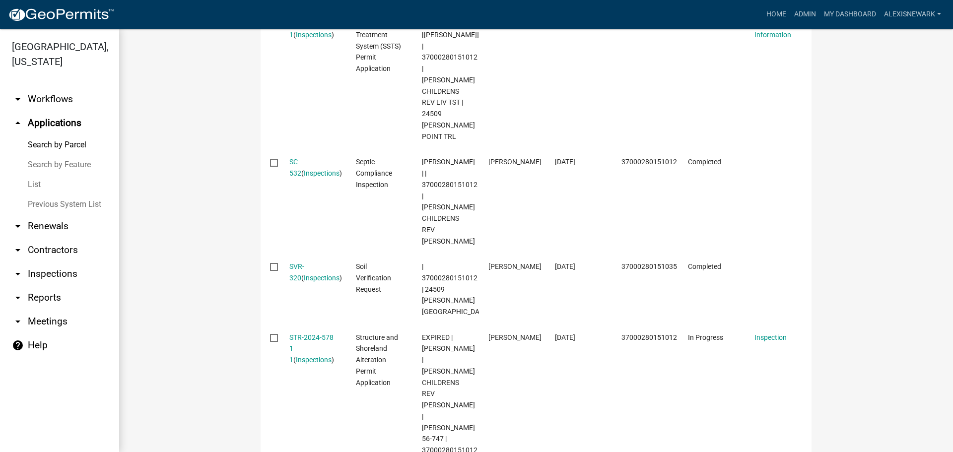
scroll to position [819, 0]
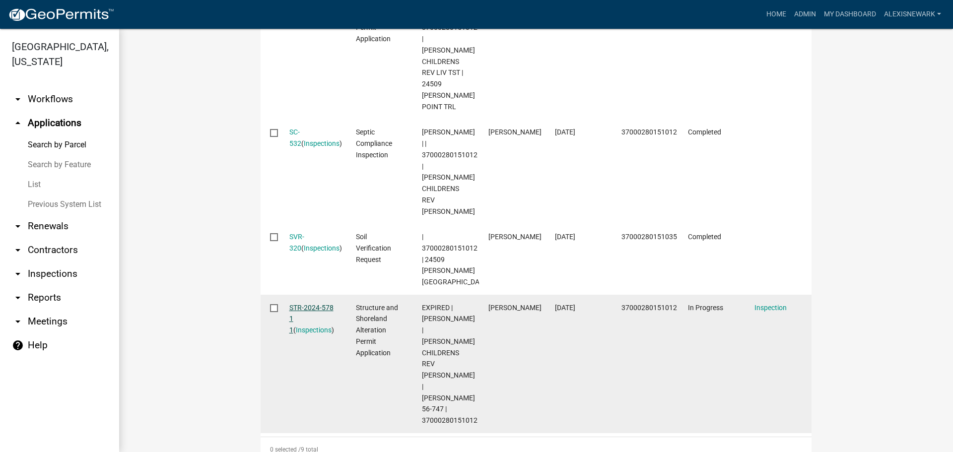
click at [311, 304] on link "STR-2024-578 1 1" at bounding box center [311, 319] width 44 height 31
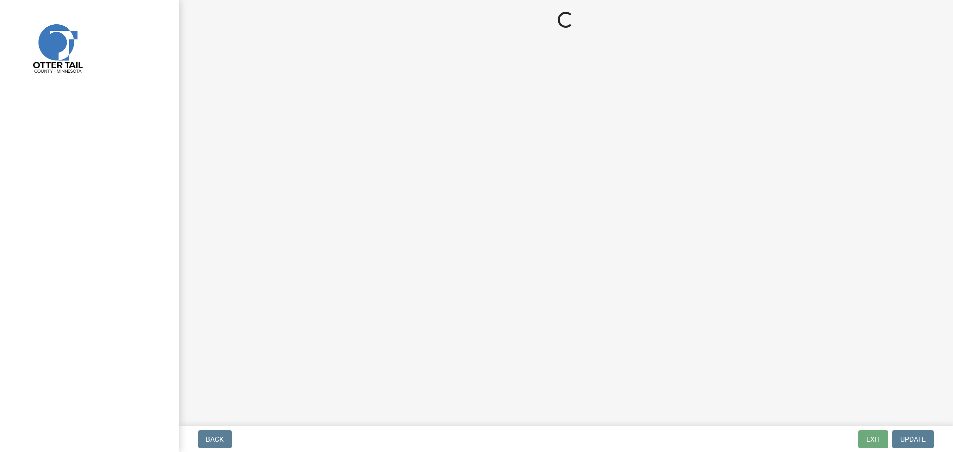
select select "710d5f49-2663-4e73-9718-d0c4e189f5ed"
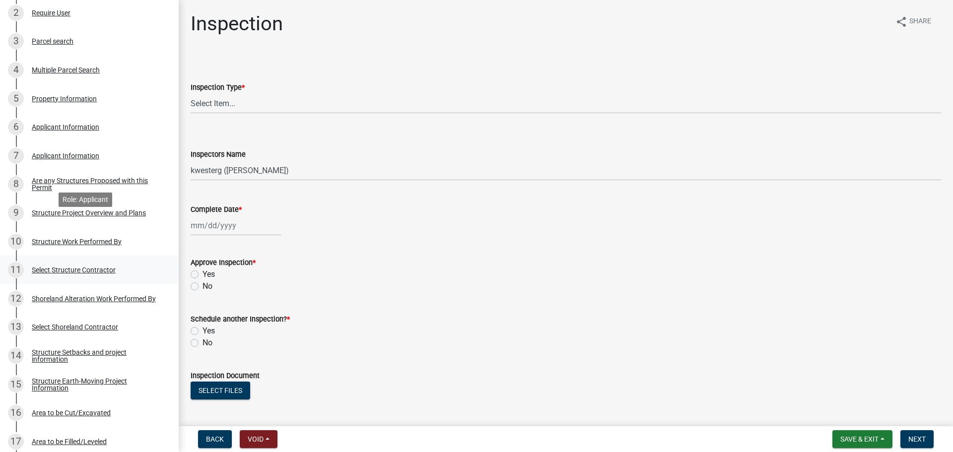
scroll to position [248, 0]
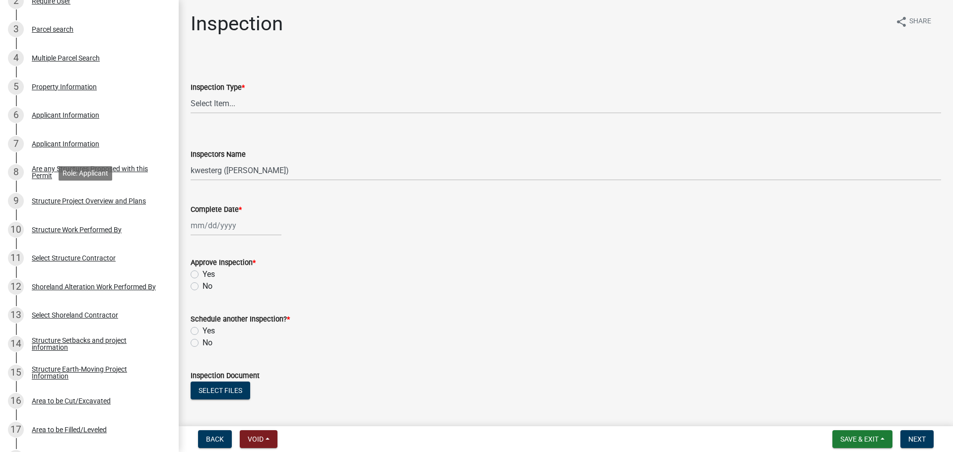
click at [111, 204] on div "Structure Project Overview and Plans" at bounding box center [89, 201] width 114 height 7
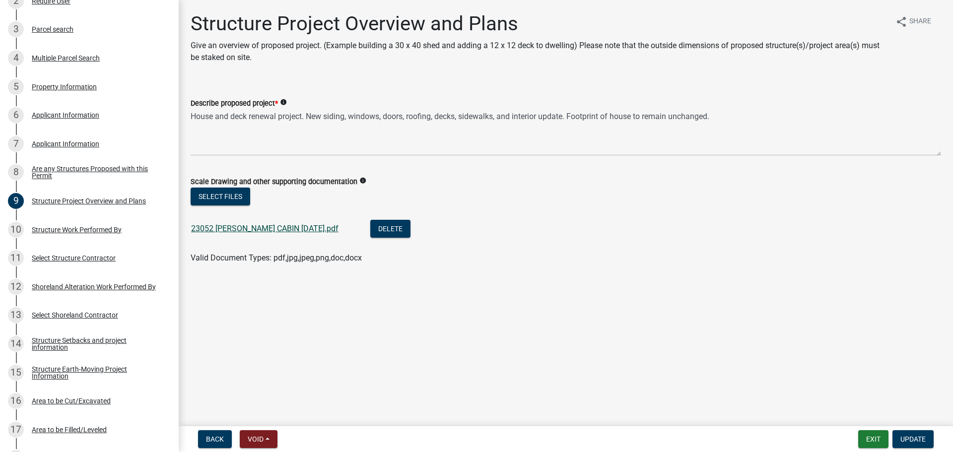
click at [302, 229] on link "23052 [PERSON_NAME] CABIN [DATE].pdf" at bounding box center [264, 228] width 147 height 9
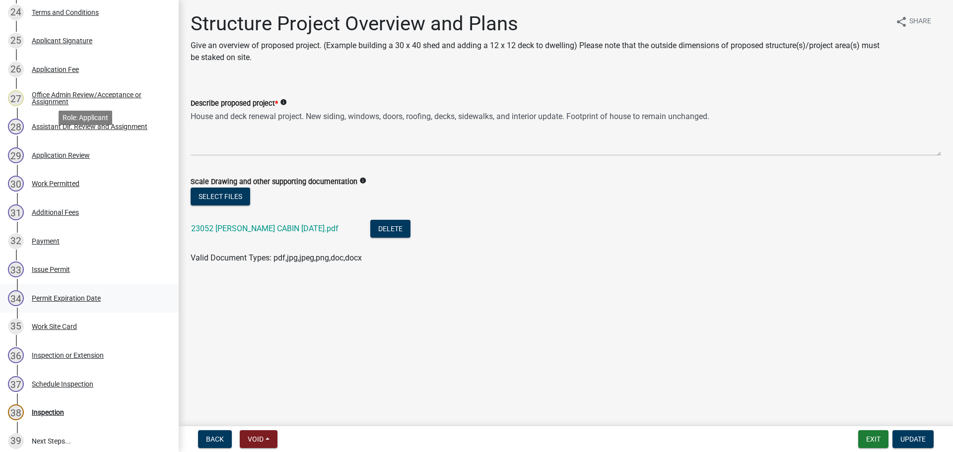
scroll to position [943, 0]
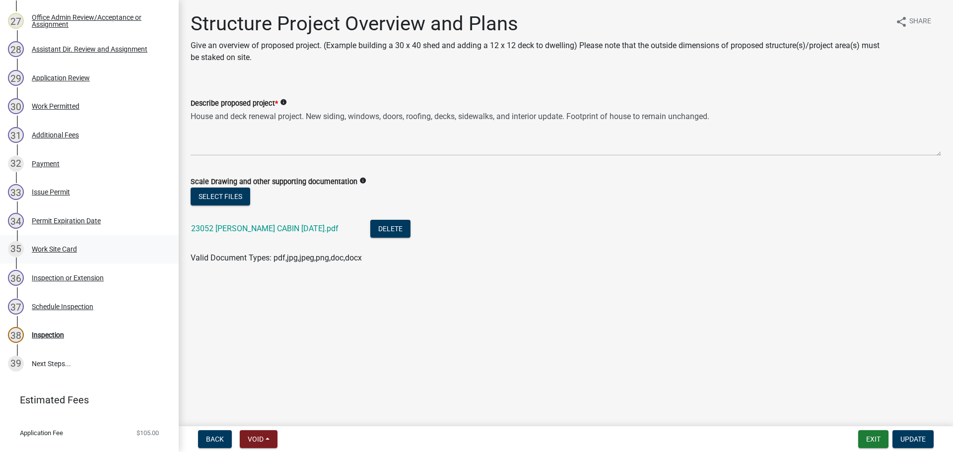
click at [86, 240] on link "35 Work Site Card" at bounding box center [89, 249] width 179 height 29
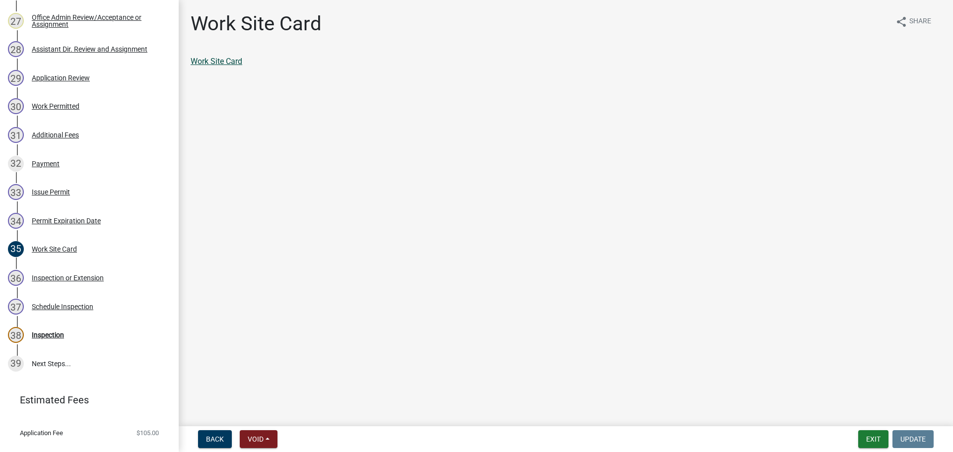
click at [241, 60] on link "Work Site Card" at bounding box center [217, 61] width 52 height 9
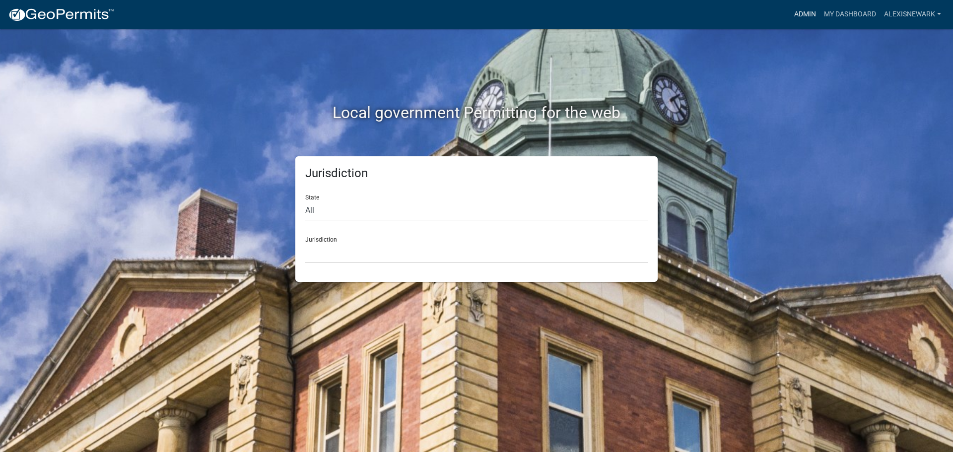
click at [793, 15] on link "Admin" at bounding box center [806, 14] width 30 height 19
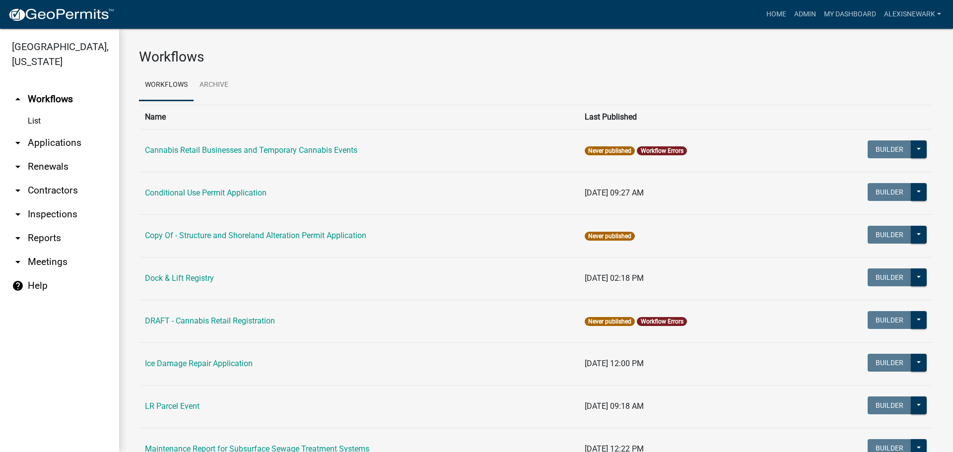
click at [88, 137] on link "arrow_drop_down Applications" at bounding box center [59, 143] width 119 height 24
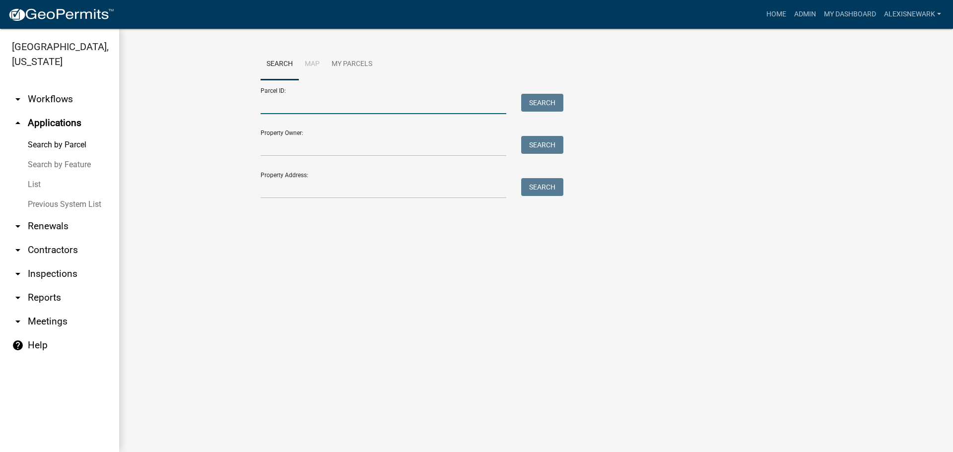
click at [293, 112] on input "Parcel ID:" at bounding box center [384, 104] width 246 height 20
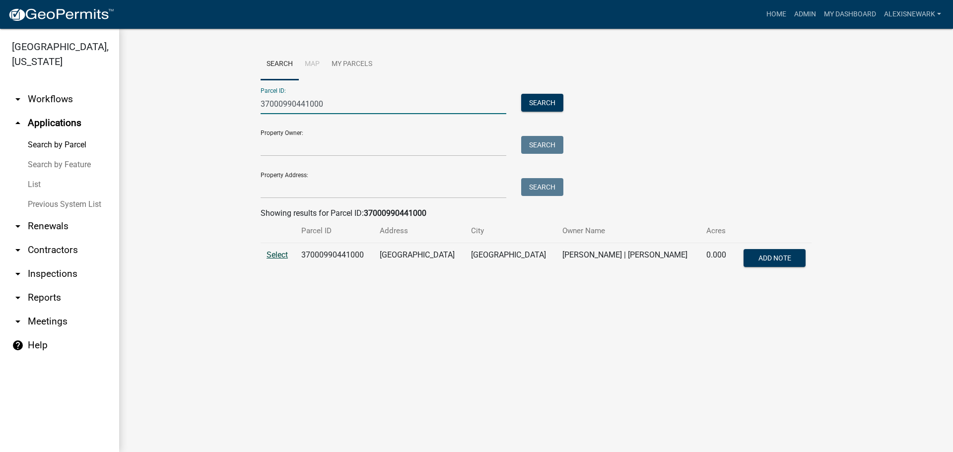
type input "37000990441000"
click at [288, 253] on span "Select" at bounding box center [277, 254] width 21 height 9
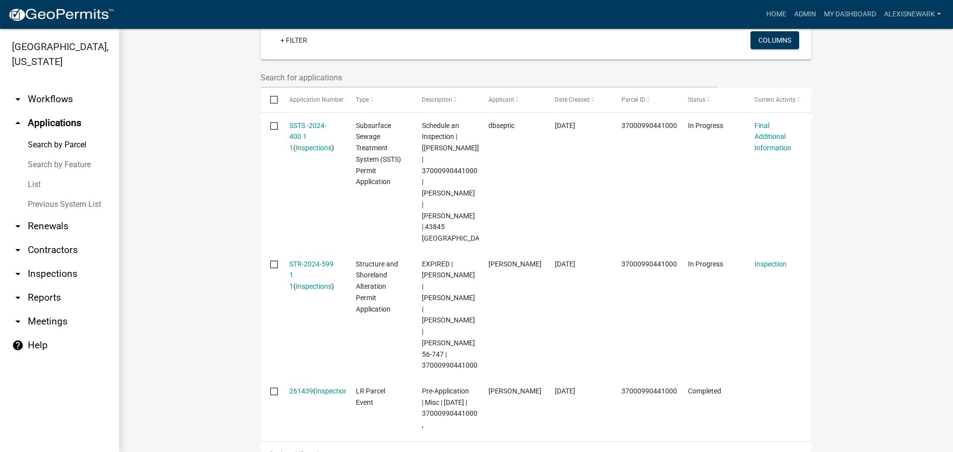
scroll to position [335, 0]
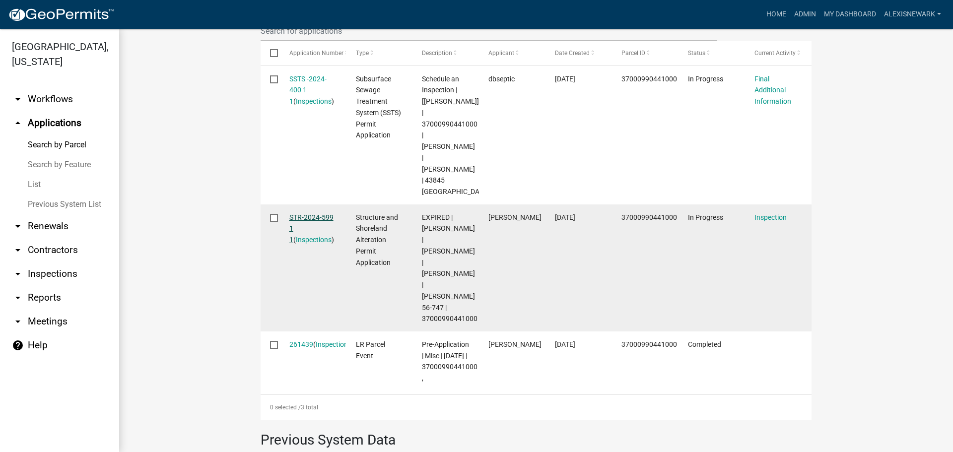
click at [323, 222] on link "STR-2024-599 1 1" at bounding box center [311, 229] width 44 height 31
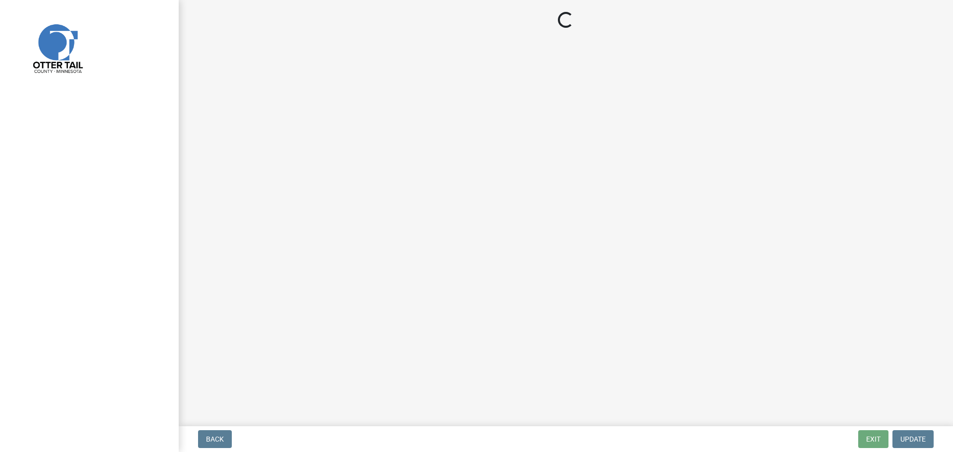
select select "710d5f49-2663-4e73-9718-d0c4e189f5ed"
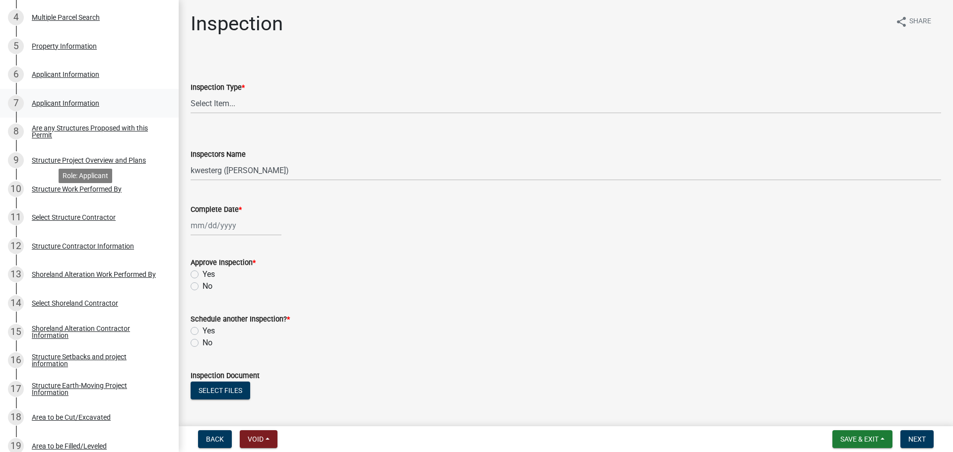
scroll to position [385, 0]
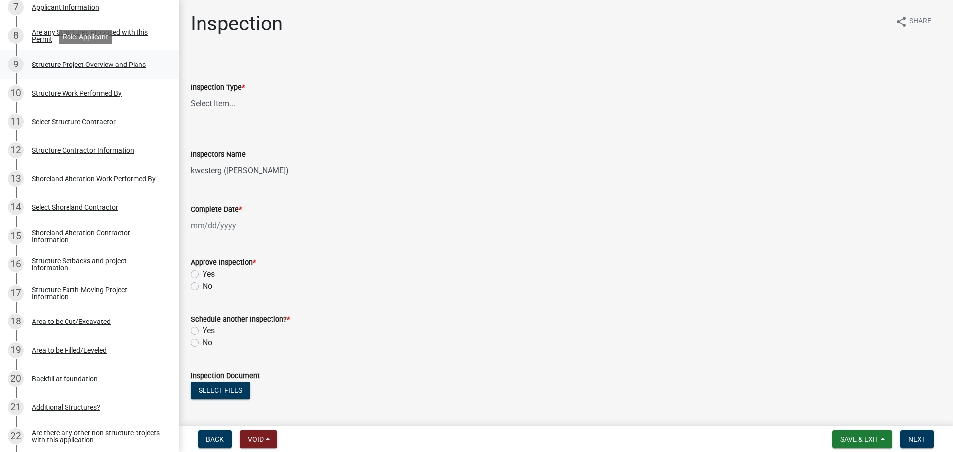
click at [113, 67] on div "Structure Project Overview and Plans" at bounding box center [89, 64] width 114 height 7
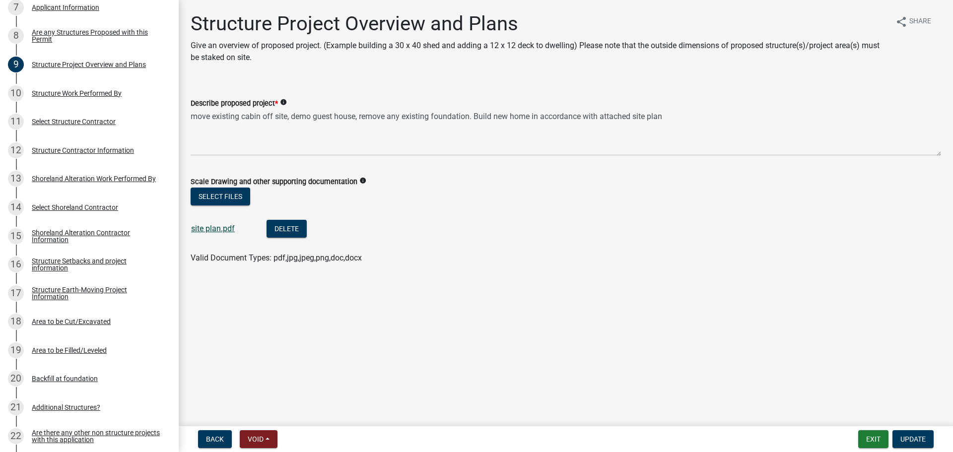
click at [223, 228] on link "site plan.pdf" at bounding box center [213, 228] width 44 height 9
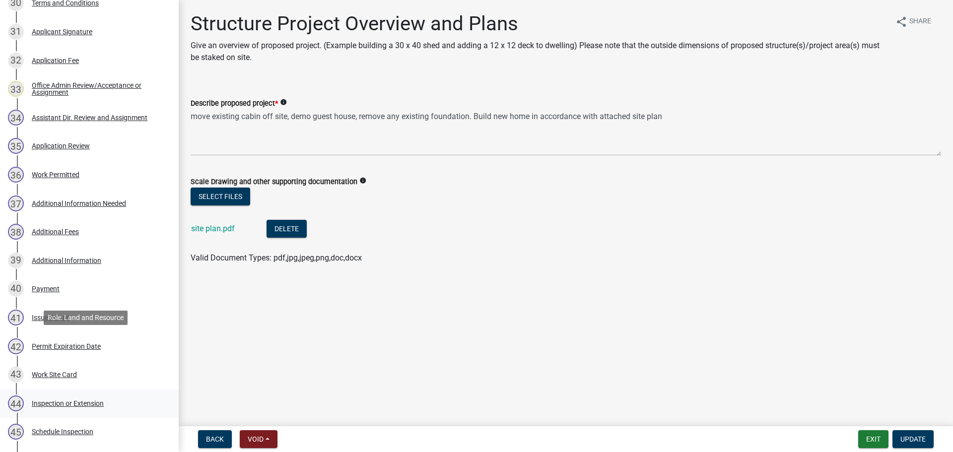
scroll to position [1105, 0]
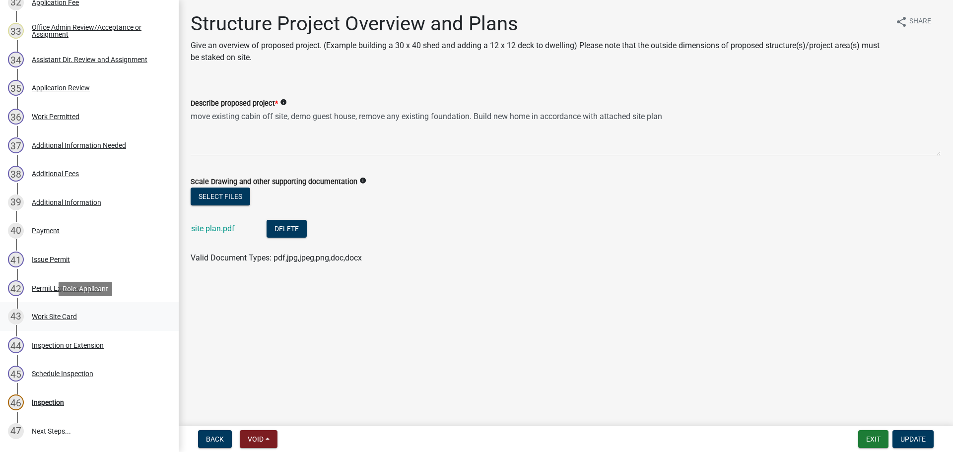
click at [101, 315] on div "43 Work Site Card" at bounding box center [85, 317] width 155 height 16
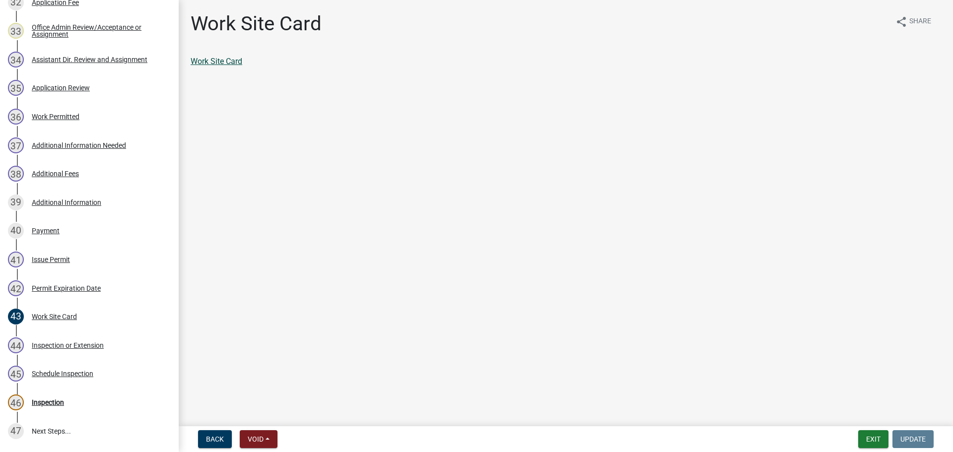
click at [211, 57] on link "Work Site Card" at bounding box center [217, 61] width 52 height 9
